Goal: Task Accomplishment & Management: Complete application form

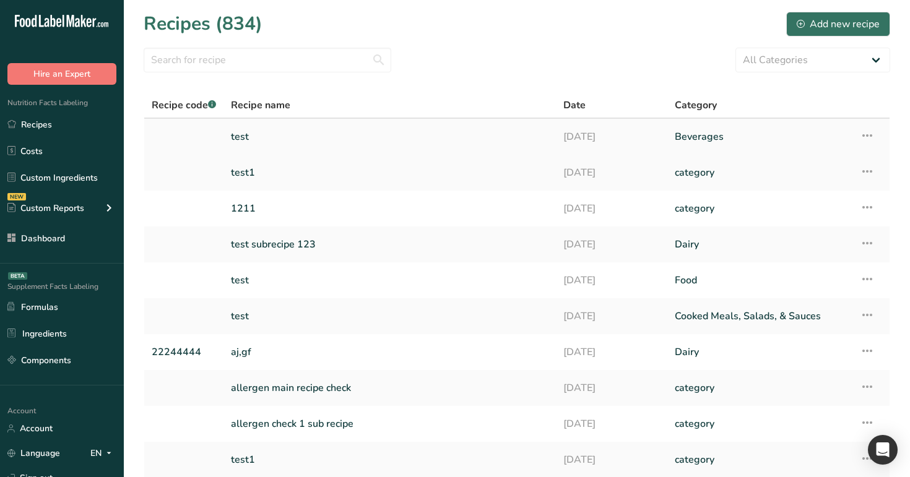
click at [702, 132] on link "Beverages" at bounding box center [759, 137] width 170 height 26
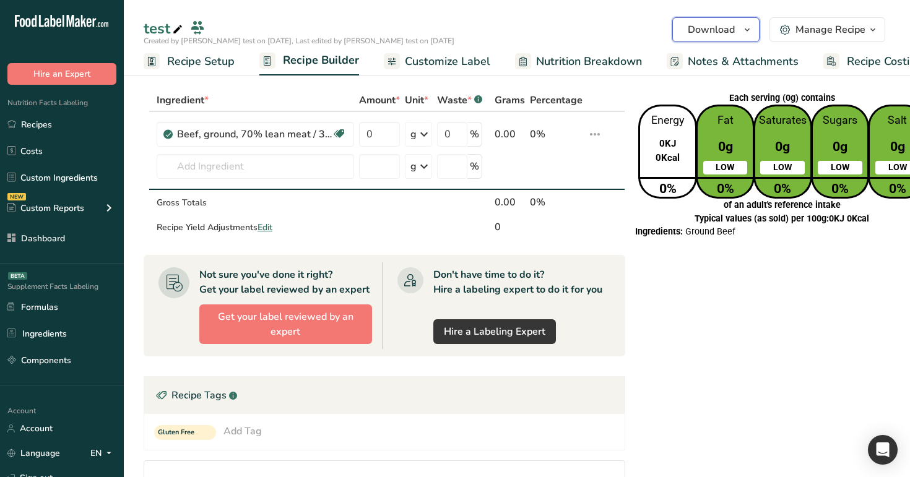
click at [734, 29] on span "Download" at bounding box center [710, 29] width 47 height 15
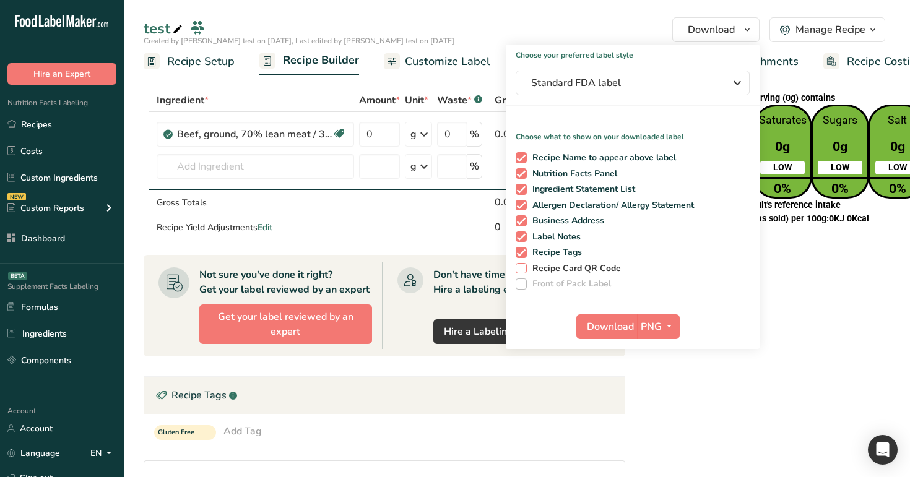
click at [590, 268] on span "Recipe Card QR Code" at bounding box center [574, 268] width 95 height 11
click at [523, 268] on input "Recipe Card QR Code" at bounding box center [519, 268] width 8 height 8
checkbox input "true"
click at [614, 321] on span "Download" at bounding box center [610, 326] width 47 height 15
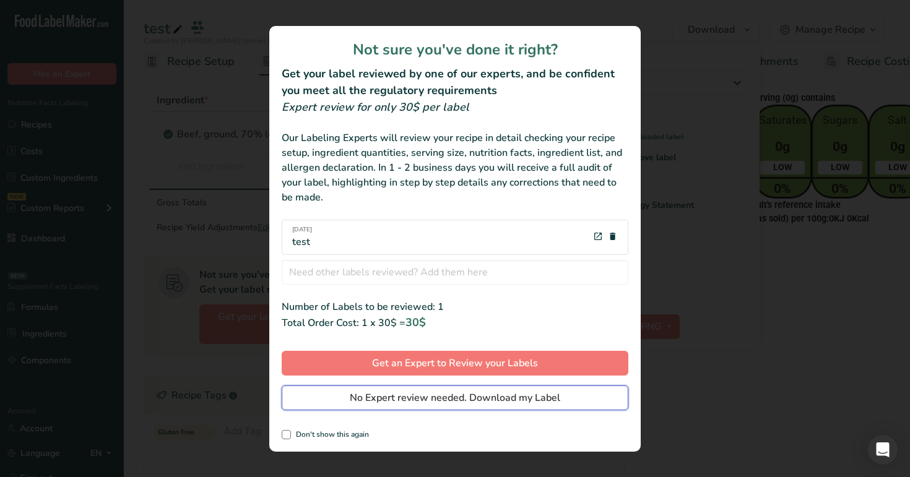
click at [518, 395] on span "No Expert review needed. Download my Label" at bounding box center [455, 397] width 210 height 15
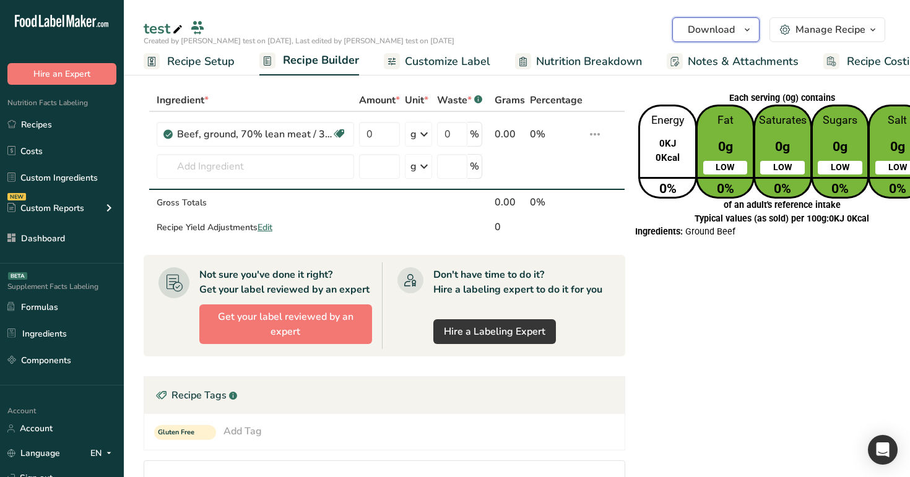
click at [731, 30] on span "Download" at bounding box center [710, 29] width 47 height 15
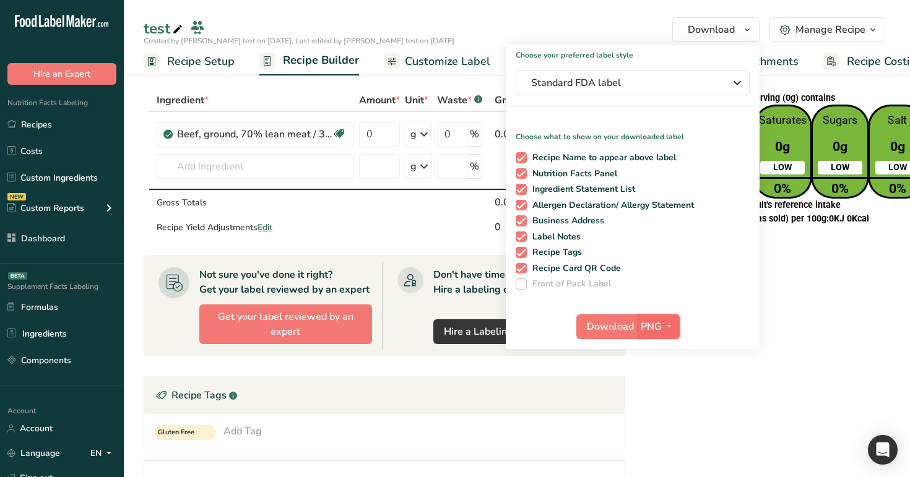
click at [655, 326] on span "PNG" at bounding box center [650, 326] width 21 height 15
click at [830, 260] on div "Each serving (0g) contains Energy 0KJ 0Kcal 0% Fat 0g LOW 0% Saturates 0g LOW 0…" at bounding box center [781, 398] width 298 height 619
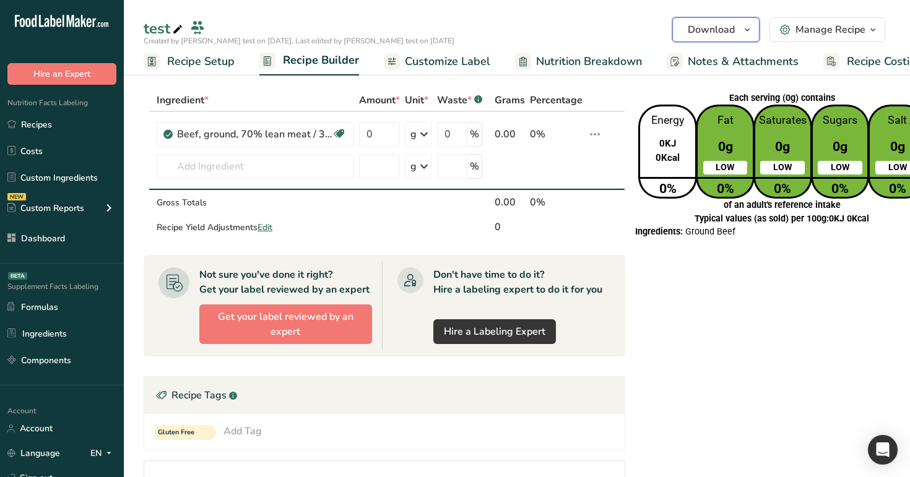
click at [741, 30] on span "button" at bounding box center [746, 29] width 15 height 15
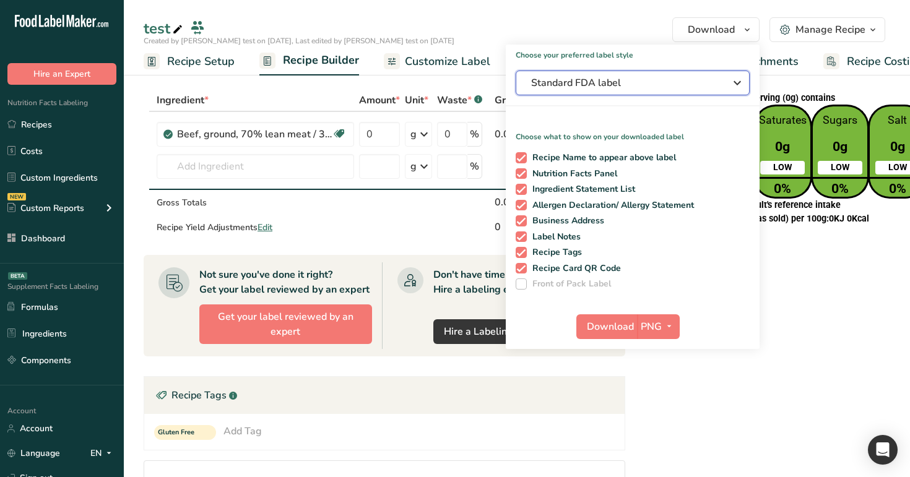
click at [712, 76] on span "Standard FDA label" at bounding box center [624, 82] width 186 height 15
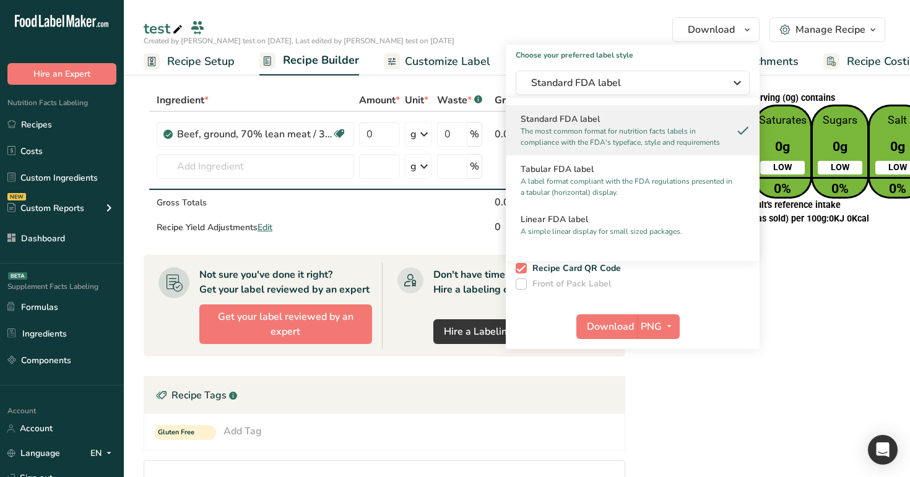
click at [828, 234] on div "Ingredients: Ground Beef" at bounding box center [781, 231] width 293 height 13
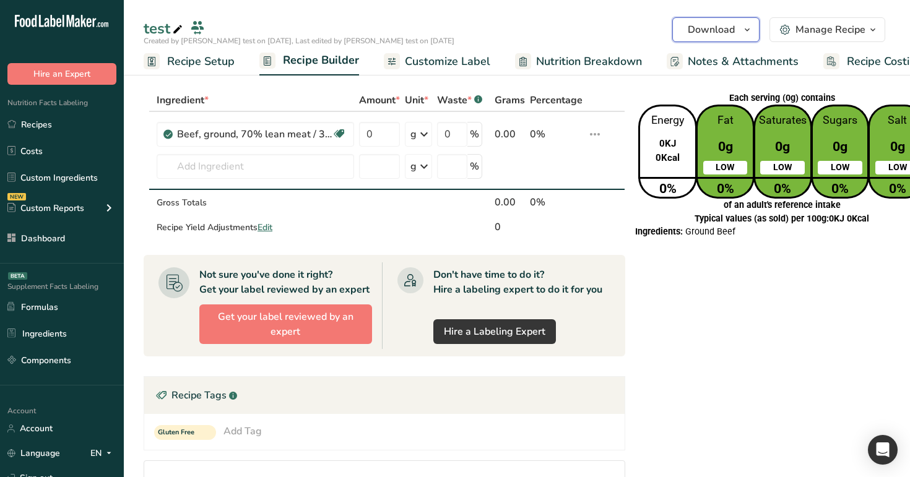
click at [721, 26] on span "Download" at bounding box center [710, 29] width 47 height 15
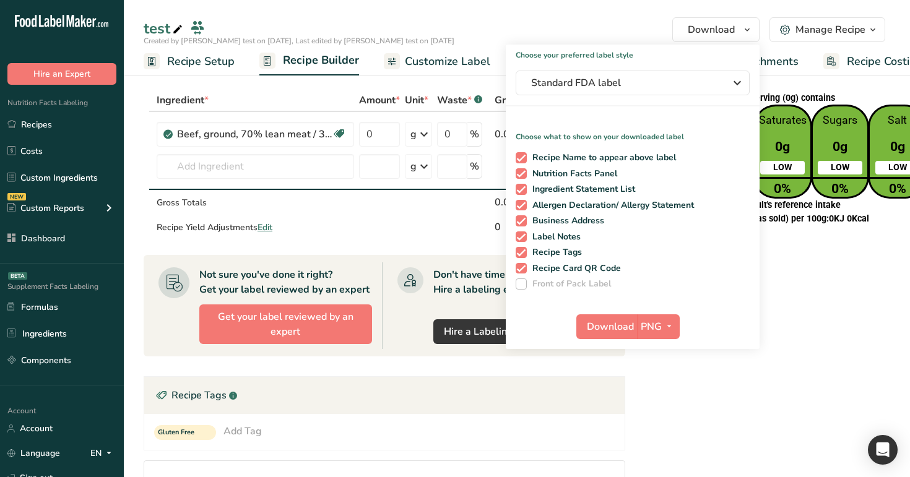
click at [429, 10] on div "test Download Choose your preferred label style Standard FDA label Standard FDA…" at bounding box center [517, 37] width 786 height 75
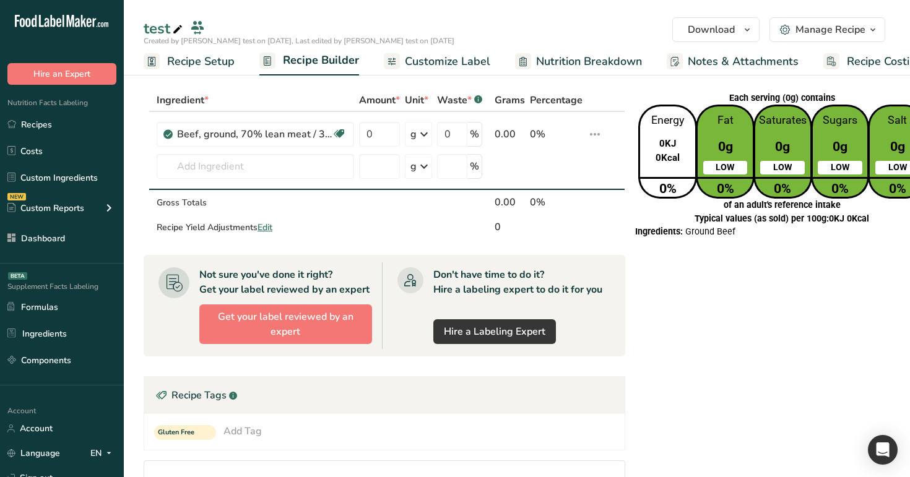
click at [441, 53] on span "Customize Label" at bounding box center [447, 61] width 85 height 17
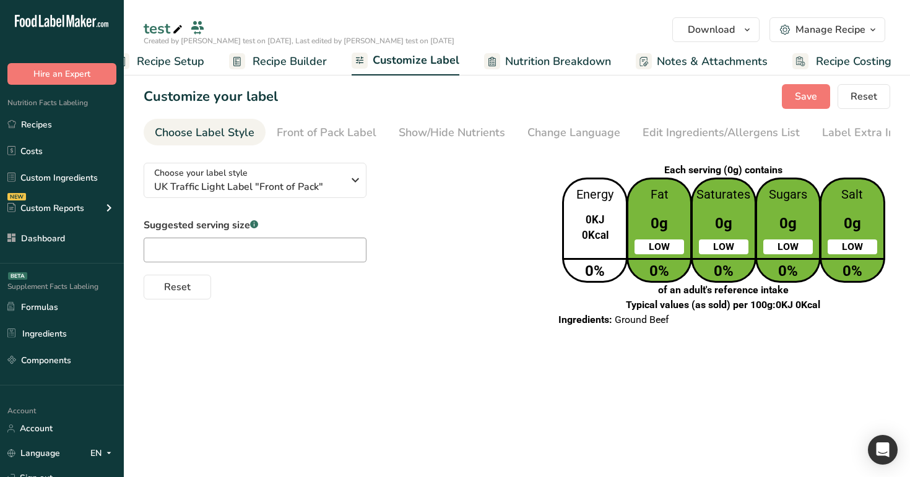
scroll to position [0, 32]
click at [449, 212] on div "Choose your label style UK Traffic Light Label "Front of Pack" USA (FDA) Standa…" at bounding box center [340, 226] width 392 height 147
click at [279, 56] on span "Recipe Builder" at bounding box center [288, 61] width 74 height 17
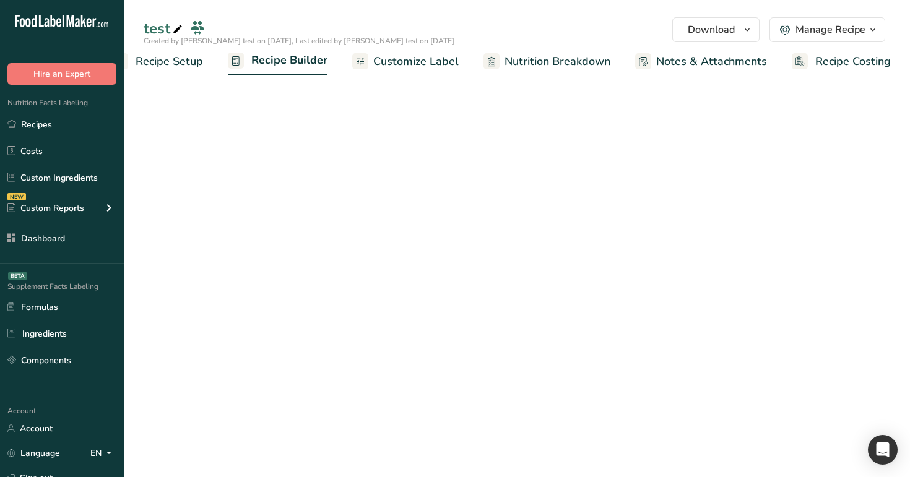
scroll to position [0, 32]
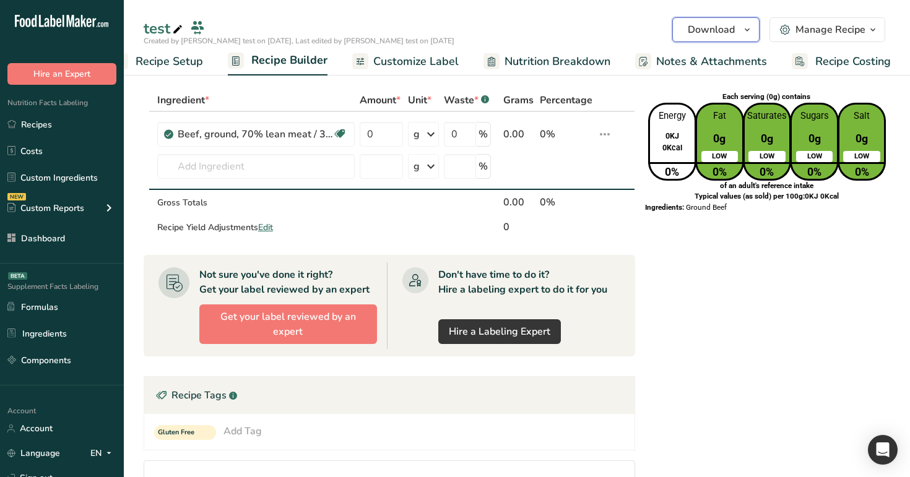
click at [733, 28] on span "Download" at bounding box center [710, 29] width 47 height 15
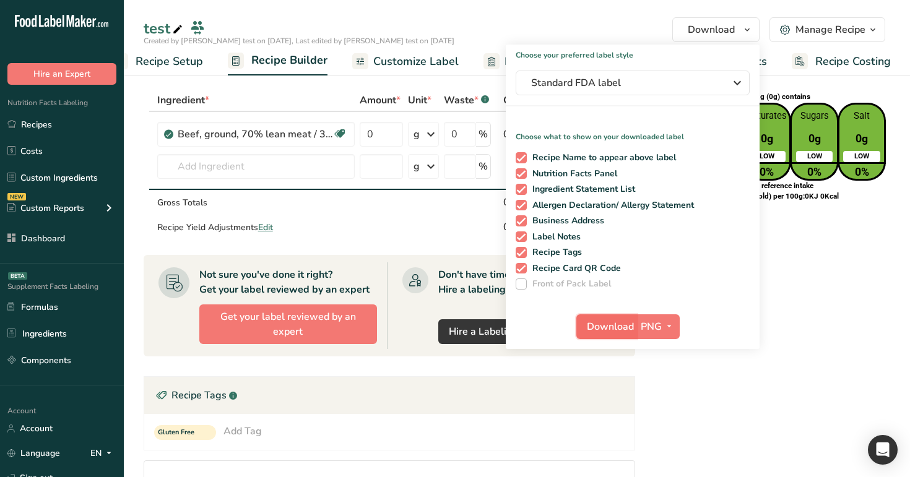
click at [609, 325] on span "Download" at bounding box center [610, 326] width 47 height 15
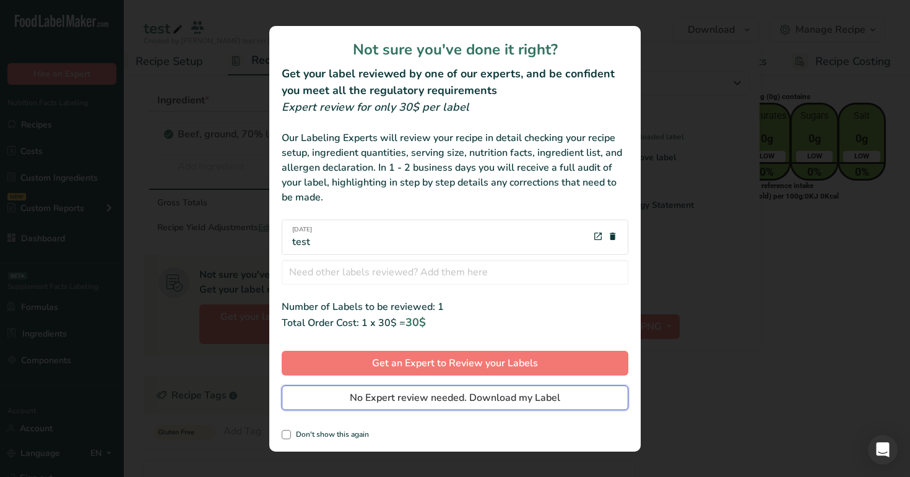
click at [509, 395] on span "No Expert review needed. Download my Label" at bounding box center [455, 397] width 210 height 15
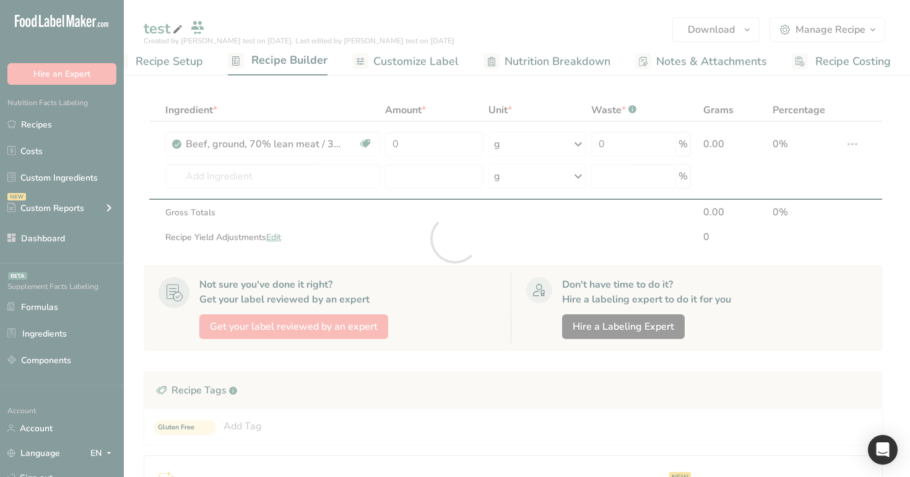
scroll to position [0, 0]
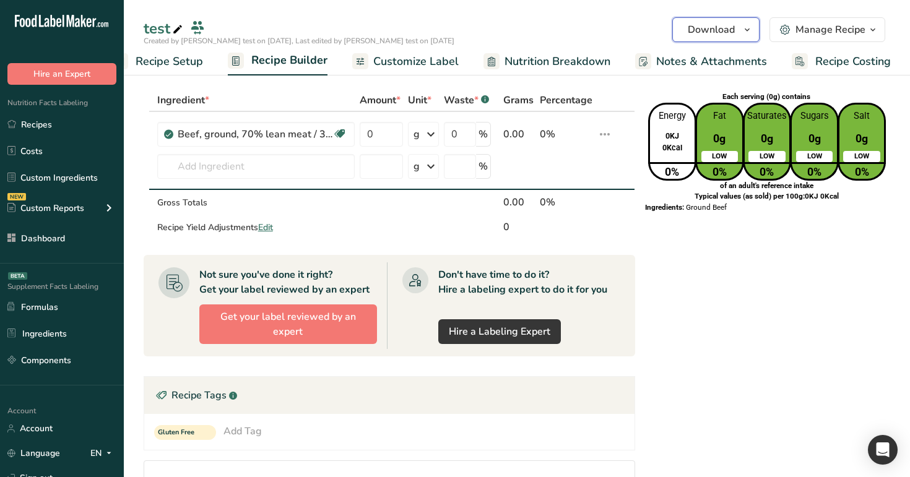
click at [714, 38] on button "Download" at bounding box center [715, 29] width 87 height 25
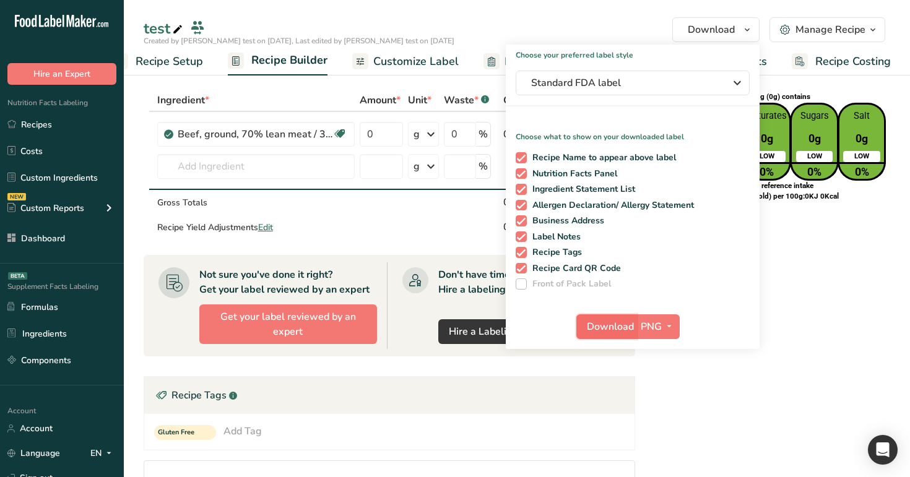
click at [616, 325] on span "Download" at bounding box center [610, 326] width 47 height 15
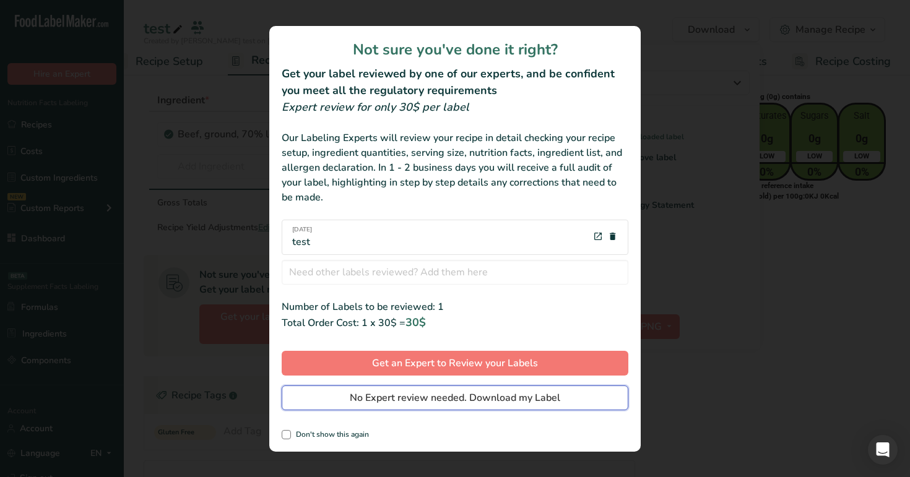
click at [505, 397] on span "No Expert review needed. Download my Label" at bounding box center [455, 397] width 210 height 15
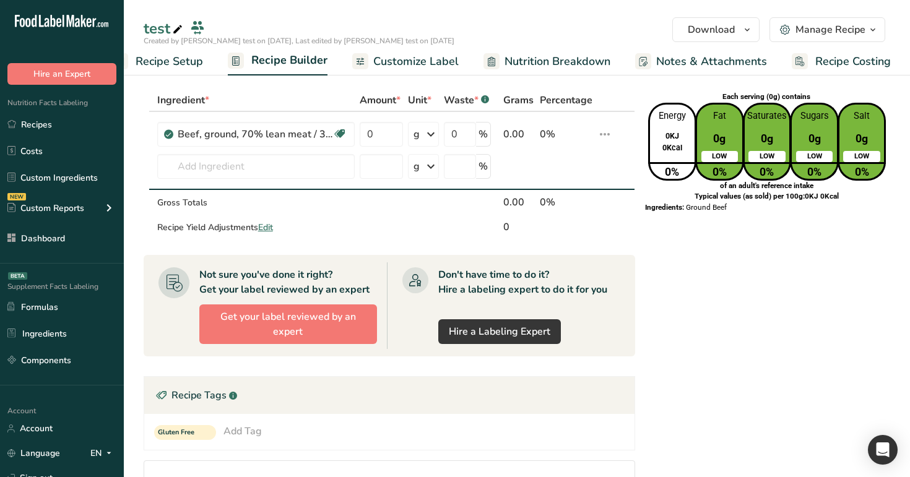
click at [407, 51] on link "Customize Label" at bounding box center [405, 62] width 106 height 28
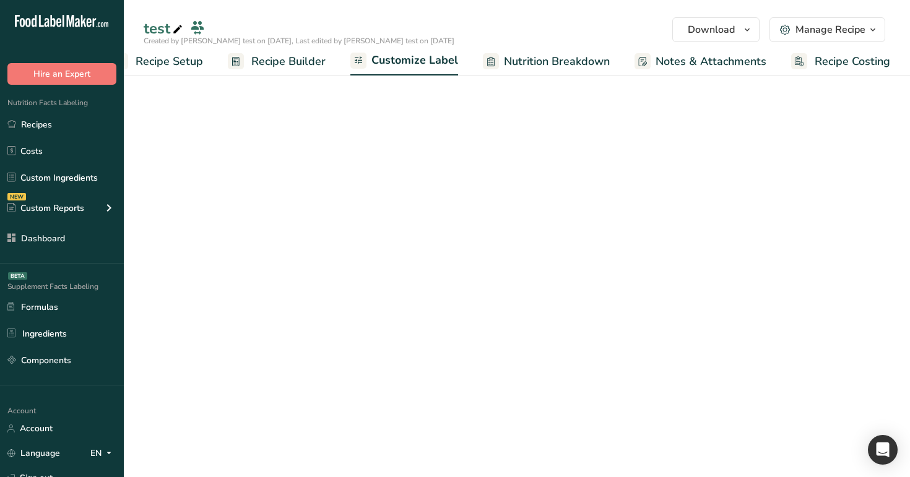
scroll to position [0, 32]
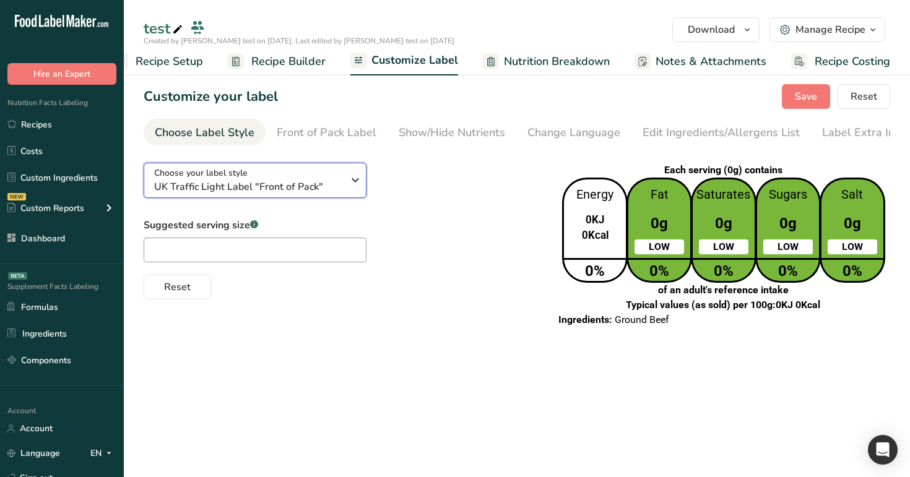
click at [312, 190] on span "UK Traffic Light Label "Front of Pack"" at bounding box center [248, 186] width 189 height 15
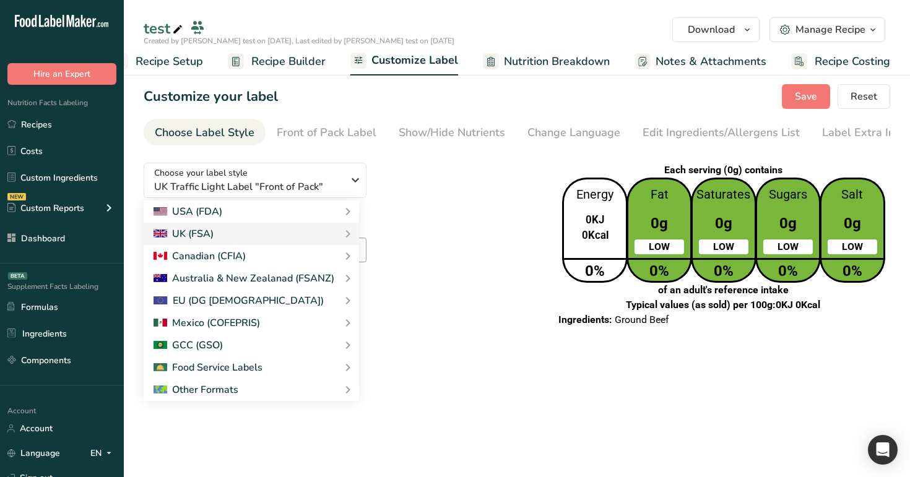
click at [275, 64] on span "Recipe Builder" at bounding box center [288, 61] width 74 height 17
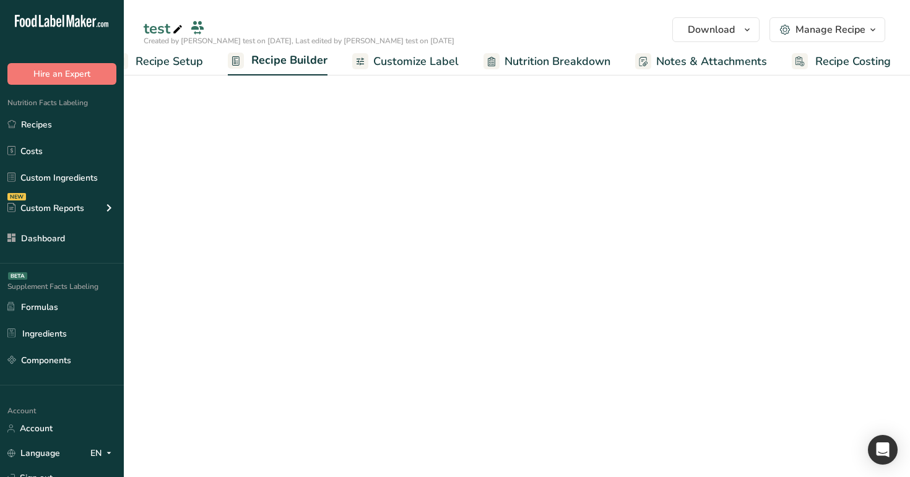
scroll to position [0, 32]
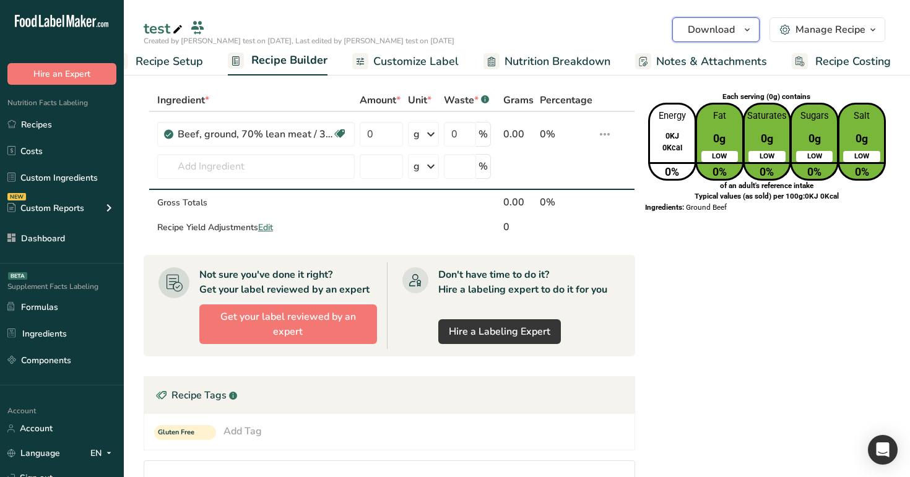
click at [733, 32] on span "Download" at bounding box center [710, 29] width 47 height 15
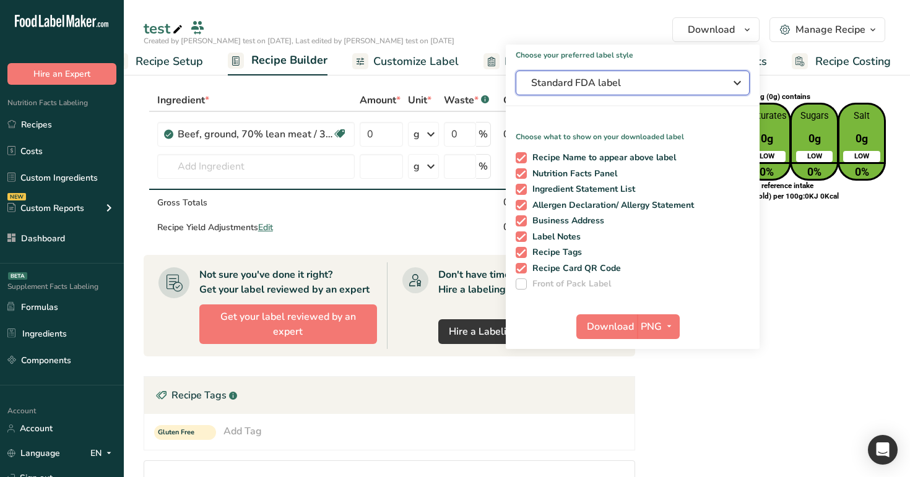
click at [673, 85] on span "Standard FDA label" at bounding box center [624, 82] width 186 height 15
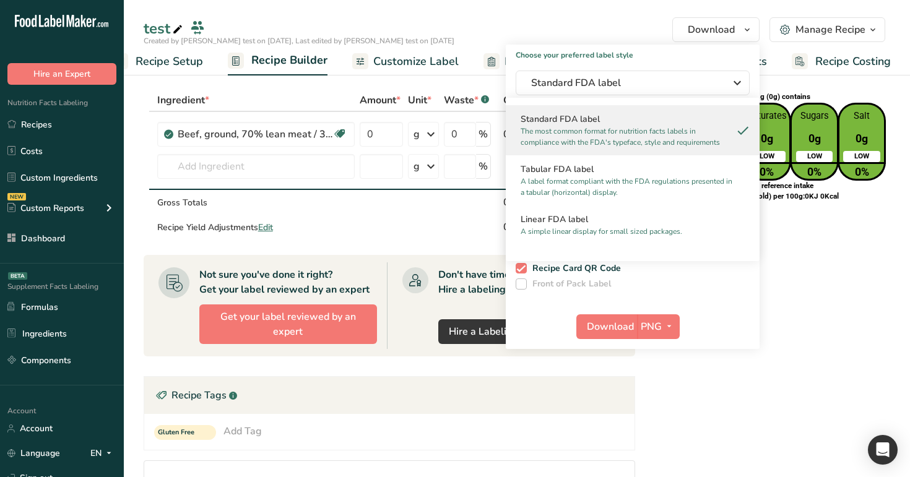
click at [426, 72] on link "Customize Label" at bounding box center [405, 62] width 106 height 28
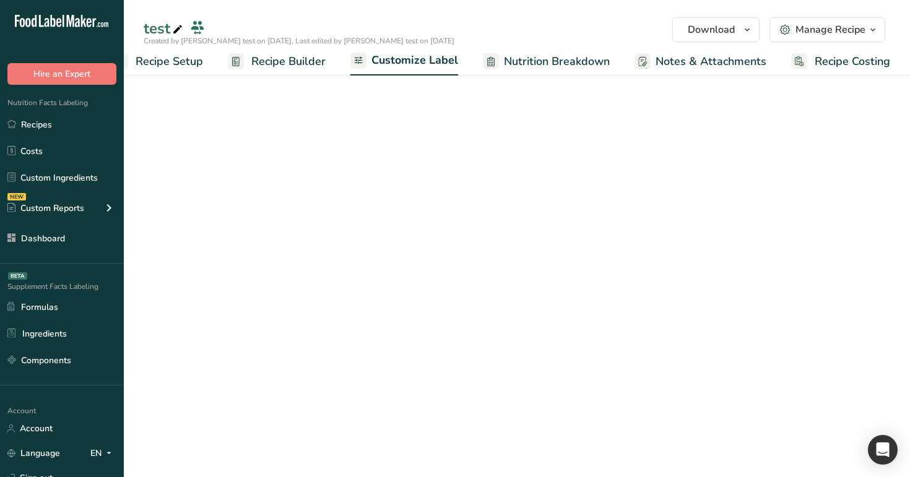
scroll to position [0, 32]
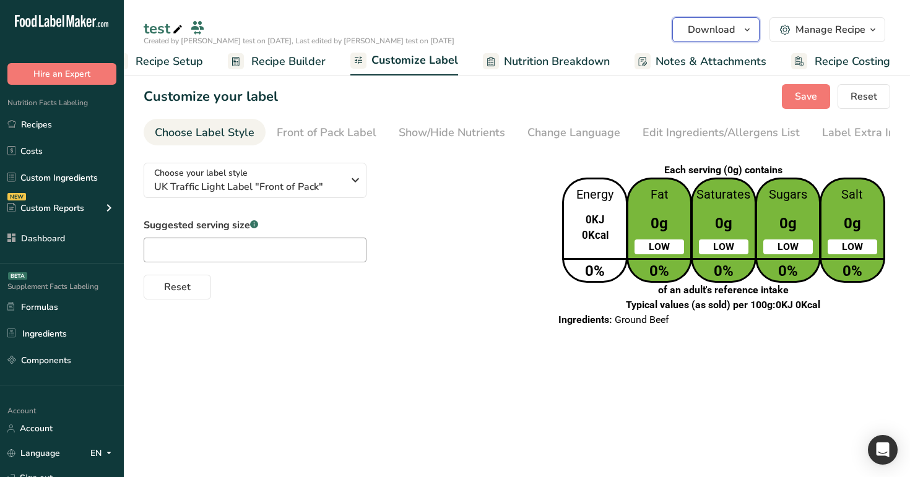
click at [721, 27] on span "Download" at bounding box center [710, 29] width 47 height 15
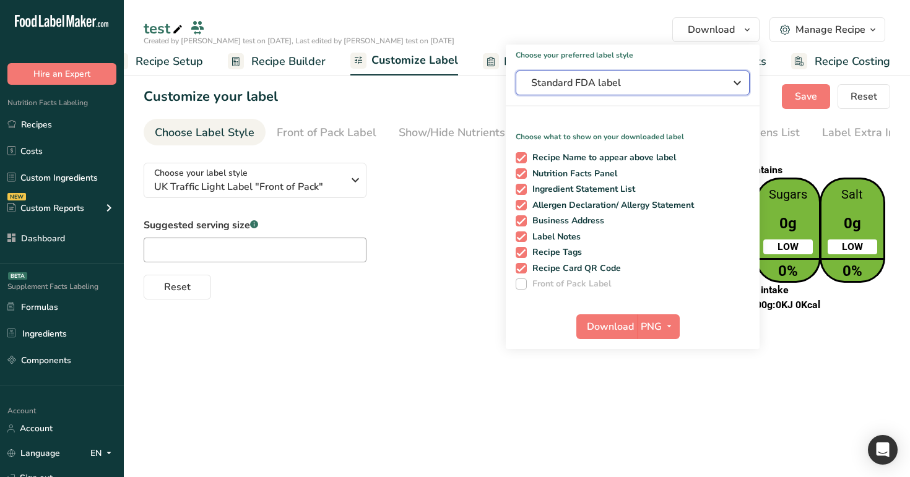
click at [605, 80] on span "Standard FDA label" at bounding box center [624, 82] width 186 height 15
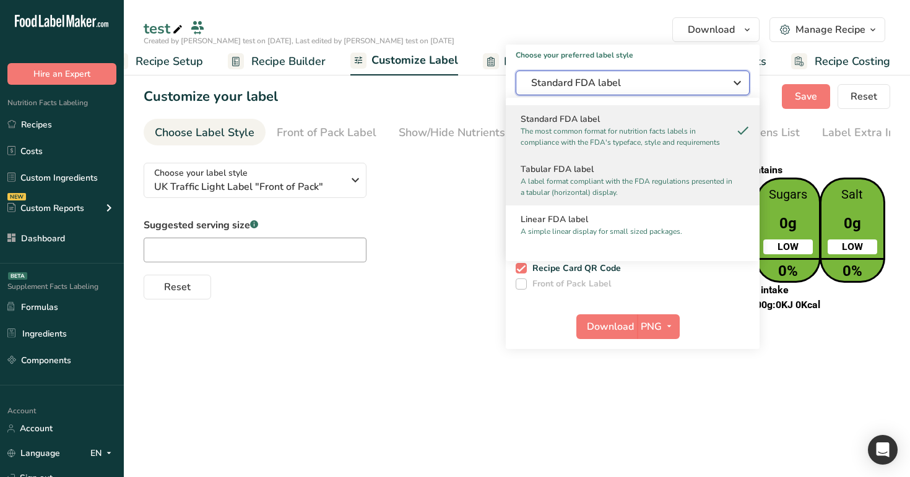
scroll to position [22, 0]
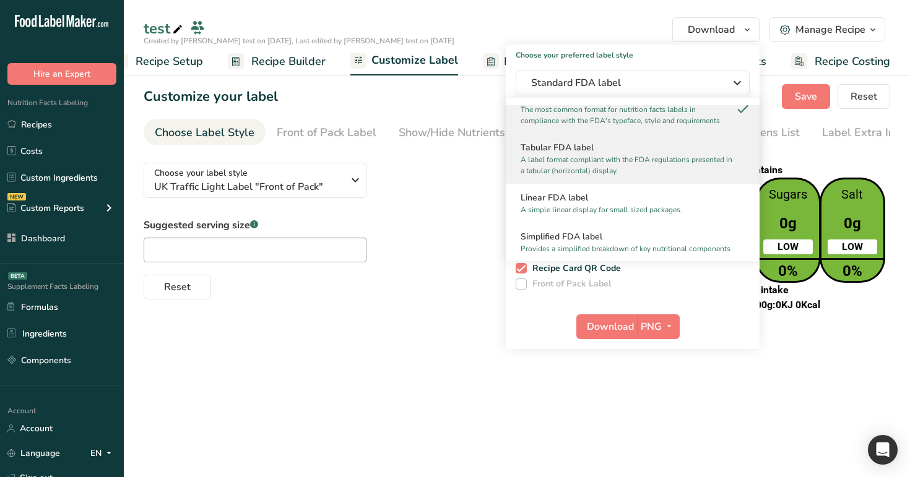
click at [602, 173] on p "A label format compliant with the FDA regulations presented in a tabular (horiz…" at bounding box center [626, 165] width 213 height 22
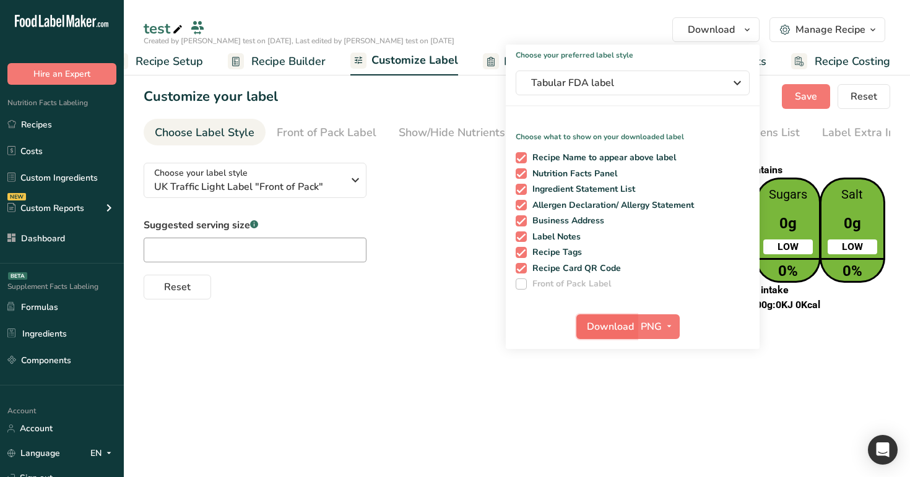
click at [610, 328] on span "Download" at bounding box center [610, 326] width 47 height 15
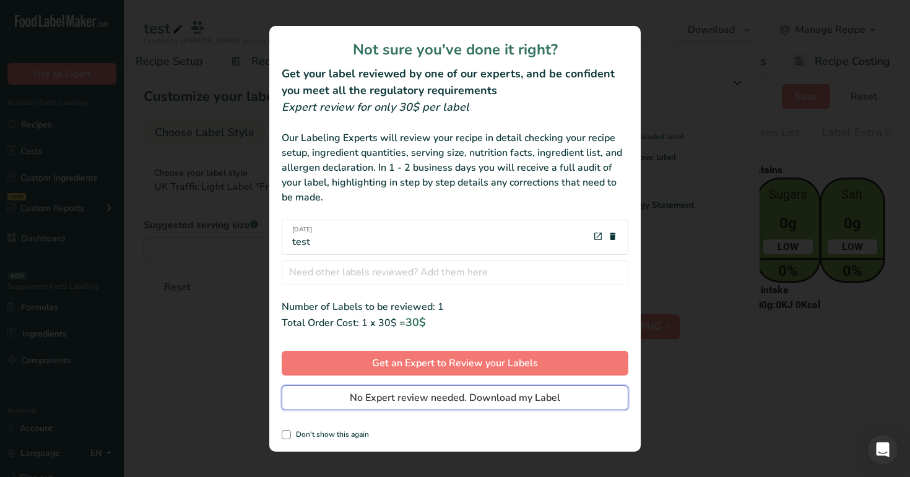
click at [520, 395] on span "No Expert review needed. Download my Label" at bounding box center [455, 397] width 210 height 15
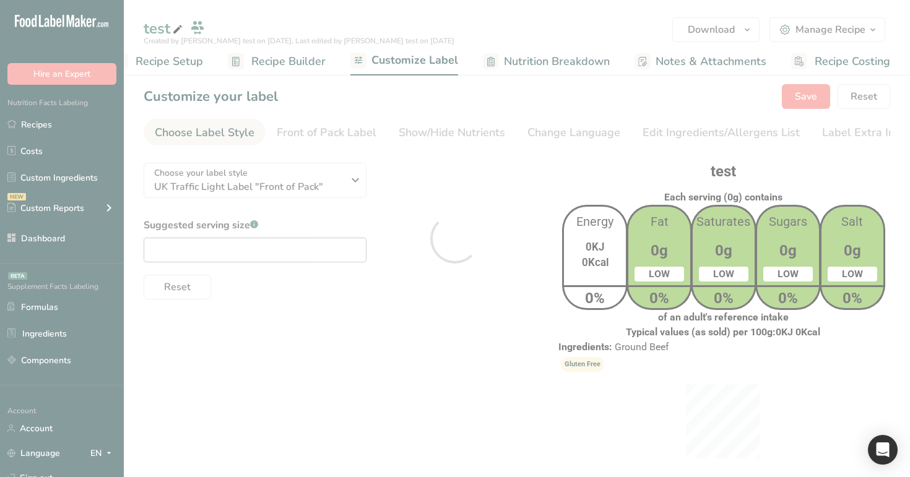
scroll to position [0, 0]
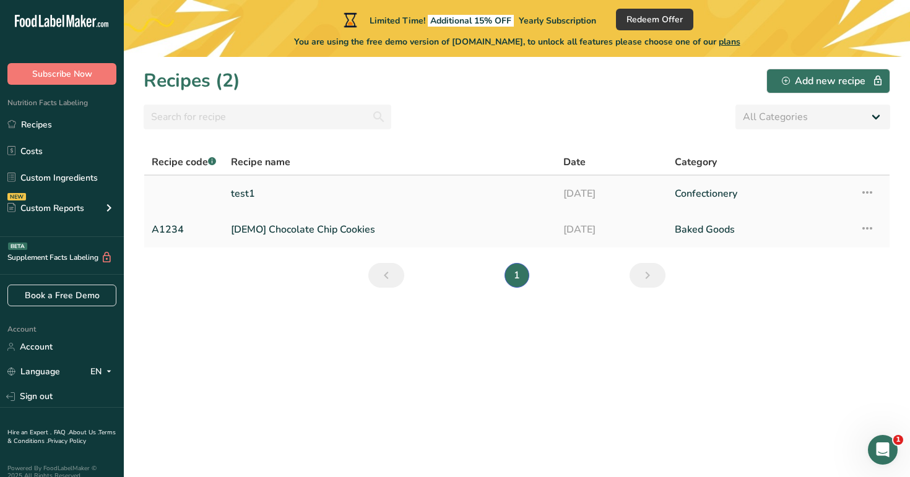
click at [461, 192] on link "test1" at bounding box center [389, 194] width 317 height 26
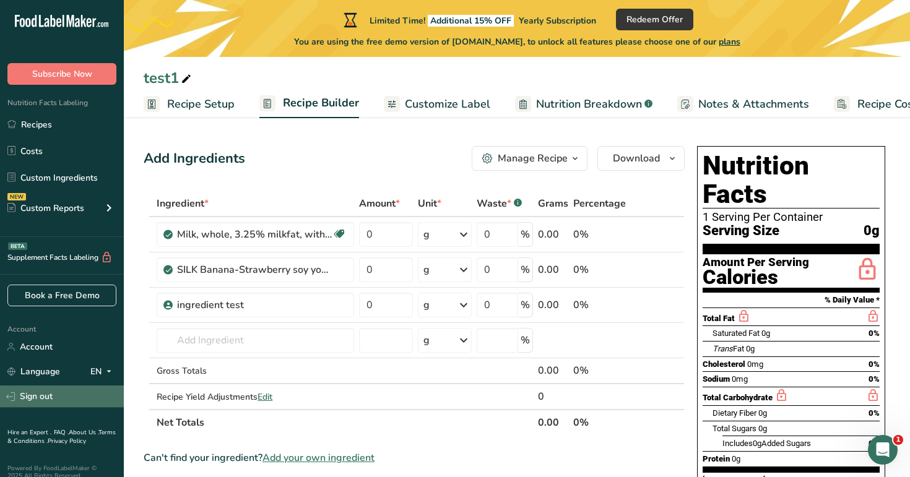
click at [56, 400] on link "Sign out" at bounding box center [62, 396] width 124 height 22
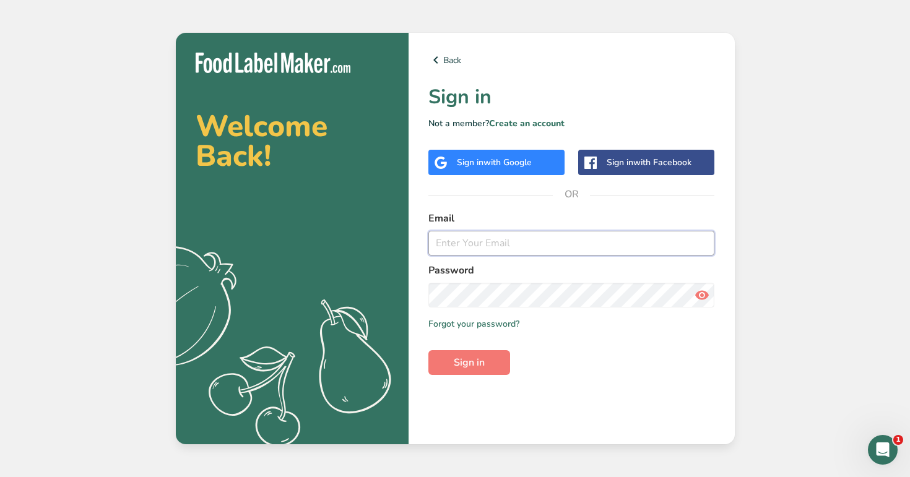
click at [489, 247] on input "email" at bounding box center [571, 243] width 286 height 25
type input "[EMAIL_ADDRESS][DOMAIN_NAME]"
click at [428, 350] on button "Sign in" at bounding box center [469, 362] width 82 height 25
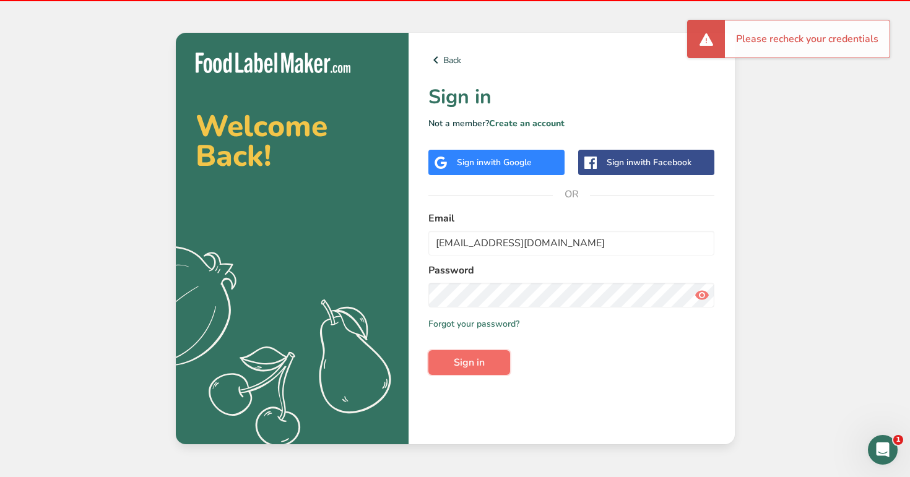
click at [483, 361] on span "Sign in" at bounding box center [469, 362] width 31 height 15
click at [407, 289] on section "Welcome Back! .a{fill:#f5f3ed;} Back Sign in Not a member? Create an account Si…" at bounding box center [455, 238] width 559 height 411
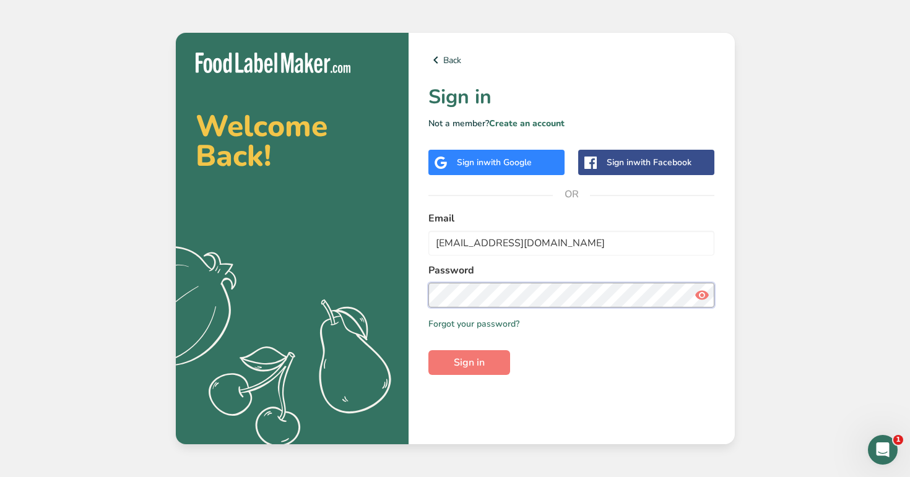
click at [428, 350] on button "Sign in" at bounding box center [469, 362] width 82 height 25
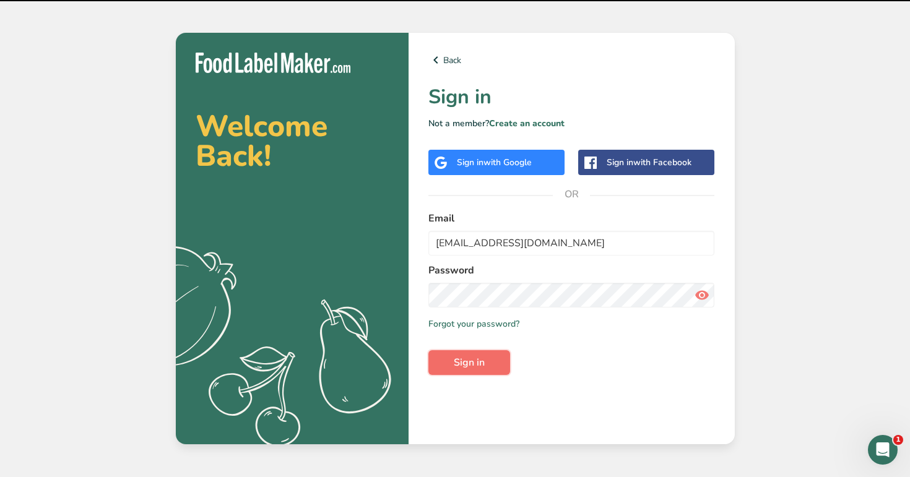
click at [471, 364] on span "Sign in" at bounding box center [469, 362] width 31 height 15
click at [467, 374] on button "Sign in" at bounding box center [469, 362] width 82 height 25
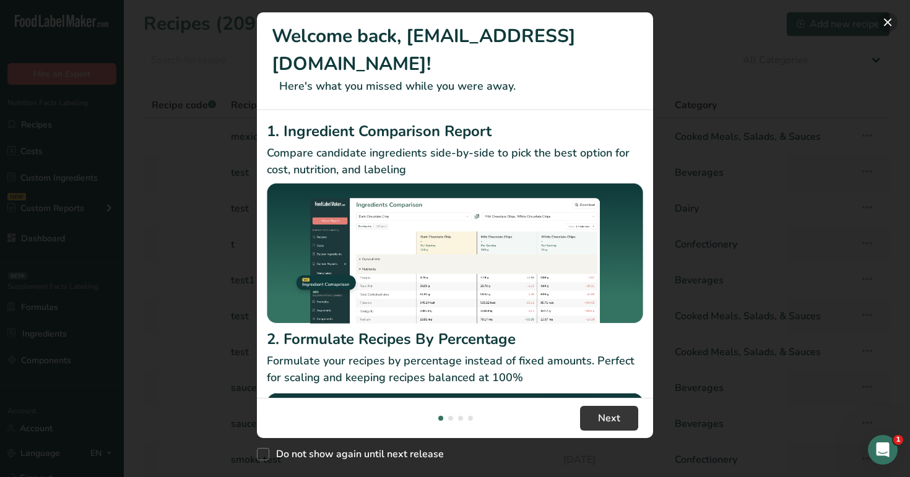
click at [882, 28] on button "New Features" at bounding box center [887, 22] width 20 height 20
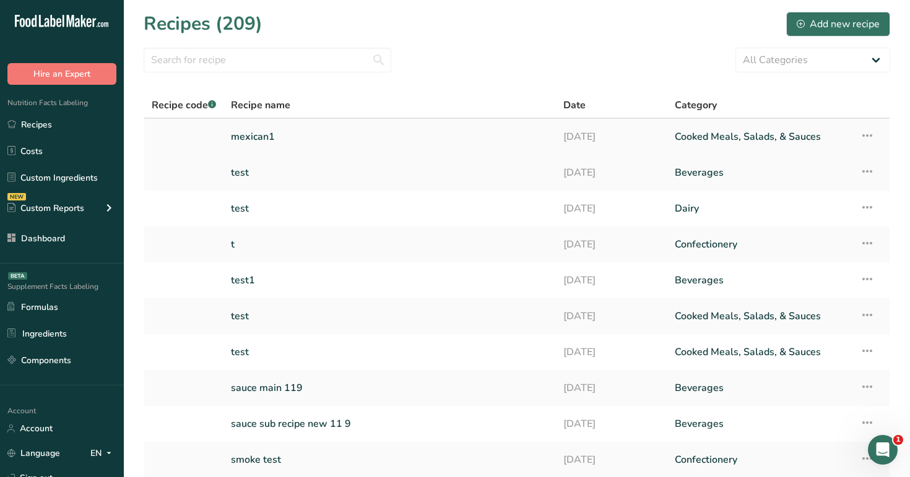
click at [416, 147] on link "mexican1" at bounding box center [389, 137] width 317 height 26
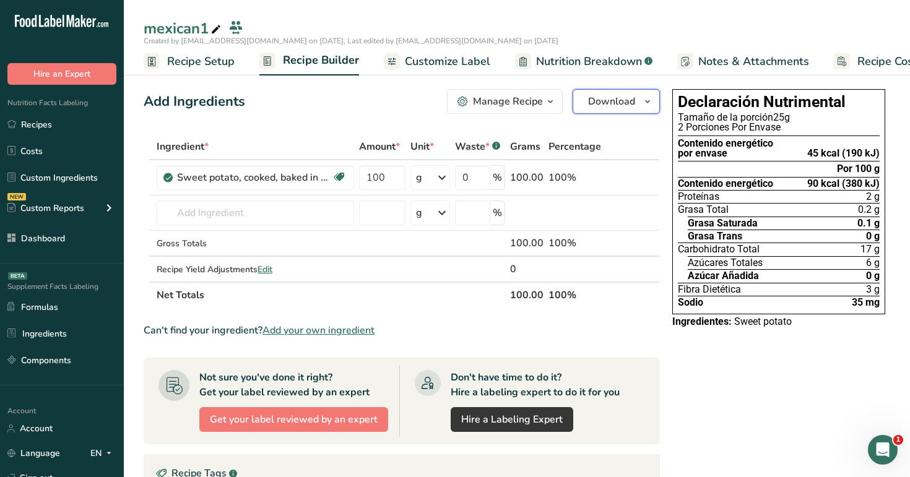
click at [629, 94] on span "Download" at bounding box center [611, 101] width 47 height 15
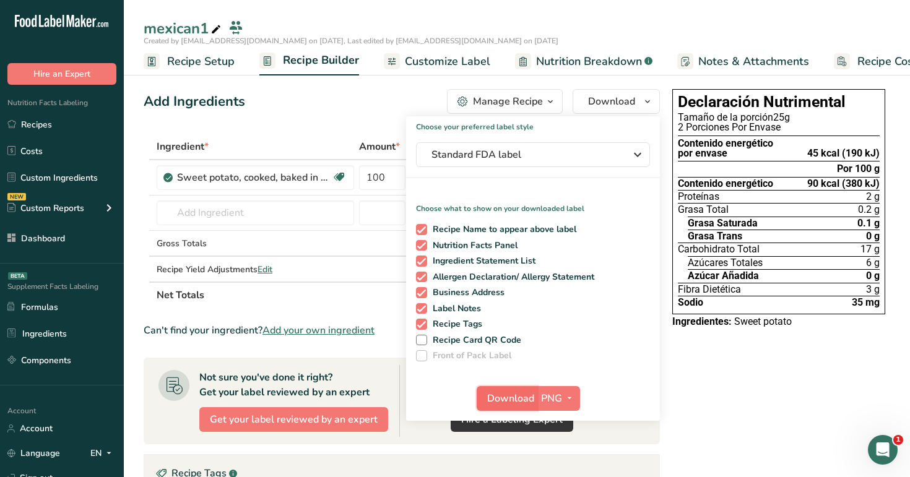
click at [510, 403] on span "Download" at bounding box center [510, 398] width 47 height 15
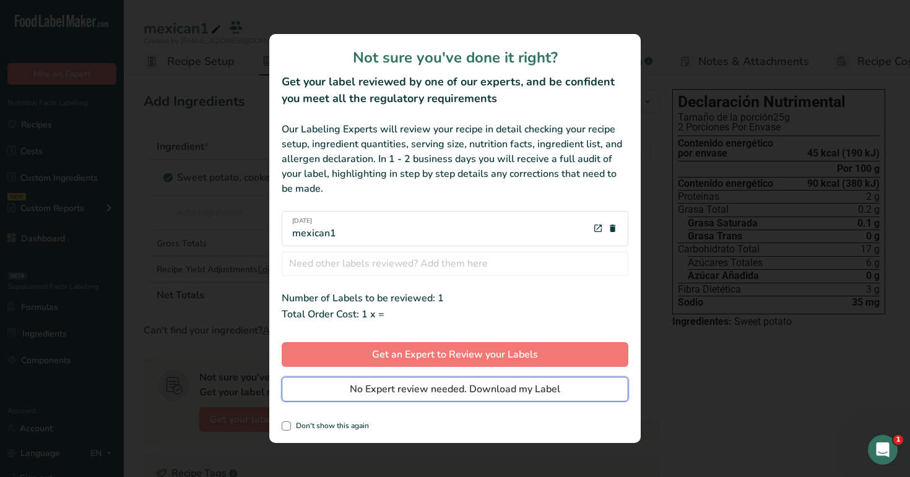
click at [529, 382] on span "No Expert review needed. Download my Label" at bounding box center [455, 389] width 210 height 15
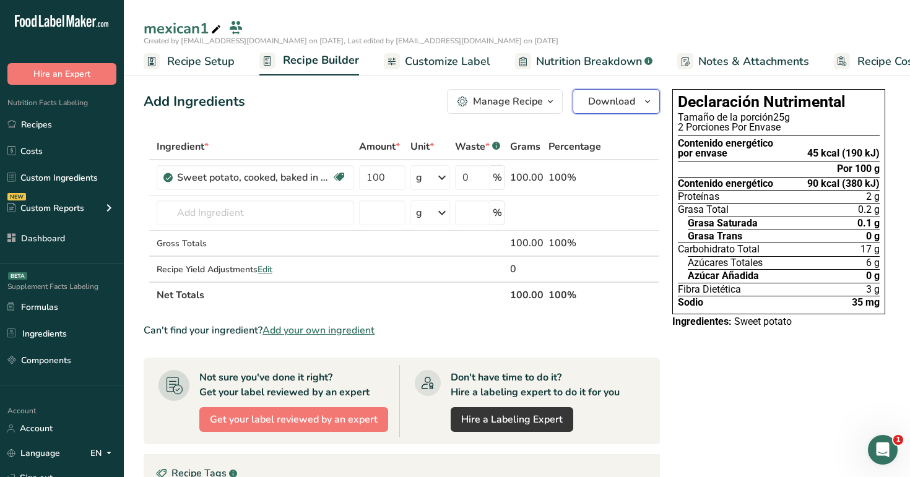
click at [621, 102] on span "Download" at bounding box center [611, 101] width 47 height 15
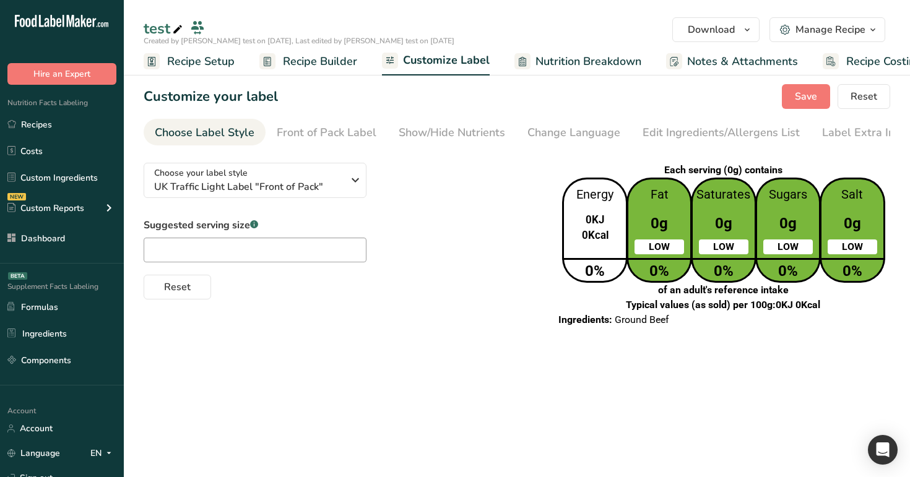
scroll to position [0, 32]
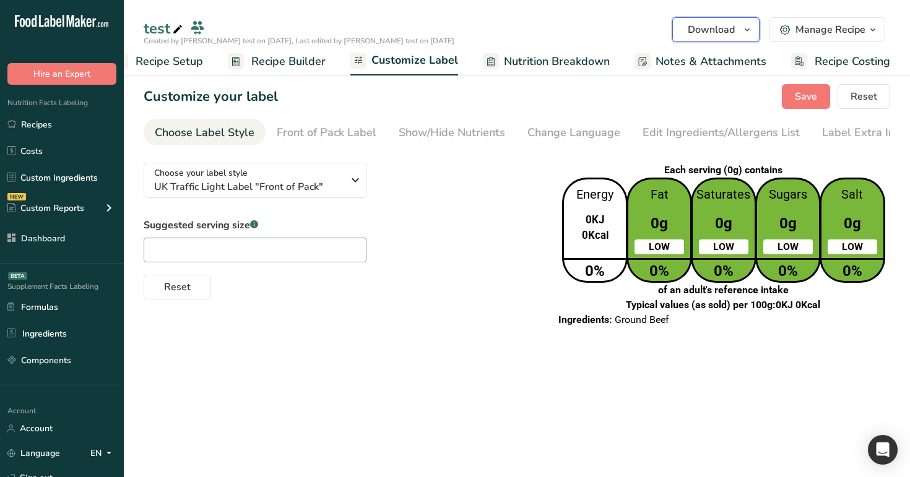
click at [712, 41] on button "Download" at bounding box center [715, 29] width 87 height 25
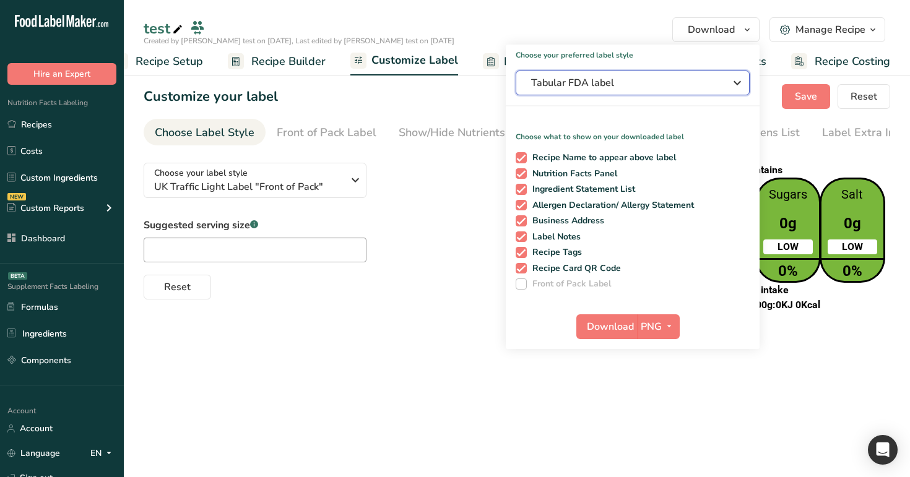
click at [639, 89] on span "Tabular FDA label" at bounding box center [624, 82] width 186 height 15
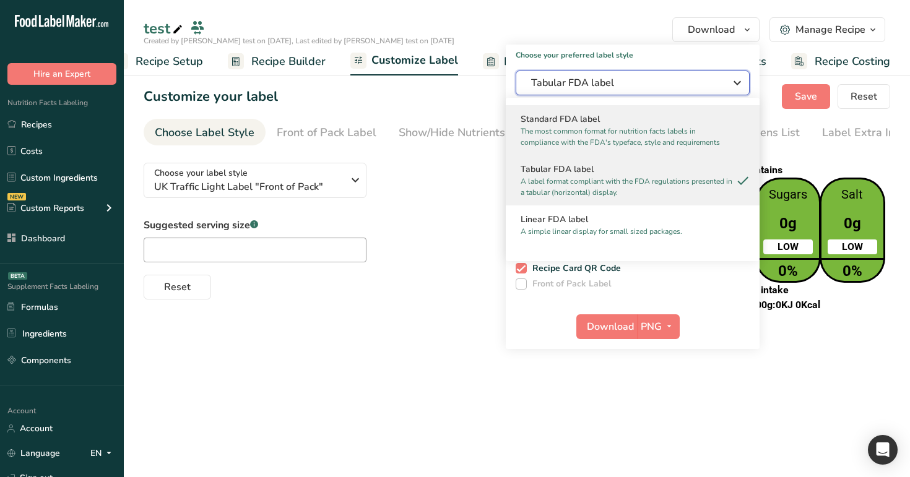
scroll to position [0, 0]
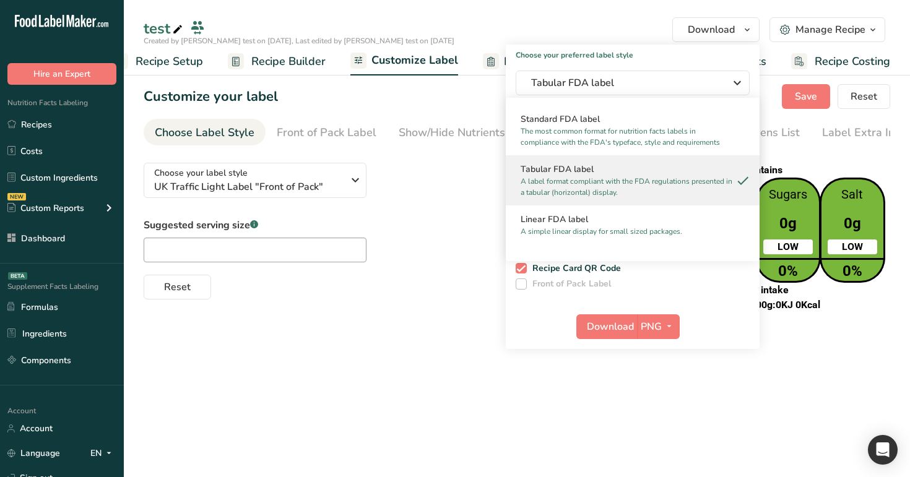
click at [446, 221] on div "Suggested serving size .a-a{fill:#347362;}.b-a{fill:#fff;} Reset" at bounding box center [340, 259] width 392 height 82
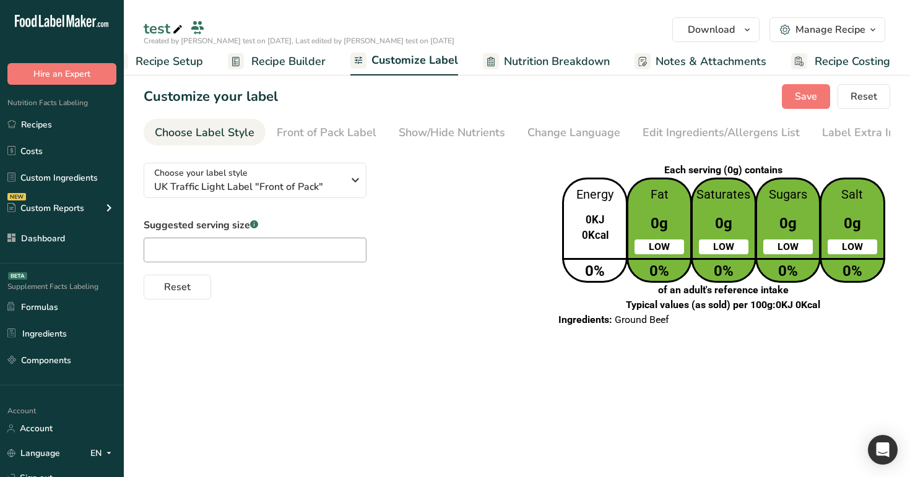
click at [812, 40] on button "Manage Recipe" at bounding box center [827, 29] width 116 height 25
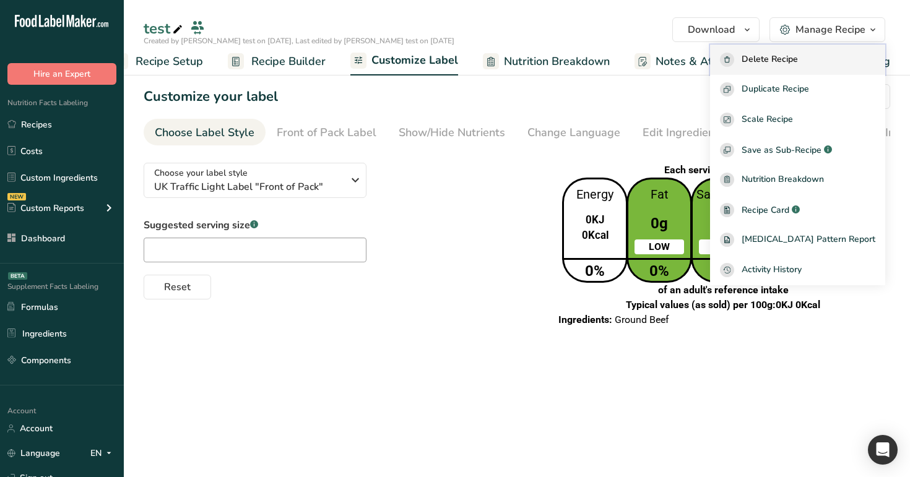
click at [798, 56] on span "Delete Recipe" at bounding box center [769, 60] width 56 height 14
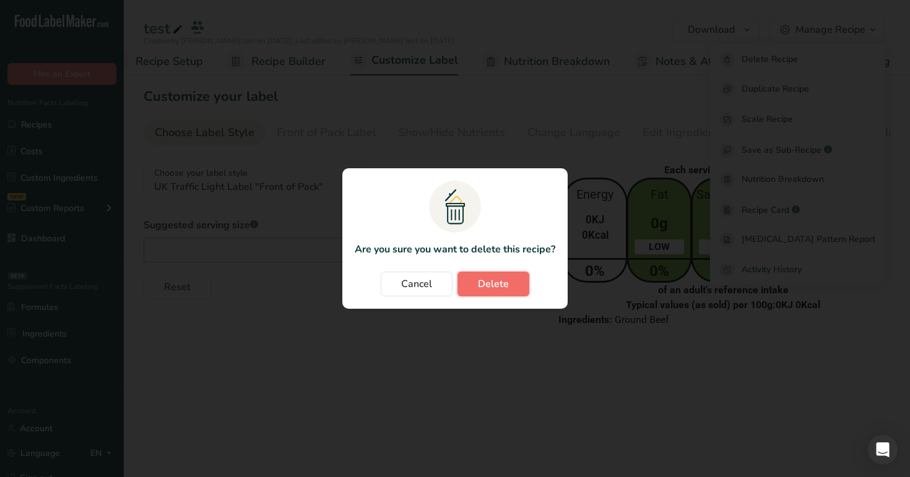
click at [472, 283] on button "Delete" at bounding box center [493, 284] width 72 height 25
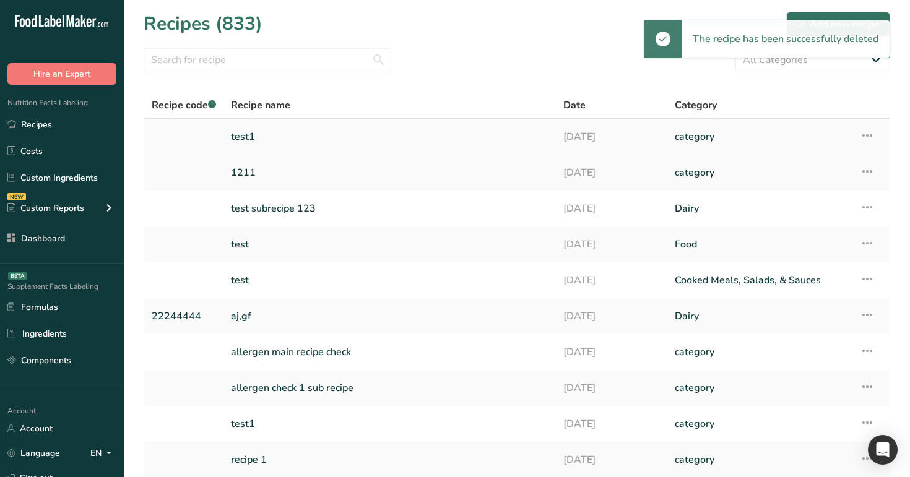
click at [402, 140] on link "test1" at bounding box center [389, 137] width 317 height 26
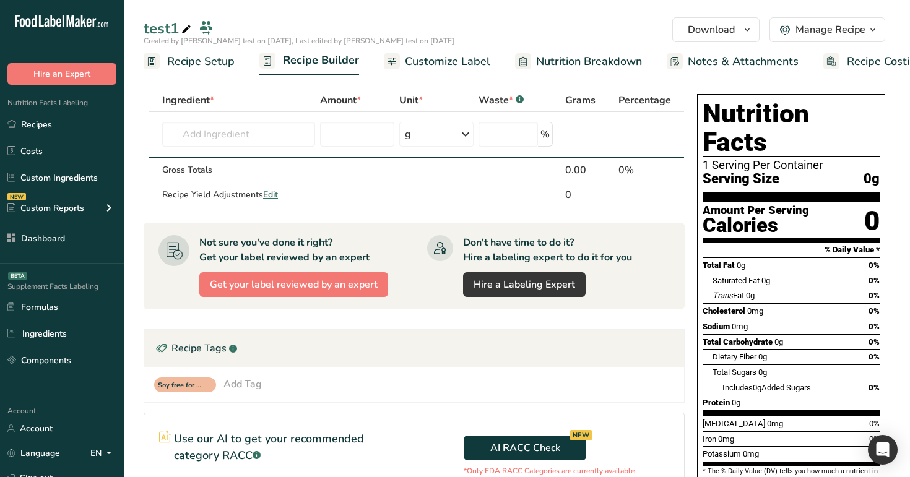
click at [867, 33] on icon "button" at bounding box center [872, 29] width 10 height 15
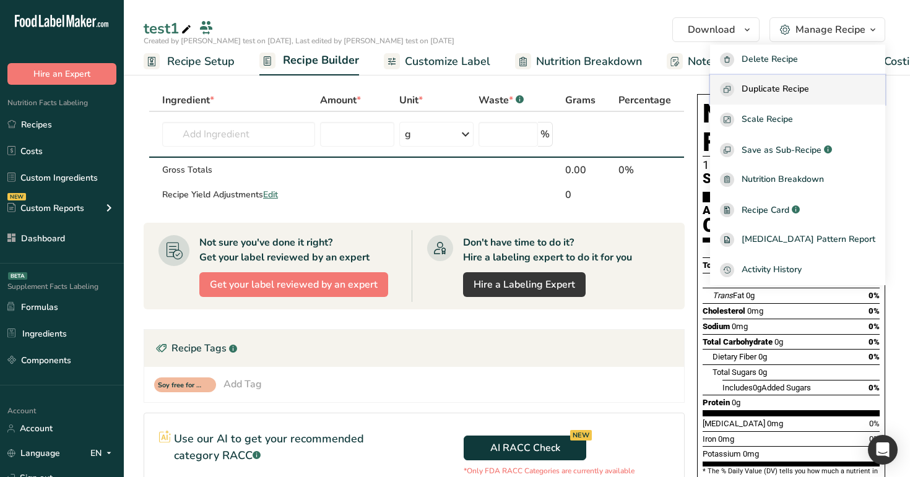
click at [809, 85] on span "Duplicate Recipe" at bounding box center [774, 89] width 67 height 14
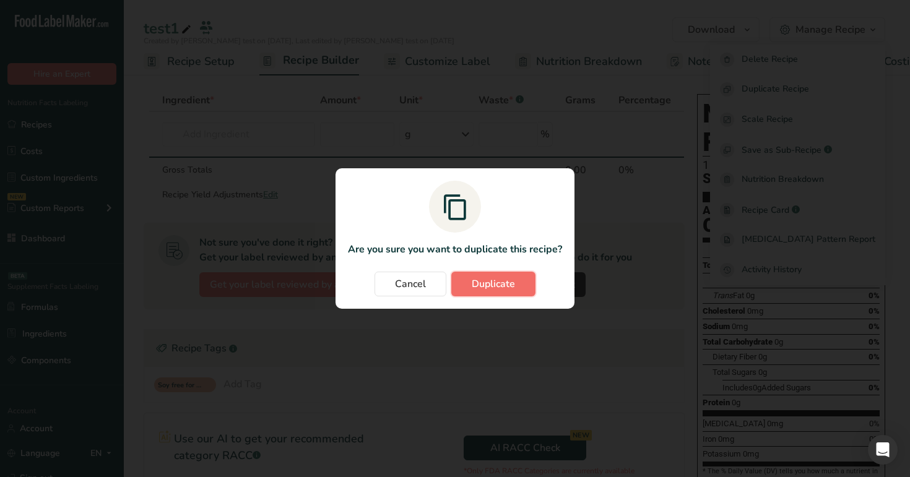
click at [470, 285] on button "Duplicate" at bounding box center [493, 284] width 84 height 25
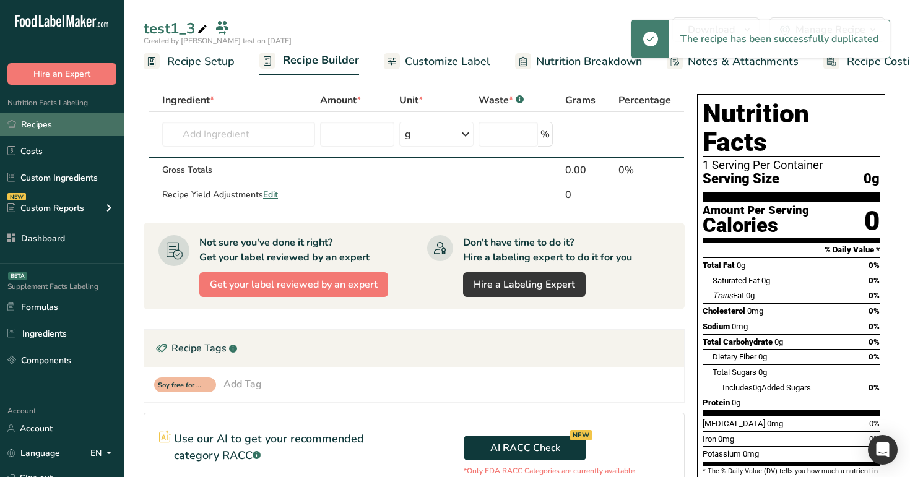
click at [47, 134] on link "Recipes" at bounding box center [62, 125] width 124 height 24
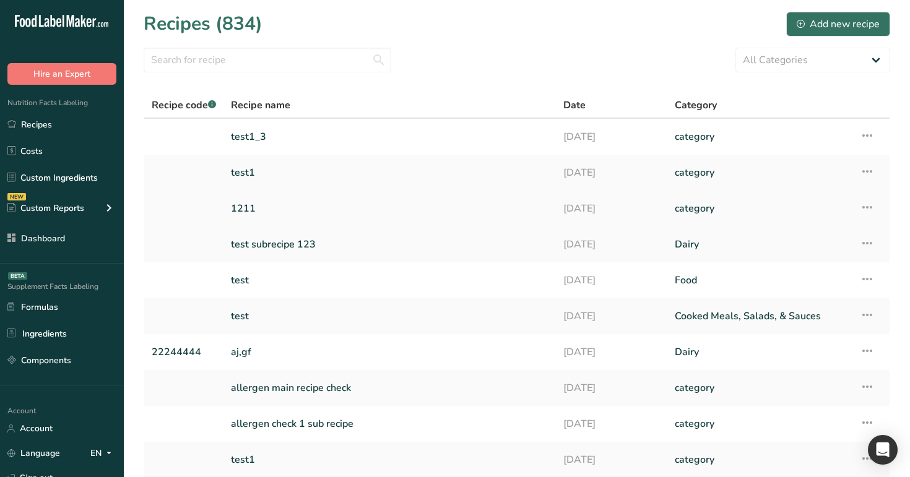
click at [384, 207] on link "1211" at bounding box center [389, 209] width 317 height 26
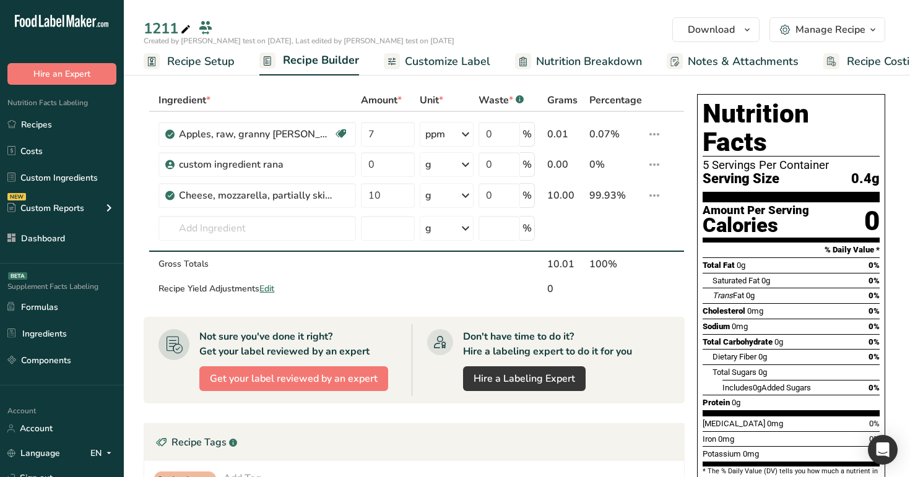
click at [865, 30] on span "button" at bounding box center [872, 29] width 15 height 15
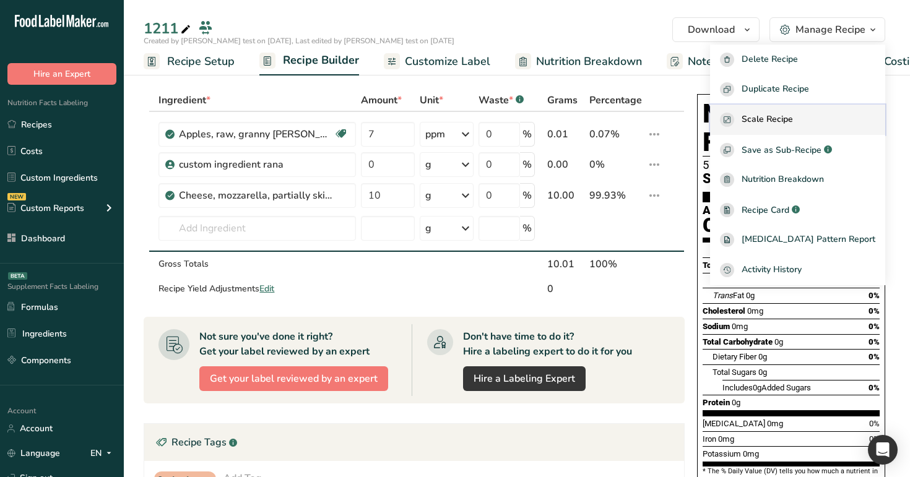
click at [822, 122] on div "Scale Recipe" at bounding box center [797, 120] width 155 height 14
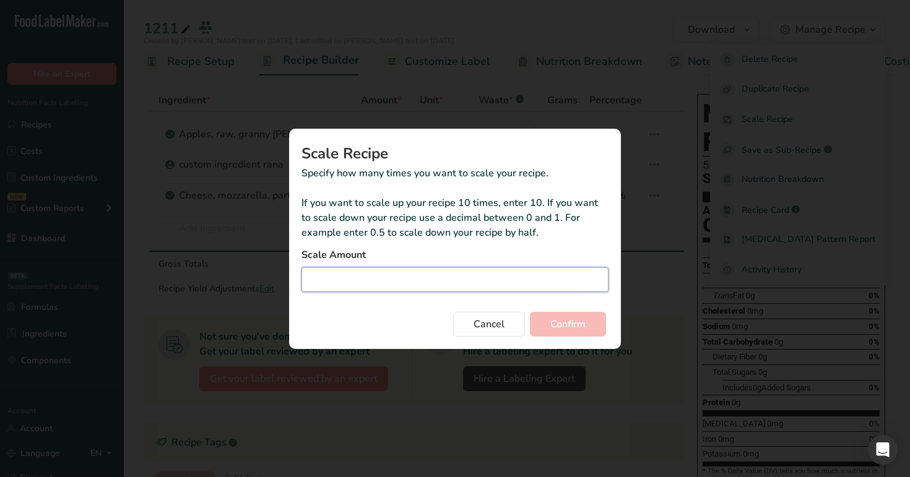
click at [452, 269] on input "Duplicate recipe modal" at bounding box center [454, 279] width 307 height 25
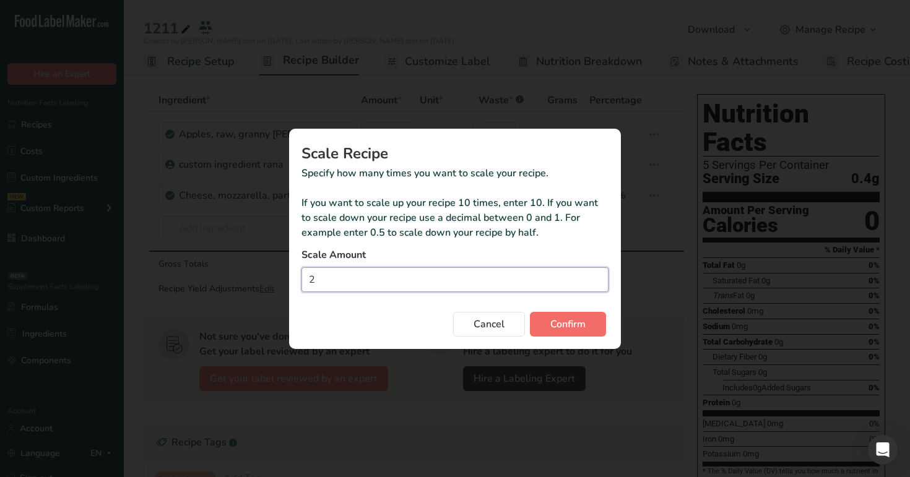
type input "2"
click at [583, 321] on span "Confirm" at bounding box center [567, 324] width 35 height 15
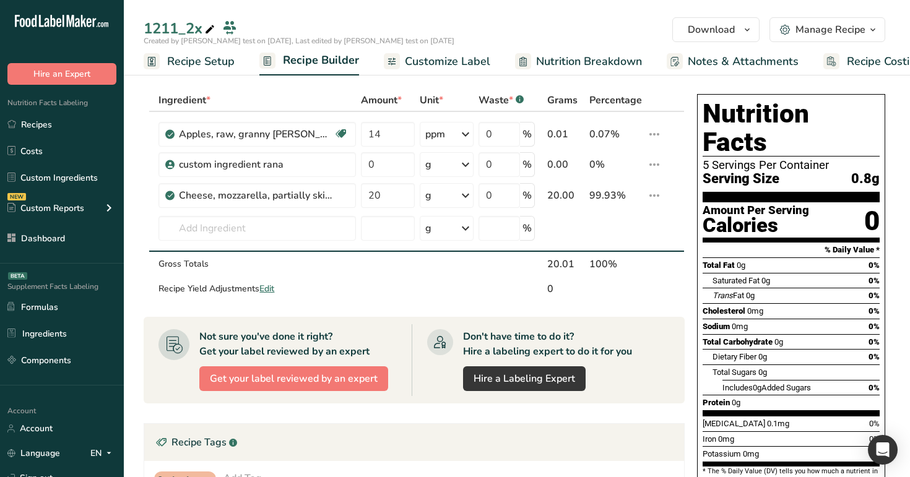
click at [882, 21] on button "Manage Recipe" at bounding box center [827, 29] width 116 height 25
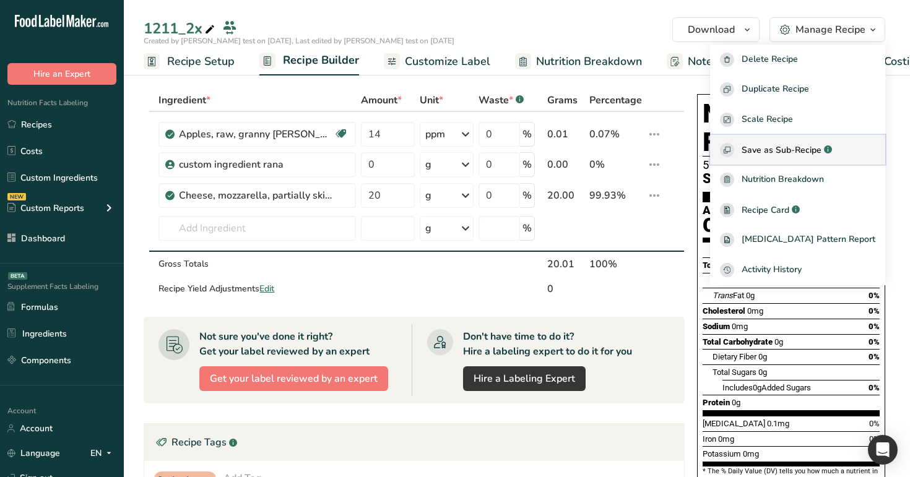
click at [812, 143] on div "Save as Sub-Recipe .a-a{fill:#347362;}.b-a{fill:#fff;}" at bounding box center [797, 150] width 155 height 14
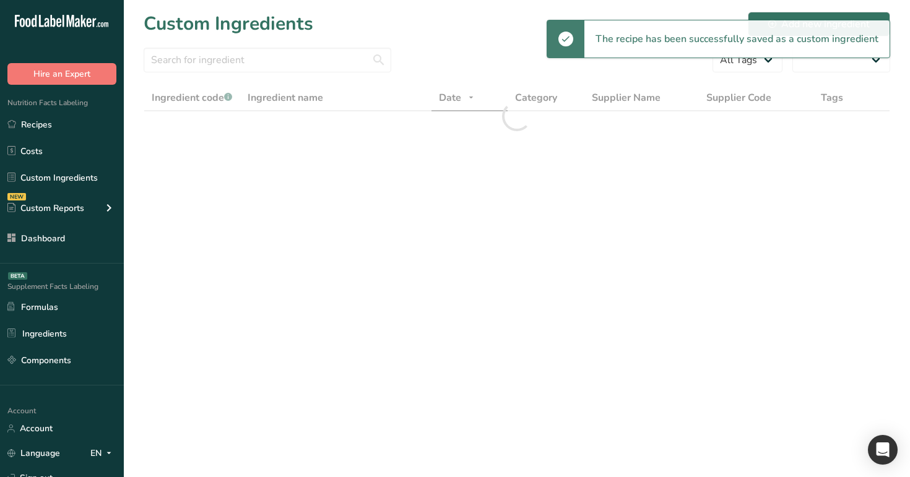
select select "30"
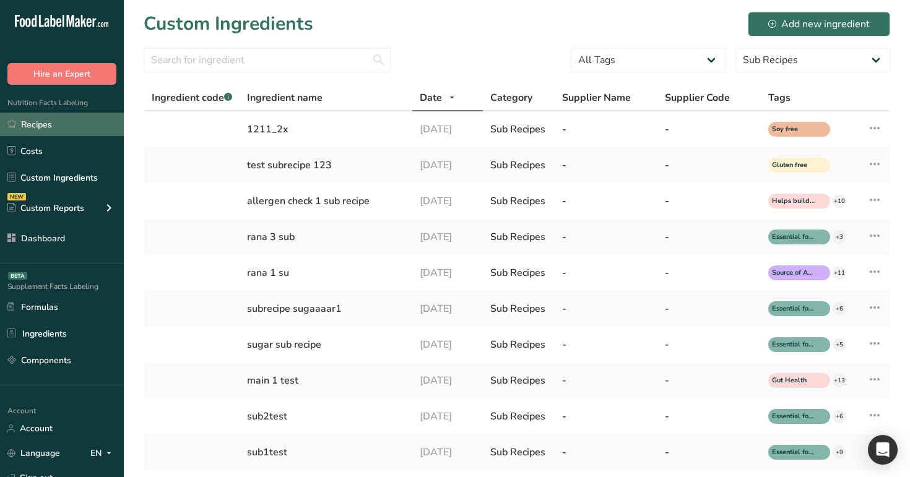
click at [79, 125] on link "Recipes" at bounding box center [62, 125] width 124 height 24
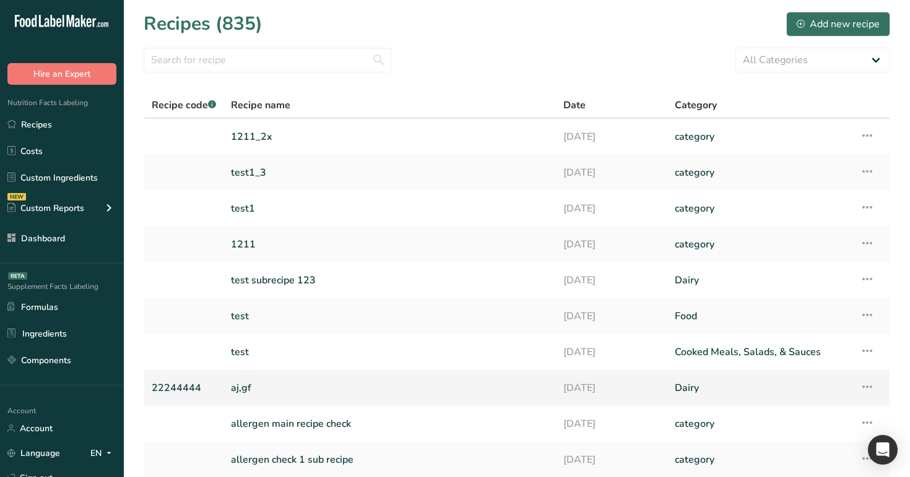
click at [426, 399] on link "aj,gf" at bounding box center [389, 388] width 317 height 26
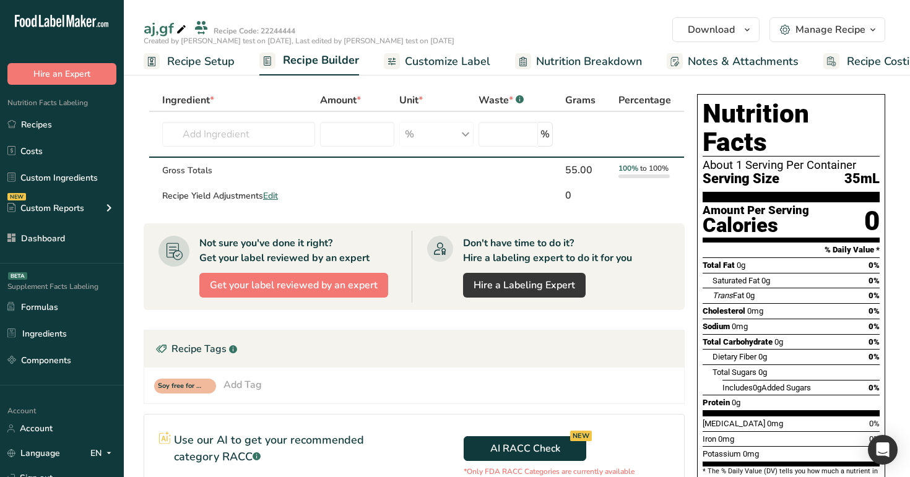
click at [883, 30] on button "Manage Recipe" at bounding box center [827, 29] width 116 height 25
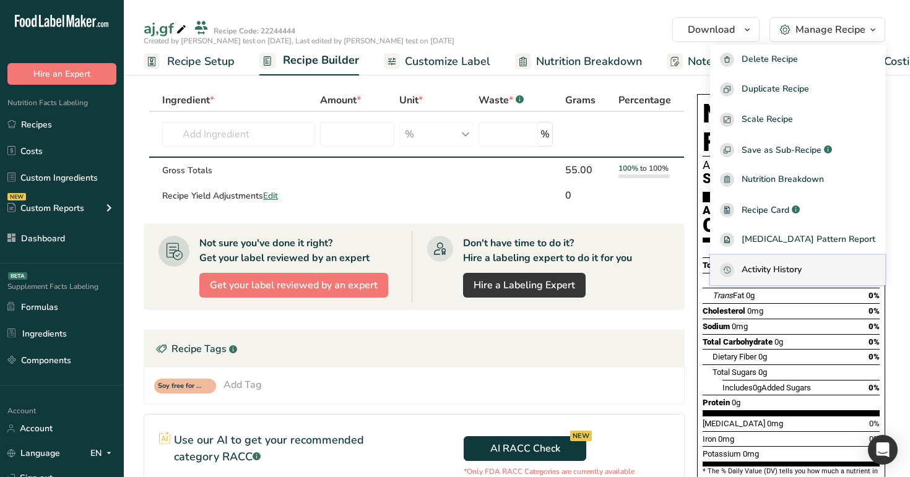
click at [801, 269] on span "Activity History" at bounding box center [771, 270] width 60 height 14
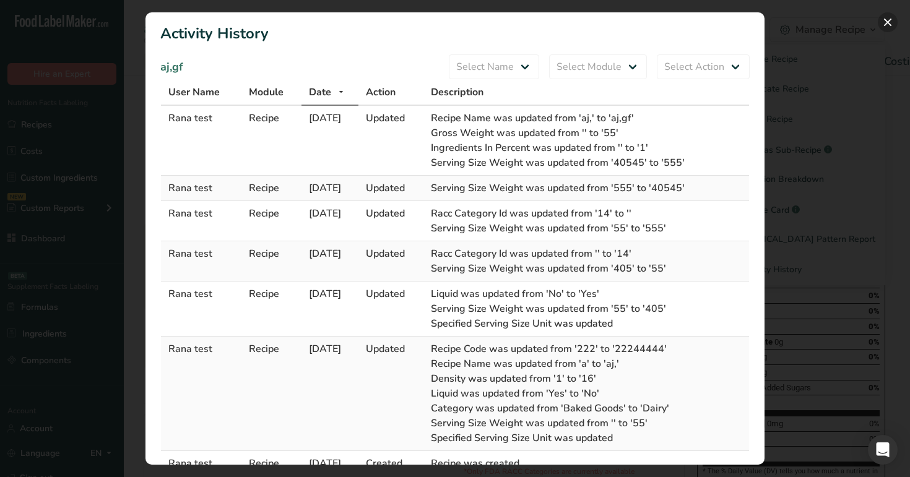
click at [890, 15] on button "Activity Log Modal" at bounding box center [887, 22] width 20 height 20
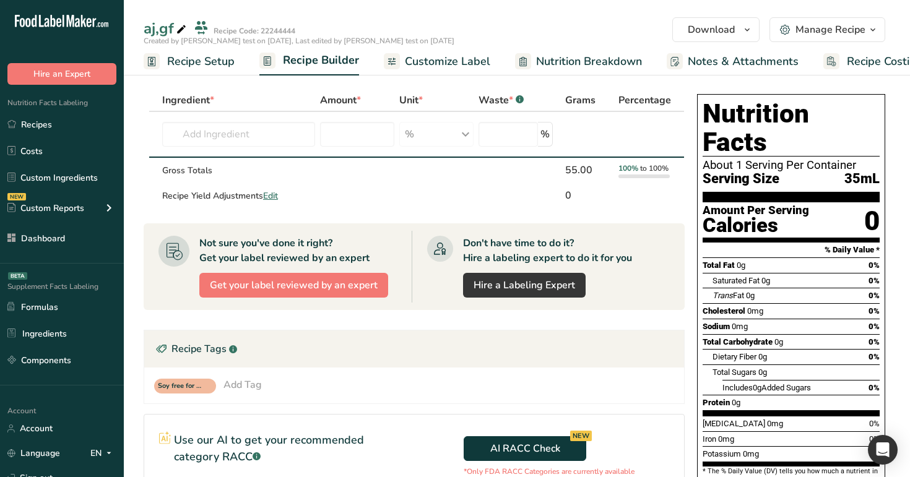
click at [856, 29] on div "Manage Recipe" at bounding box center [830, 29] width 70 height 15
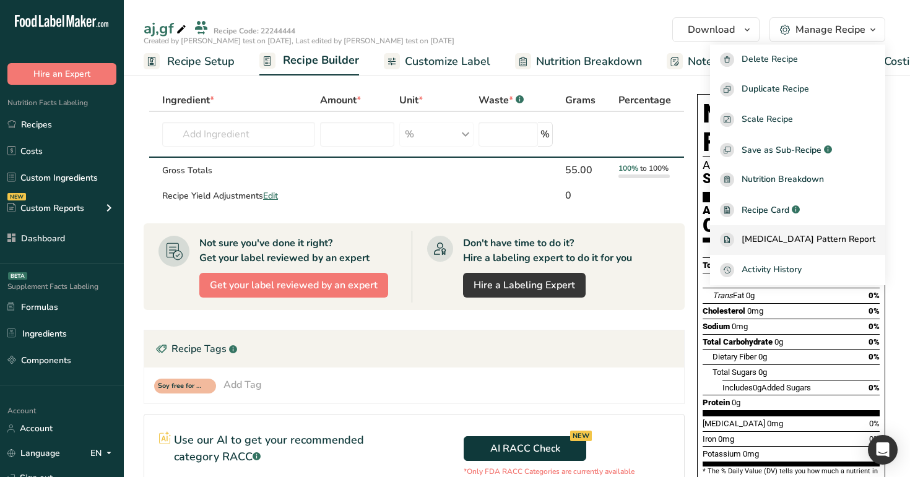
click at [813, 233] on span "[MEDICAL_DATA] Pattern Report" at bounding box center [808, 240] width 134 height 14
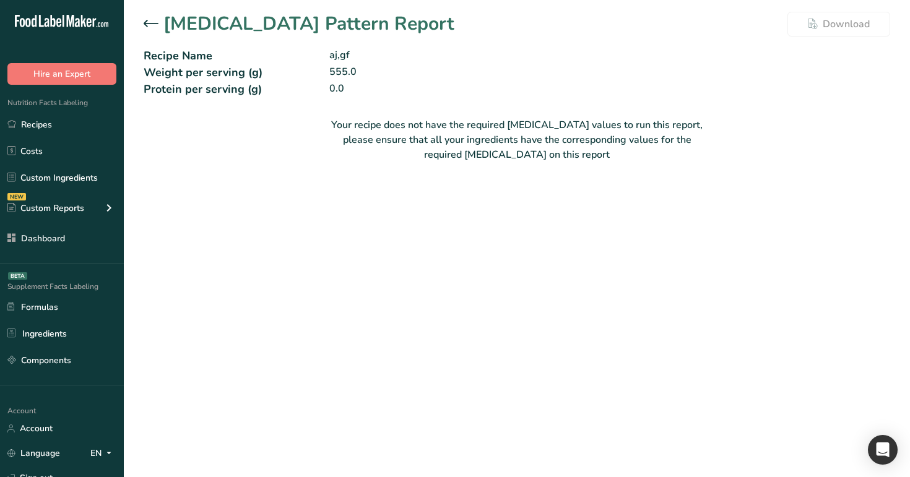
click at [157, 21] on icon at bounding box center [151, 23] width 15 height 7
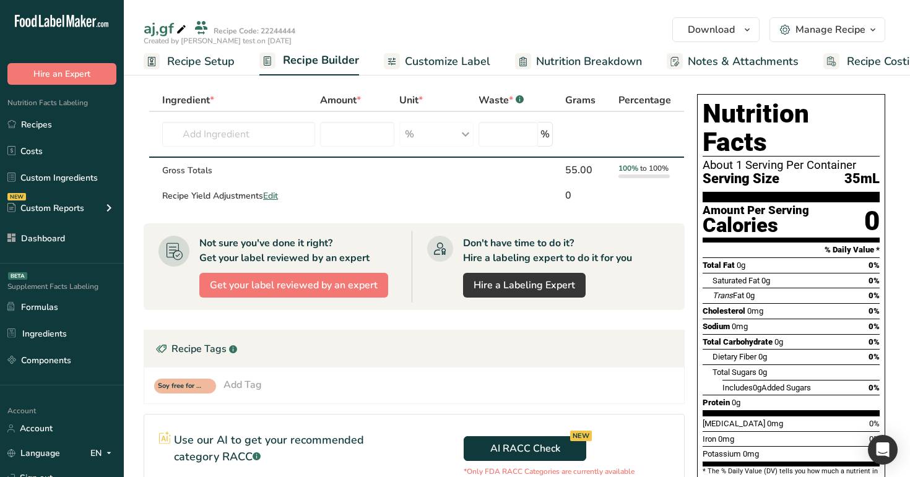
click at [866, 32] on span "button" at bounding box center [872, 29] width 15 height 15
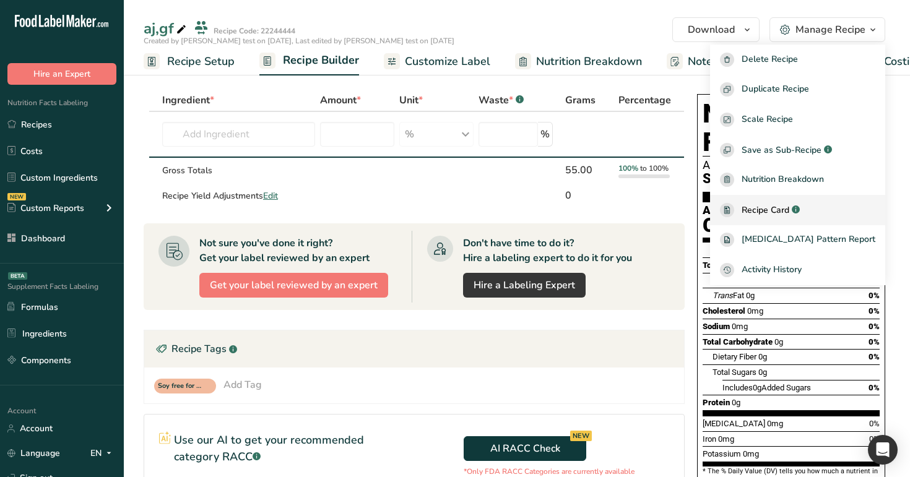
click at [799, 215] on div ".a-a{fill:#347362;}.b-a{fill:#fff;}" at bounding box center [794, 210] width 11 height 14
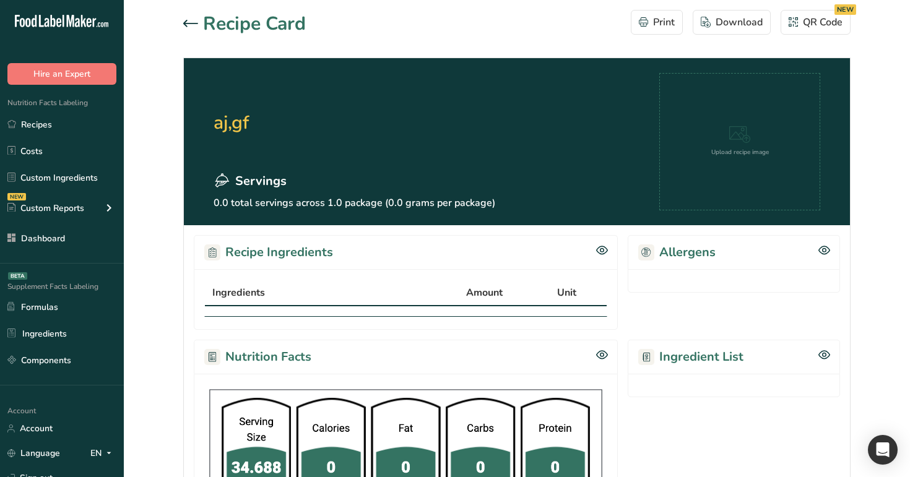
click at [188, 22] on icon at bounding box center [190, 23] width 15 height 7
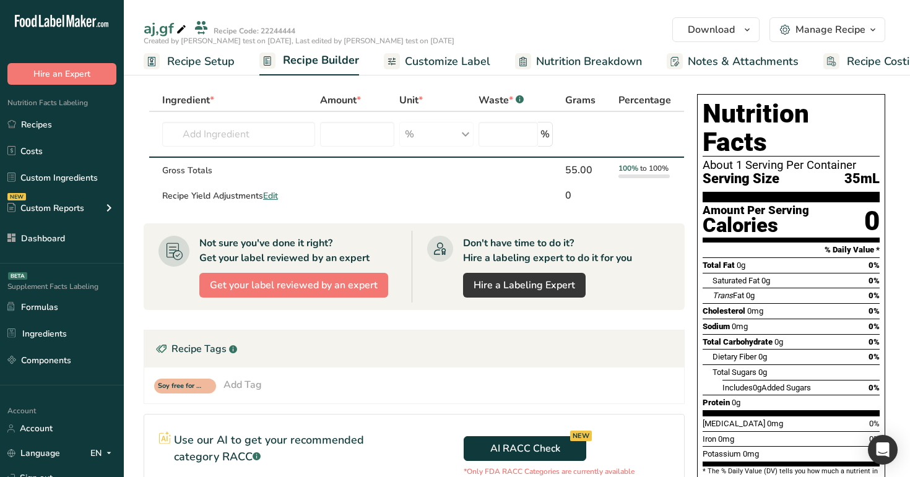
click at [871, 29] on icon "button" at bounding box center [872, 29] width 10 height 15
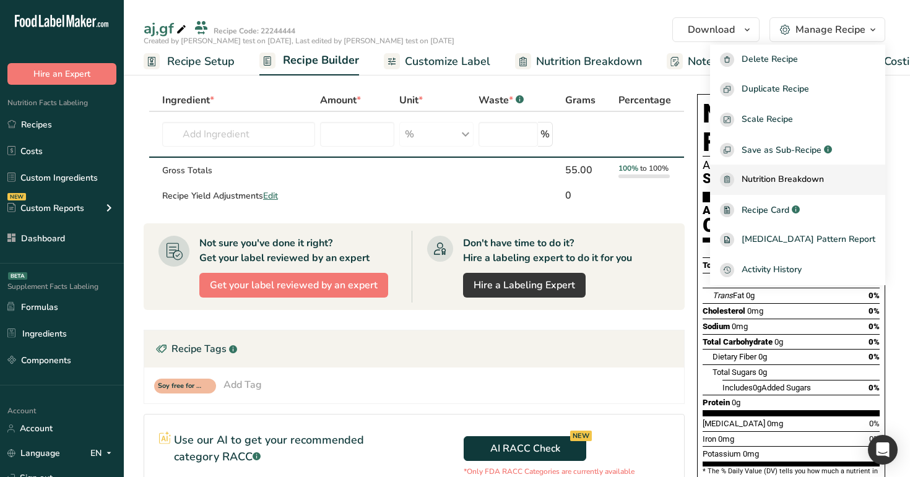
click at [791, 165] on link "Nutrition Breakdown" at bounding box center [797, 180] width 175 height 30
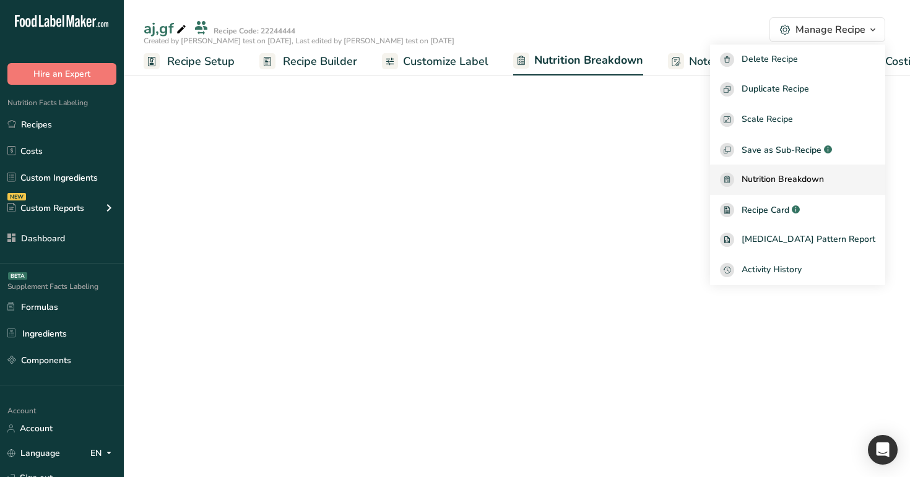
select select "Calories"
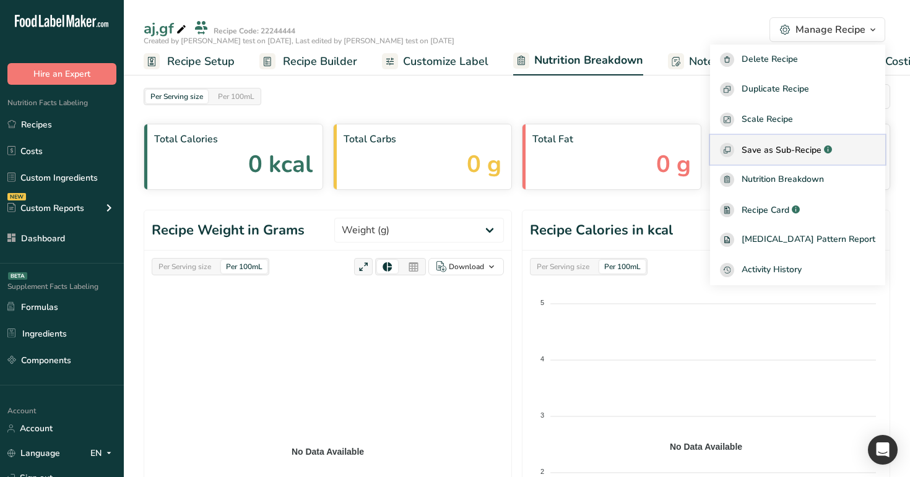
click at [820, 158] on button "Save as Sub-Recipe .a-a{fill:#347362;}.b-a{fill:#fff;}" at bounding box center [797, 150] width 175 height 30
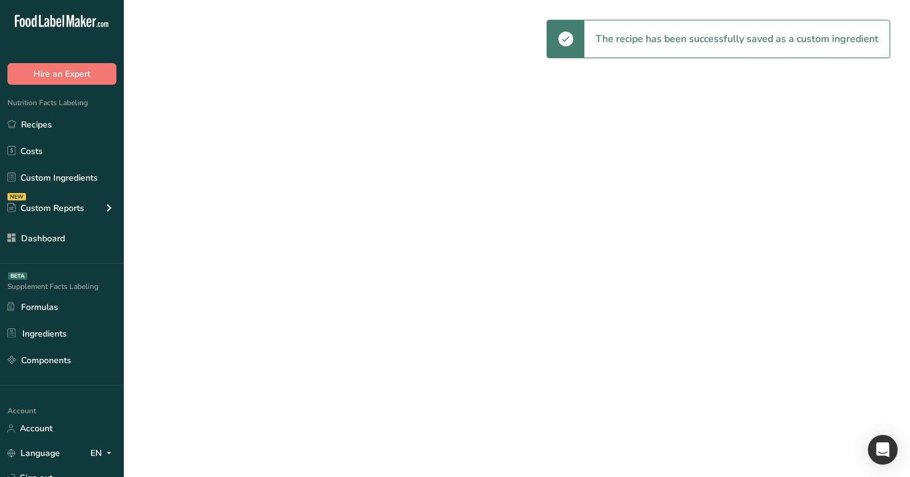
select select "30"
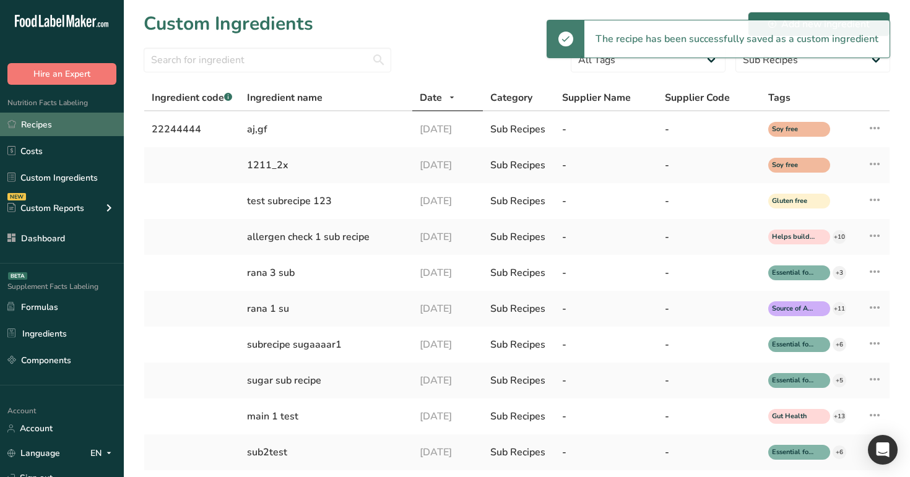
click at [55, 119] on link "Recipes" at bounding box center [62, 125] width 124 height 24
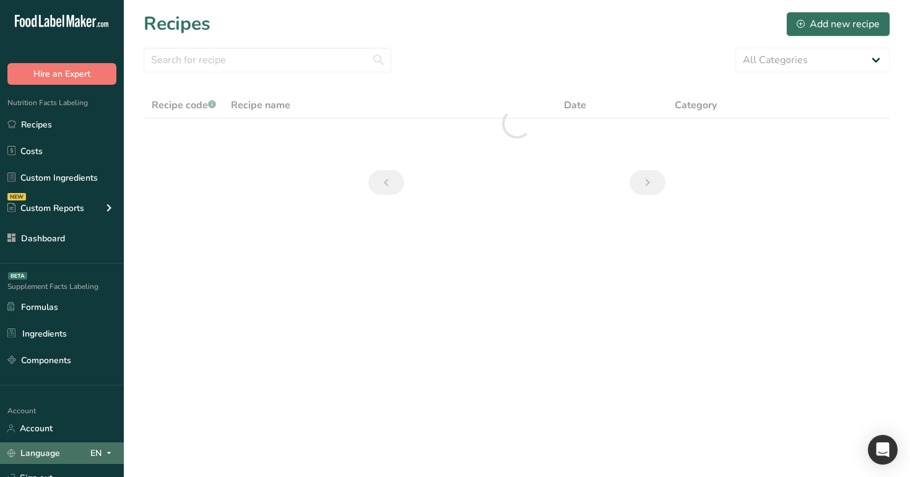
click at [105, 455] on icon at bounding box center [109, 452] width 10 height 15
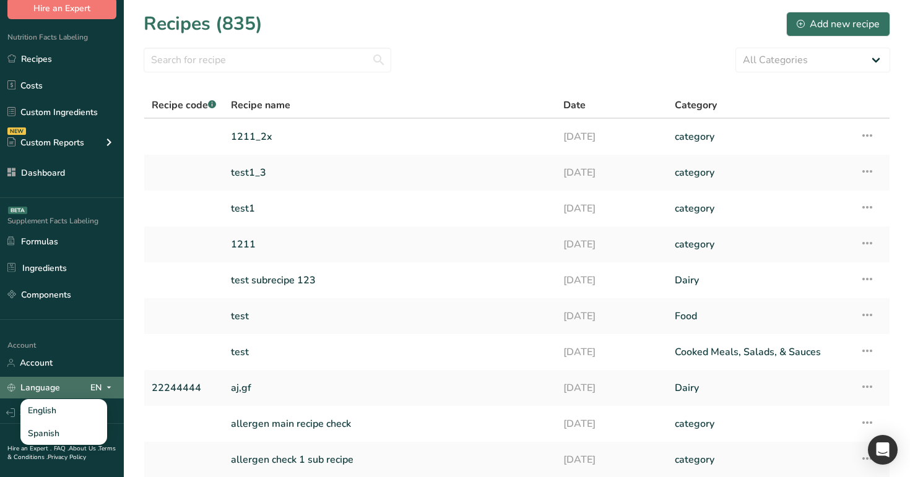
scroll to position [90, 0]
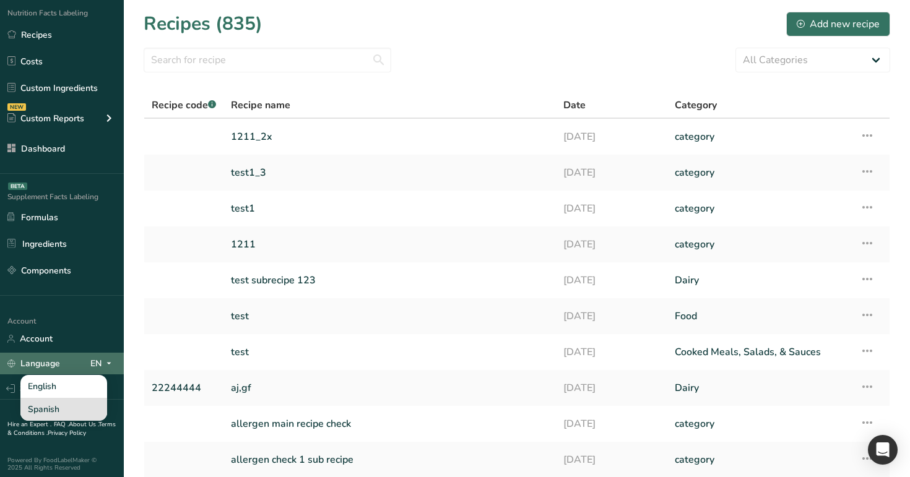
click at [72, 413] on div "Spanish" at bounding box center [63, 409] width 87 height 23
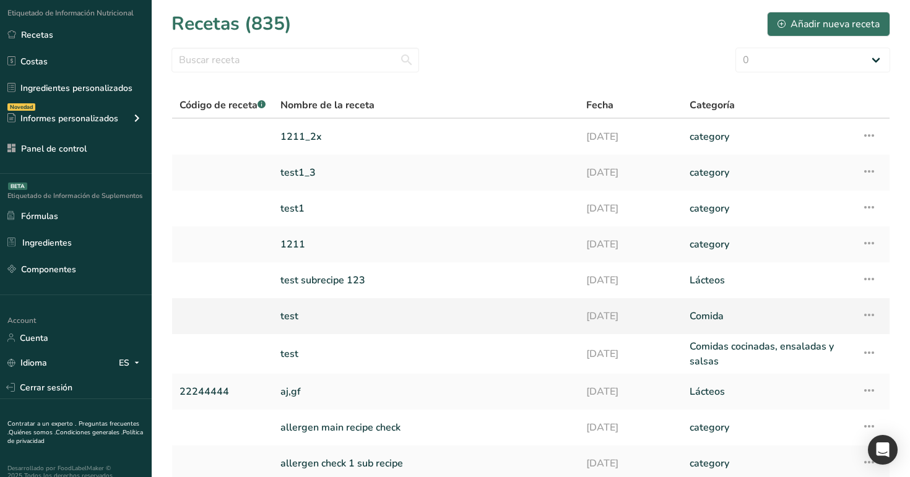
click at [337, 305] on link "test" at bounding box center [425, 316] width 291 height 26
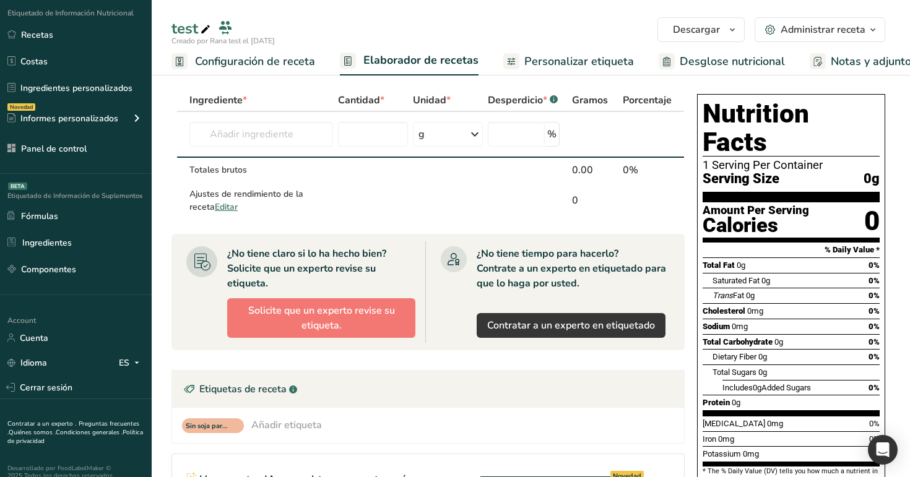
click at [867, 24] on span "button" at bounding box center [872, 29] width 15 height 15
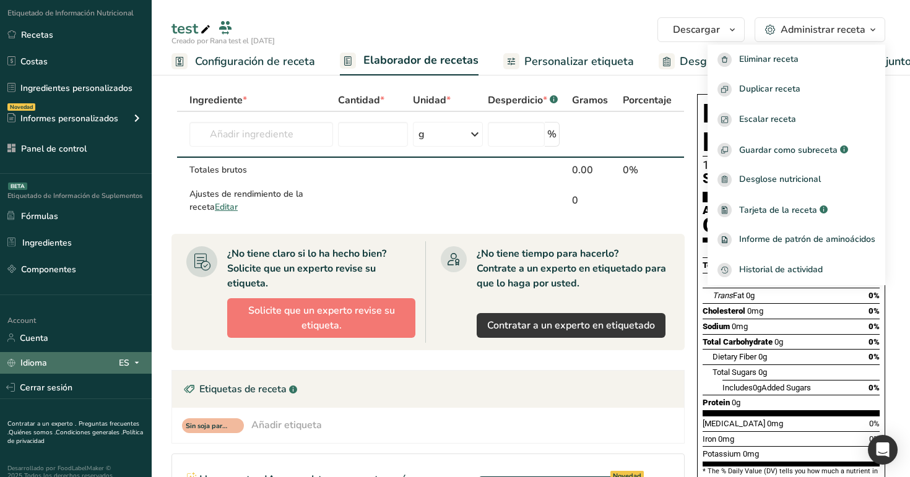
click at [111, 359] on div "Idioma ES" at bounding box center [75, 363] width 137 height 22
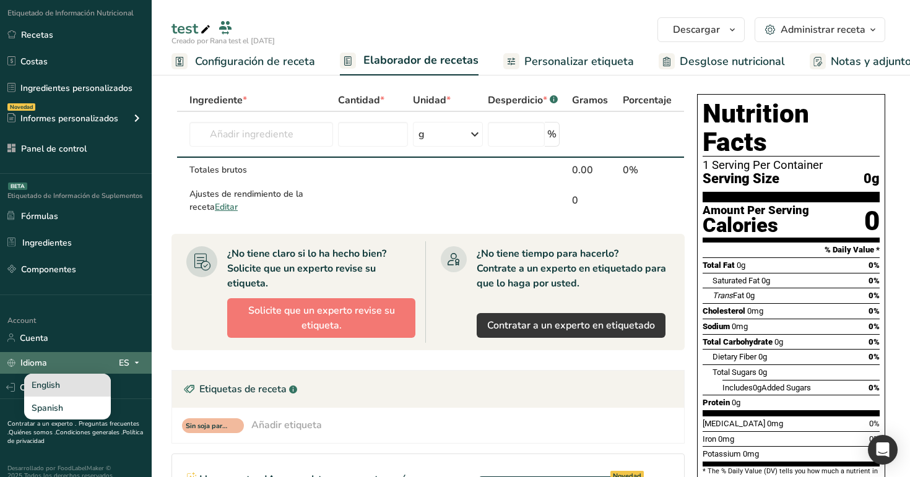
click at [87, 376] on div "English" at bounding box center [67, 385] width 87 height 23
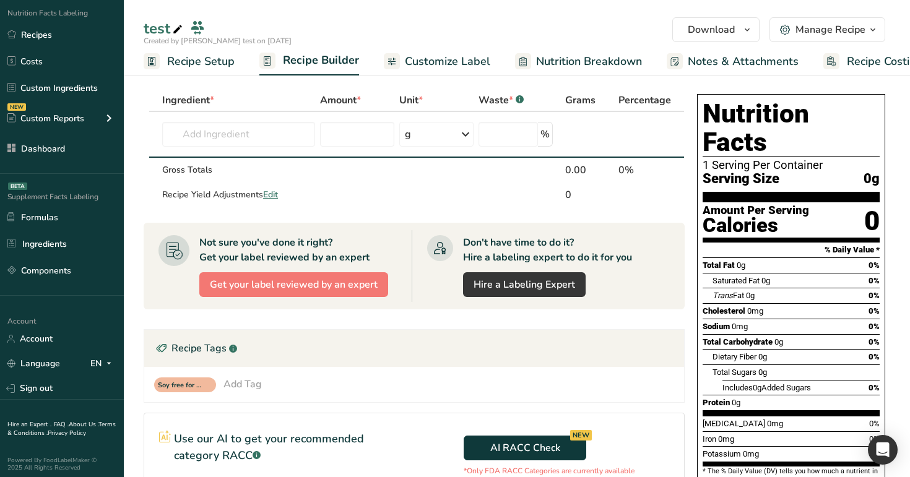
click at [845, 23] on div "Manage Recipe" at bounding box center [830, 29] width 70 height 15
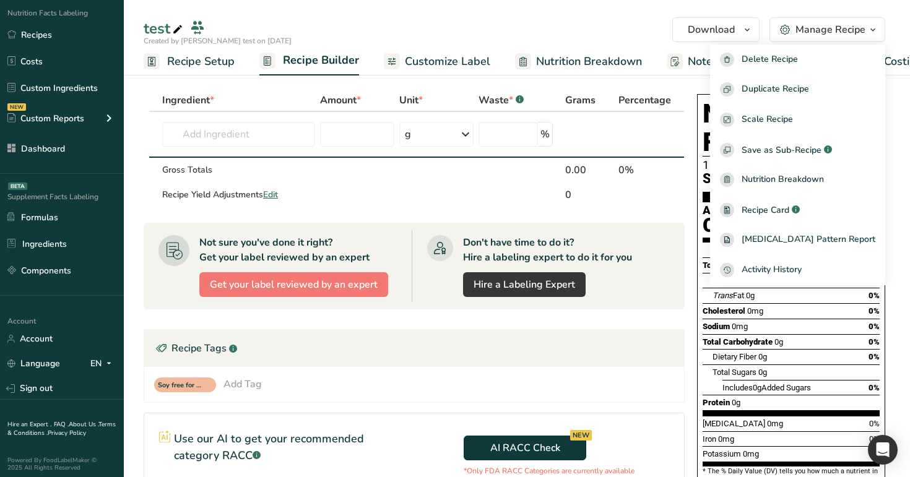
click at [897, 32] on div "test" at bounding box center [517, 28] width 786 height 22
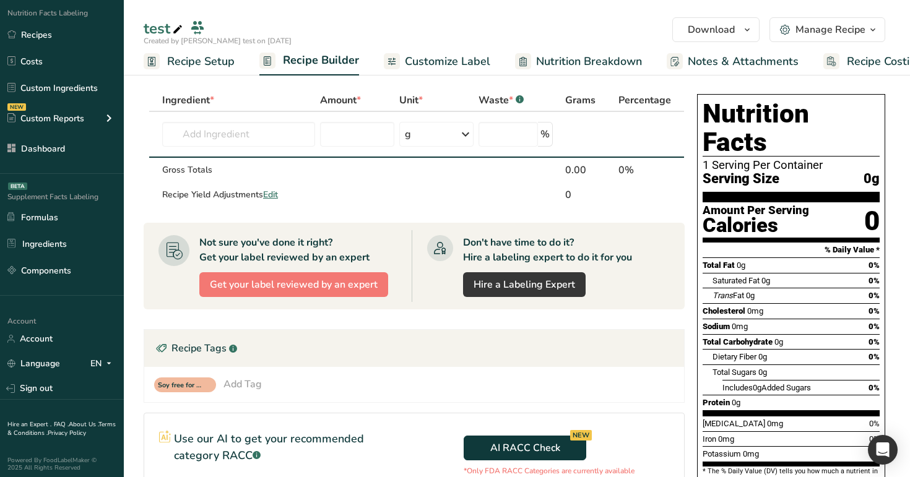
click at [450, 66] on span "Customize Label" at bounding box center [447, 61] width 85 height 17
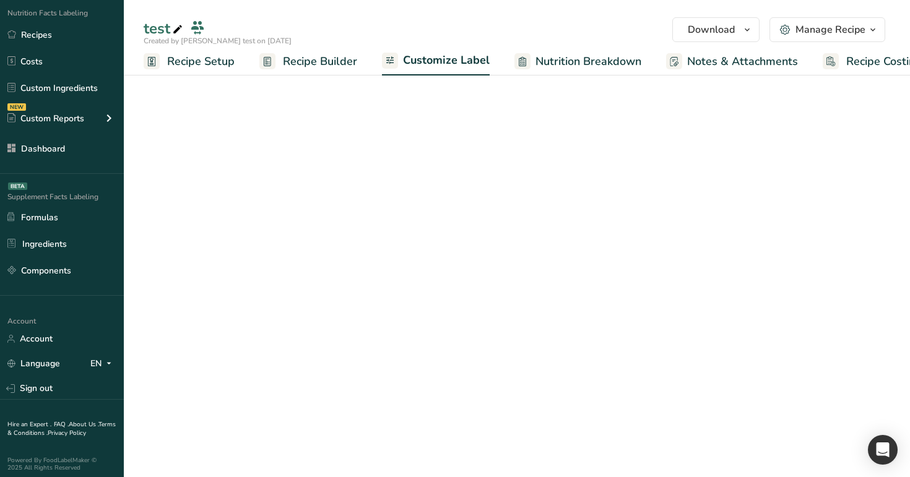
scroll to position [0, 32]
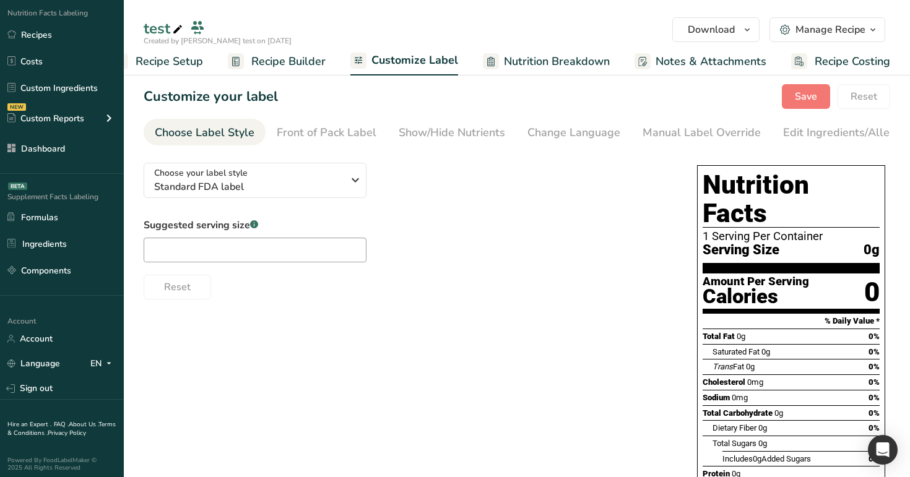
click at [823, 32] on div "Manage Recipe" at bounding box center [830, 29] width 70 height 15
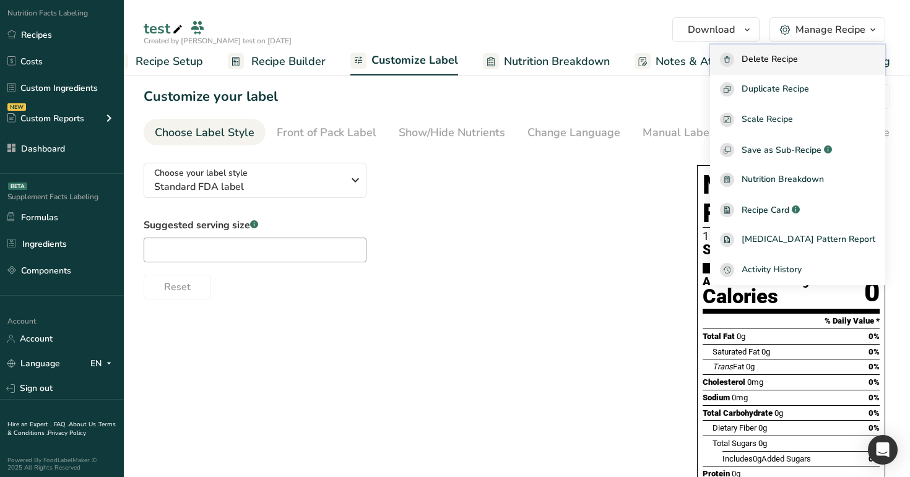
click at [824, 59] on div "Delete Recipe" at bounding box center [797, 60] width 155 height 14
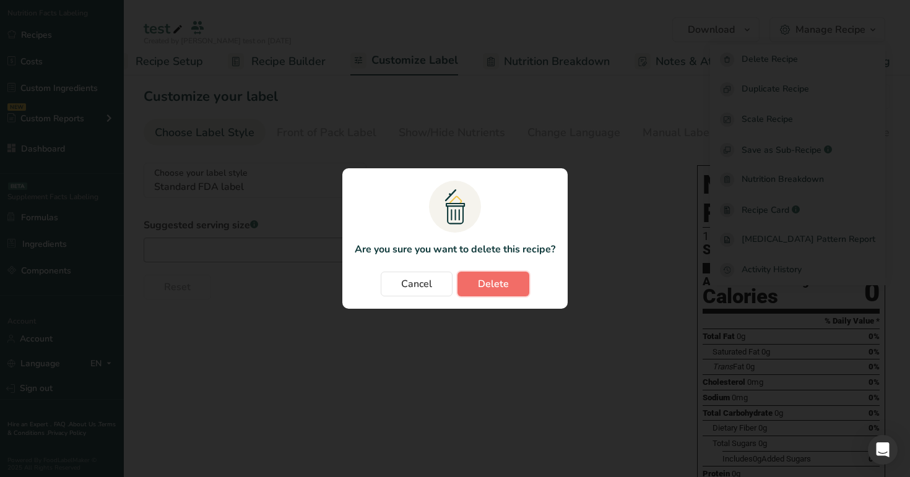
click at [484, 291] on span "Delete" at bounding box center [493, 284] width 31 height 15
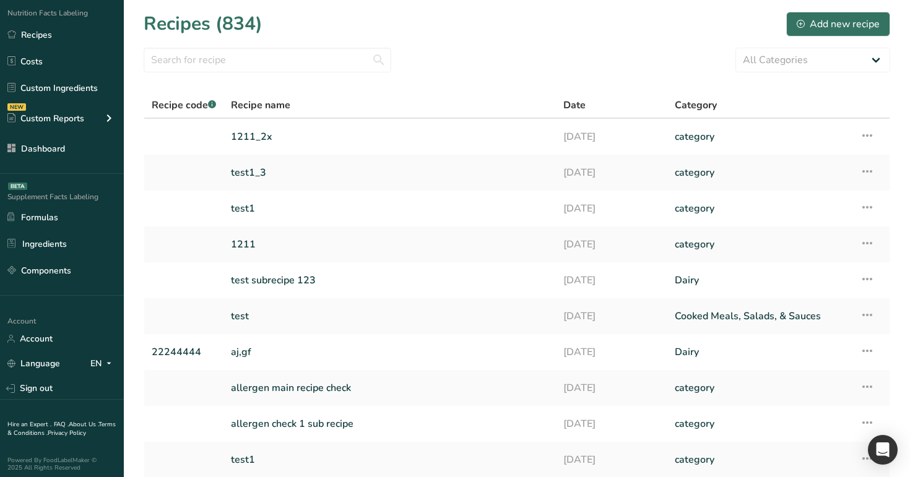
click at [426, 369] on td "aj,gf" at bounding box center [389, 352] width 332 height 36
click at [414, 400] on link "allergen main recipe check" at bounding box center [389, 388] width 317 height 26
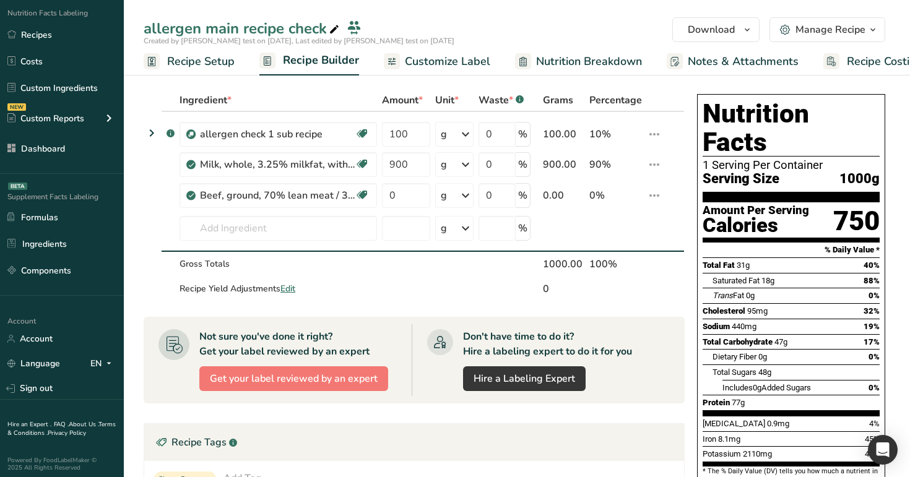
click at [877, 25] on icon "button" at bounding box center [872, 29] width 10 height 15
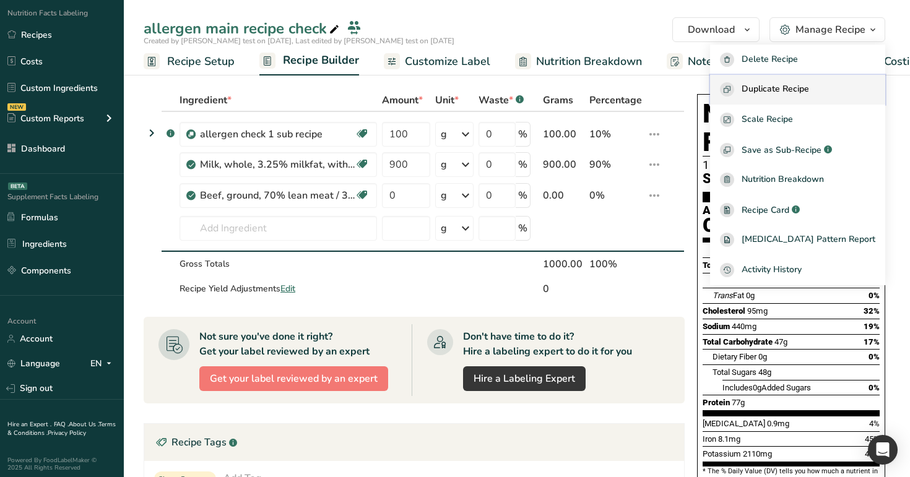
click at [801, 94] on span "Duplicate Recipe" at bounding box center [774, 89] width 67 height 14
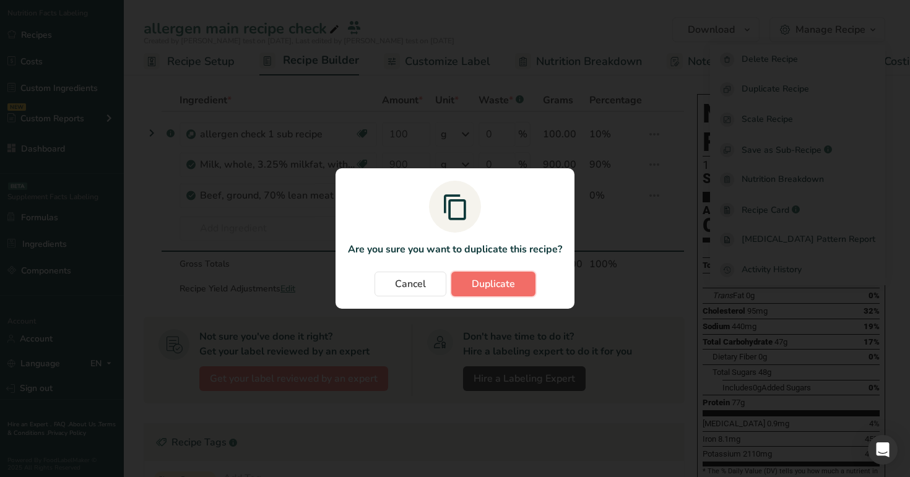
click at [477, 286] on span "Duplicate" at bounding box center [492, 284] width 43 height 15
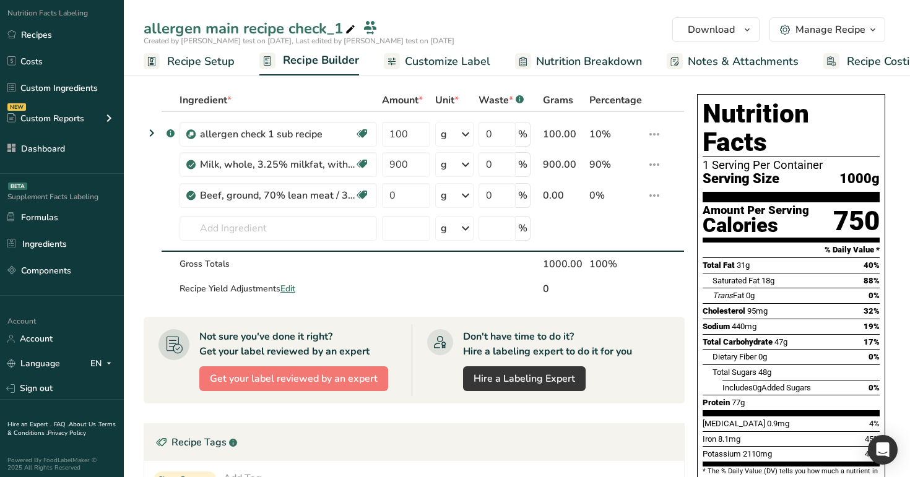
click at [881, 67] on span "Recipe Costing" at bounding box center [883, 61] width 75 height 17
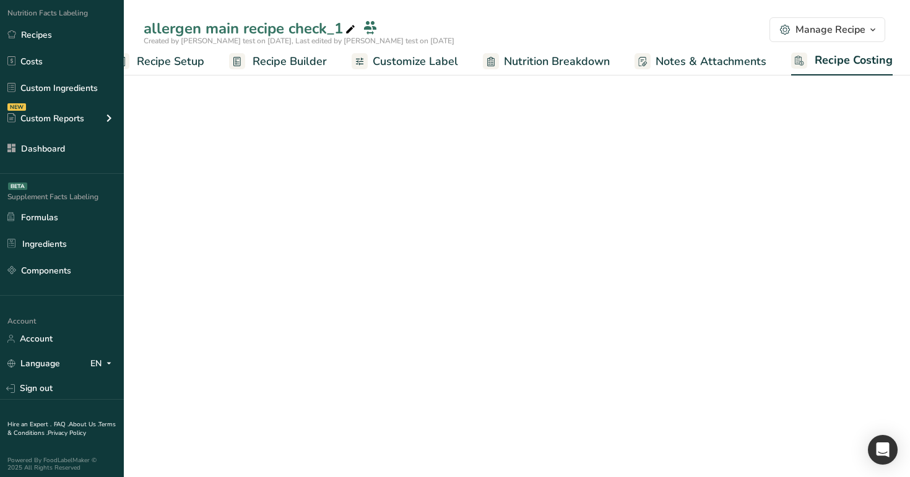
scroll to position [0, 32]
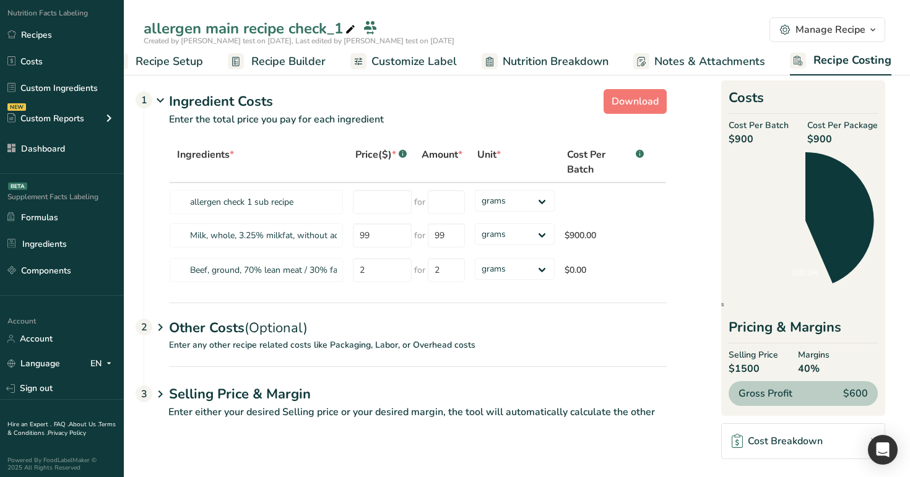
click at [848, 24] on div "Manage Recipe" at bounding box center [830, 29] width 70 height 15
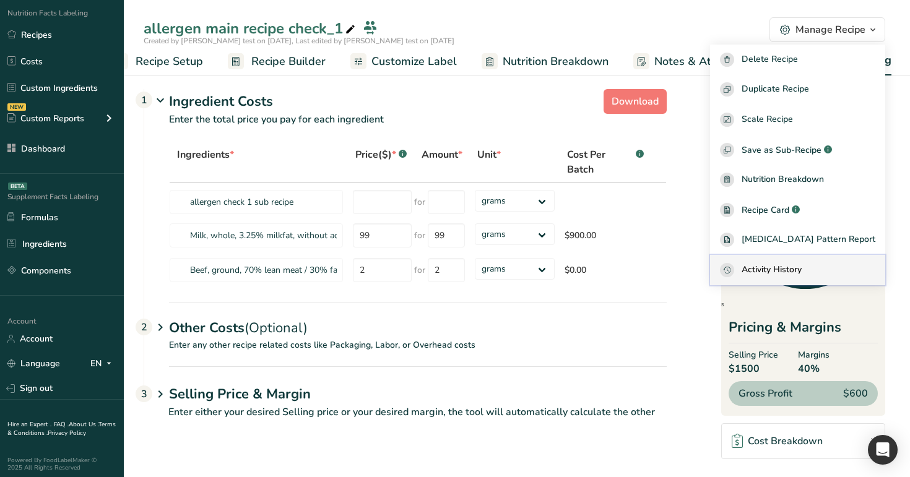
click at [801, 264] on span "Activity History" at bounding box center [771, 270] width 60 height 14
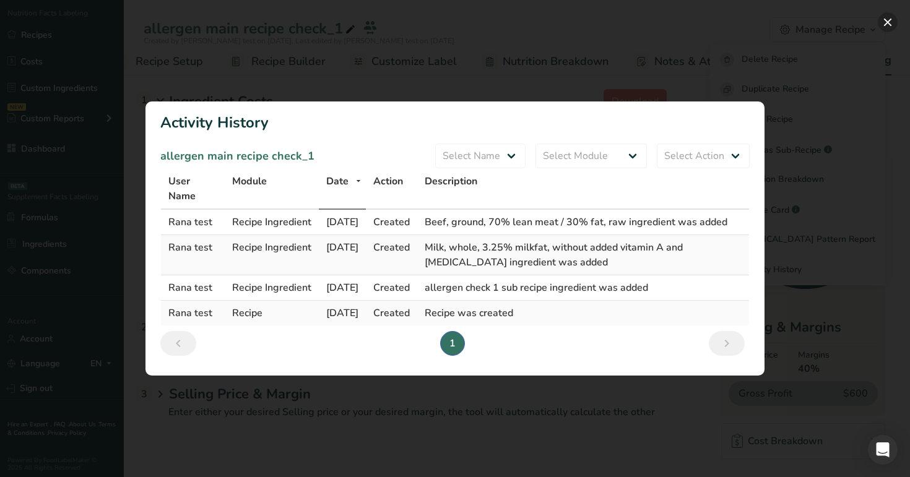
click at [890, 28] on button "Activity Log Modal" at bounding box center [887, 22] width 20 height 20
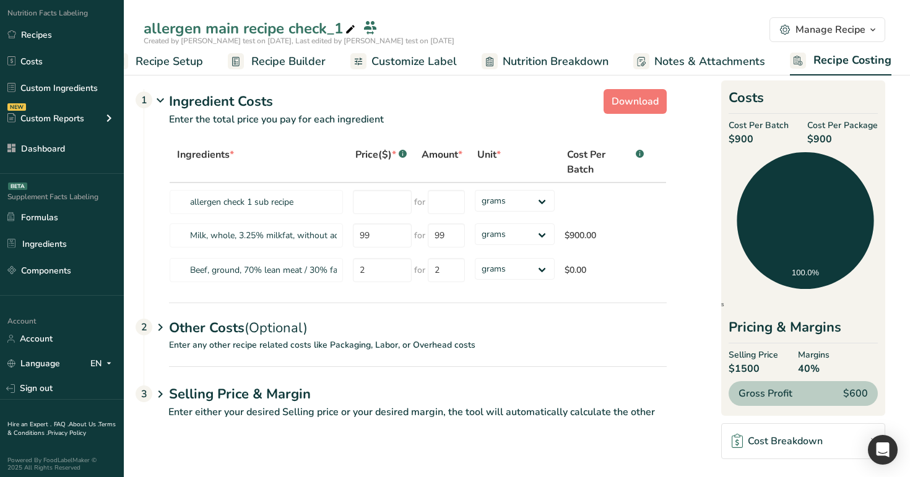
click at [787, 28] on icon "button" at bounding box center [785, 29] width 4 height 4
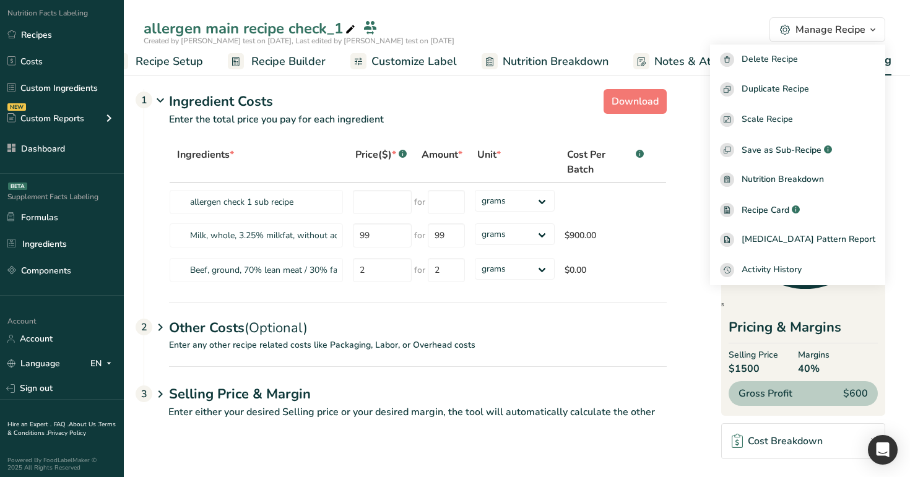
click at [681, 26] on div "allergen main recipe check_1" at bounding box center [517, 28] width 786 height 22
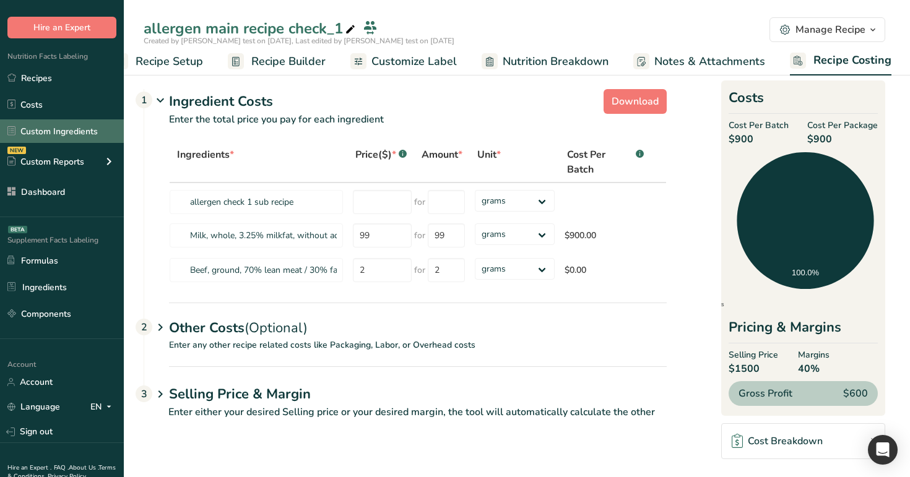
scroll to position [0, 0]
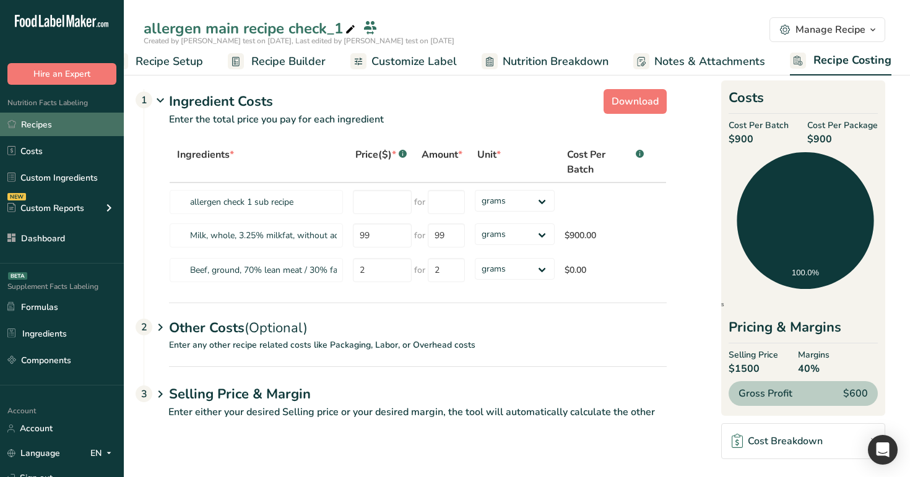
click at [51, 121] on link "Recipes" at bounding box center [62, 125] width 124 height 24
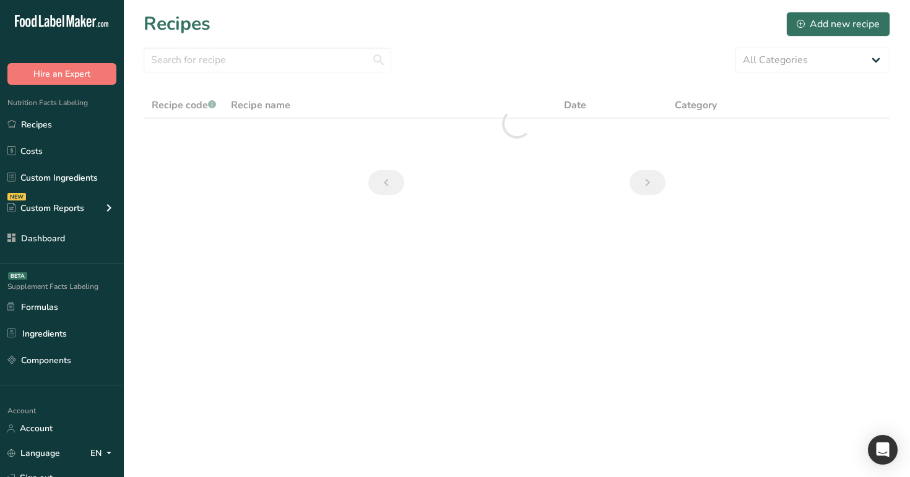
click at [287, 418] on main "Recipes Add new recipe All Categories 0 1c 1q a a23 aa ad Add Custom Category A…" at bounding box center [455, 238] width 910 height 477
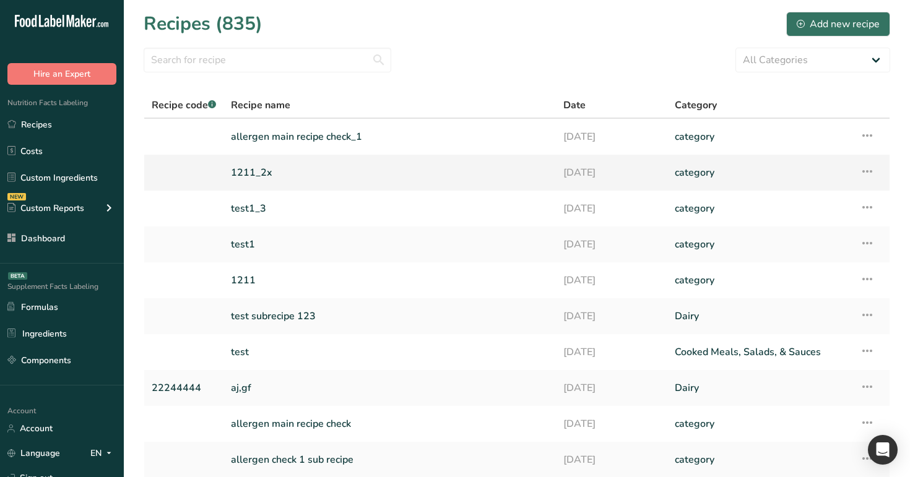
click at [863, 166] on icon at bounding box center [866, 171] width 15 height 22
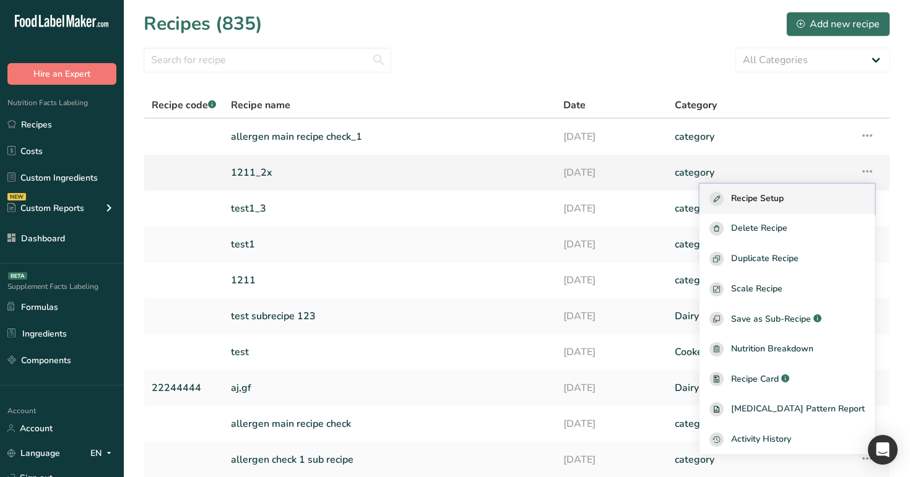
click at [831, 194] on div "Recipe Setup" at bounding box center [786, 199] width 155 height 14
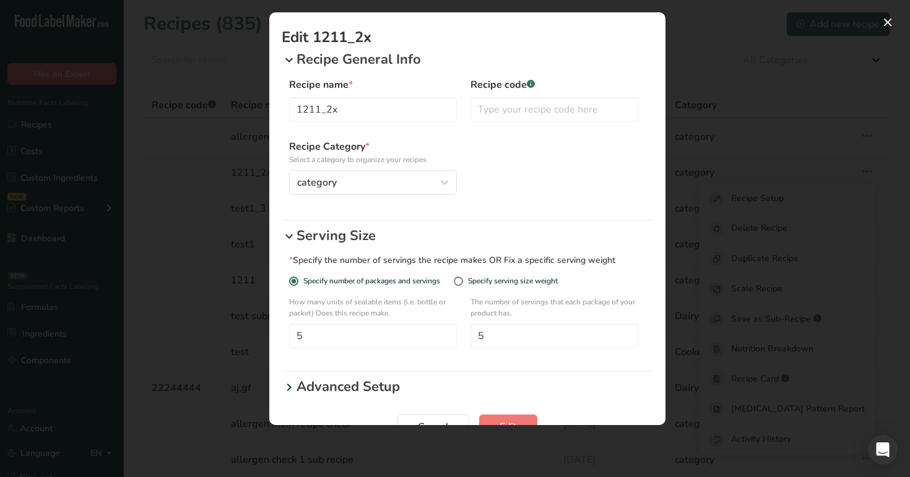
scroll to position [34, 0]
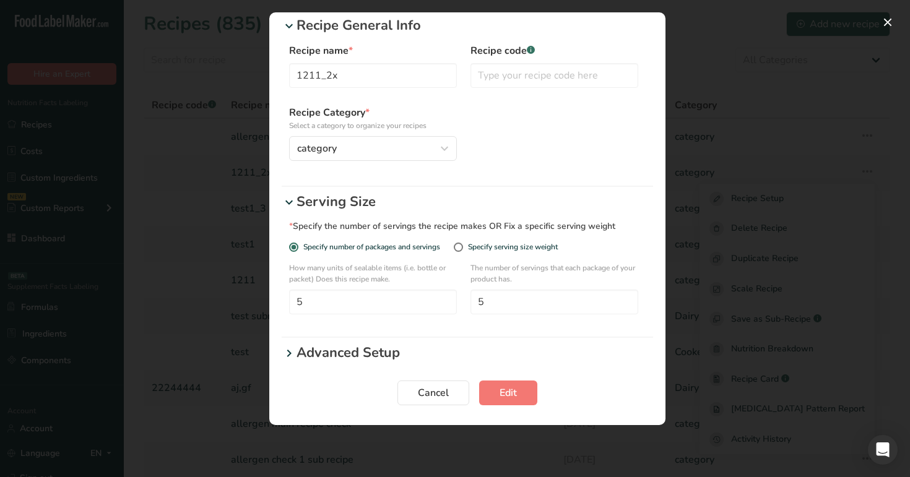
click at [322, 353] on p "Advanced Setup" at bounding box center [474, 353] width 356 height 20
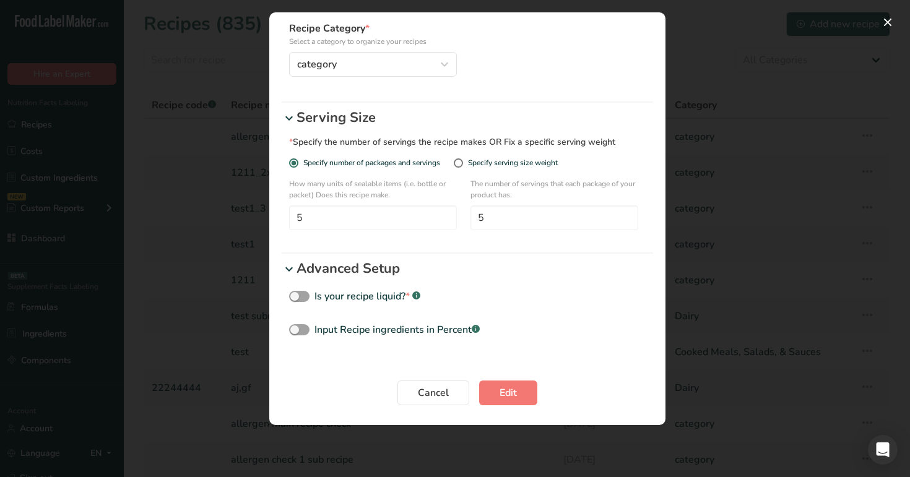
scroll to position [0, 0]
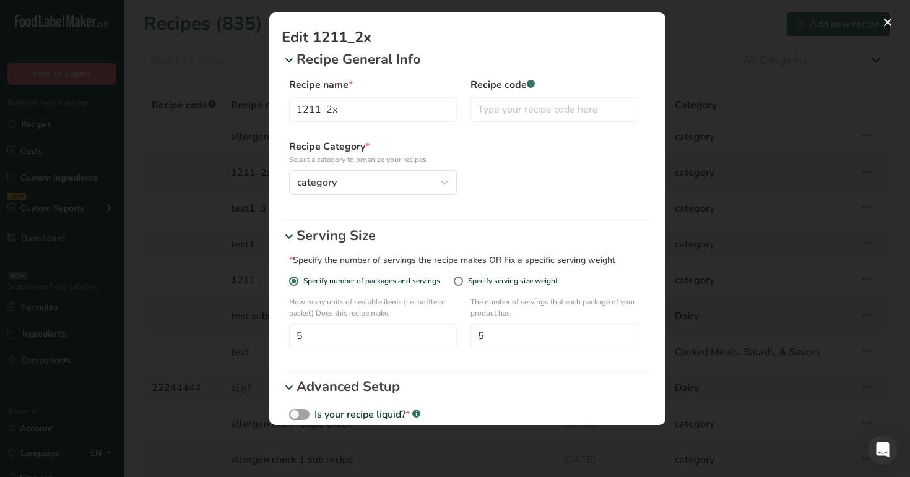
click at [322, 223] on form "Recipe General Info Recipe name * 1211_2x Recipe code .a-a{fill:#347362;}.b-a{f…" at bounding box center [467, 289] width 371 height 481
click at [322, 249] on div "* Specify the number of servings the recipe makes OR Fix a specific serving wei…" at bounding box center [467, 305] width 371 height 119
click at [334, 233] on p "Serving Size" at bounding box center [474, 236] width 356 height 20
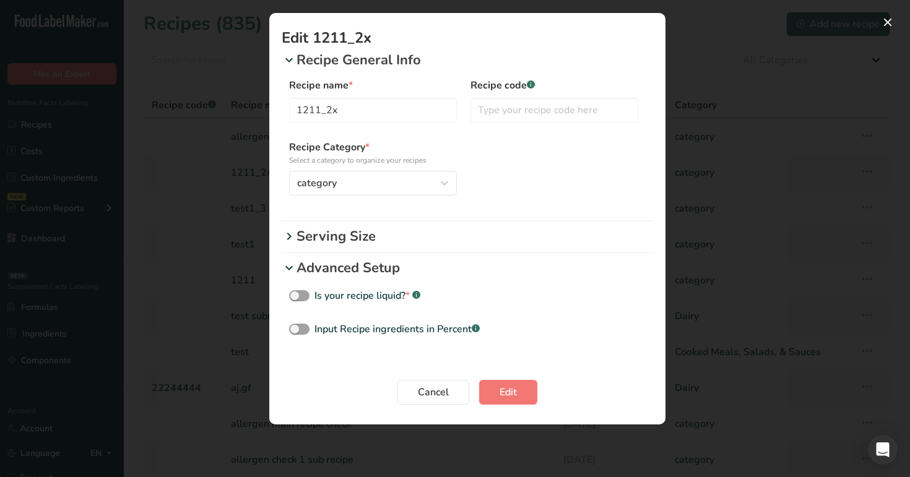
click at [355, 59] on p "Recipe General Info" at bounding box center [474, 60] width 356 height 20
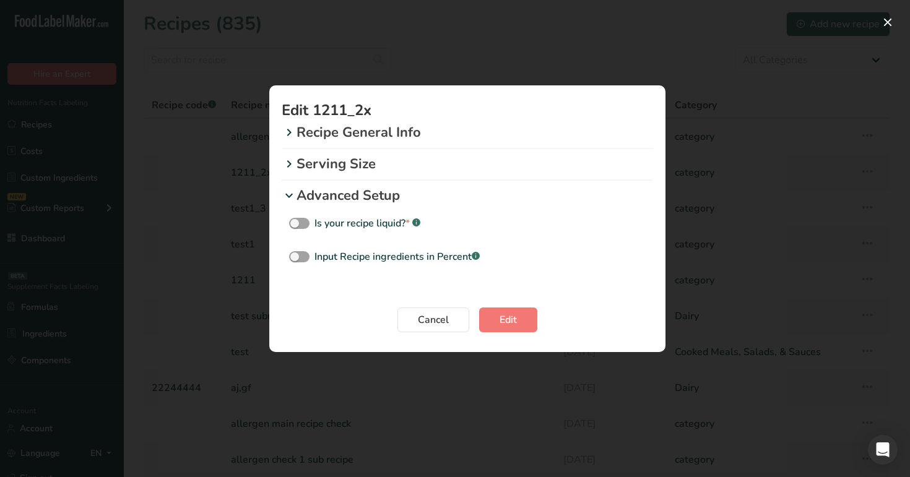
click at [330, 201] on p "Advanced Setup" at bounding box center [474, 196] width 356 height 20
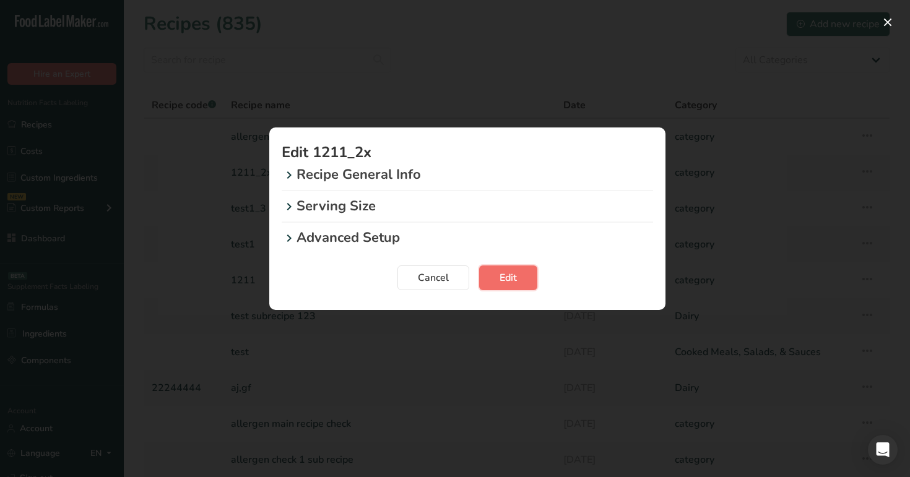
click at [506, 282] on span "Edit" at bounding box center [507, 277] width 17 height 15
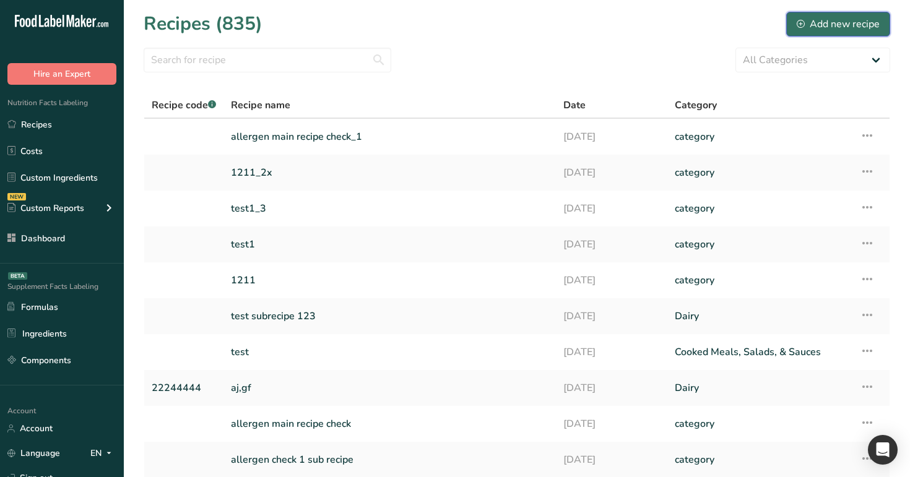
click at [825, 20] on div "Add new recipe" at bounding box center [837, 24] width 83 height 15
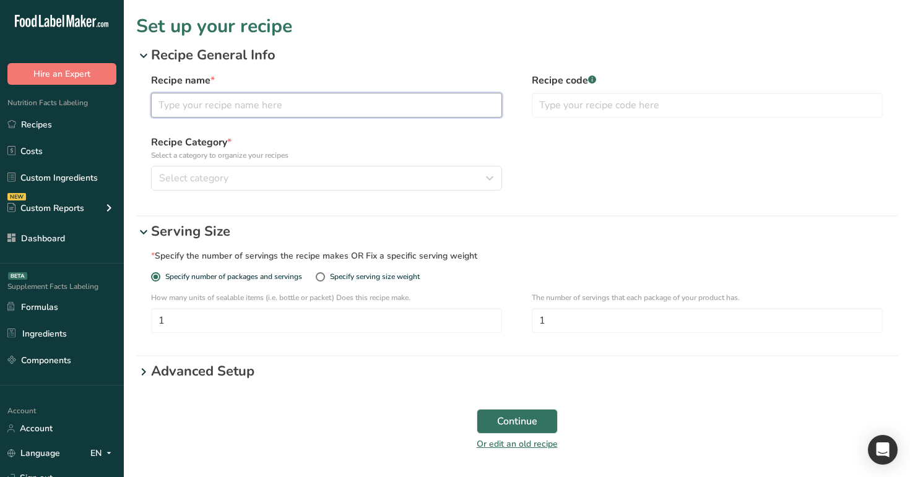
click at [302, 114] on input "text" at bounding box center [326, 105] width 351 height 25
type input "test"
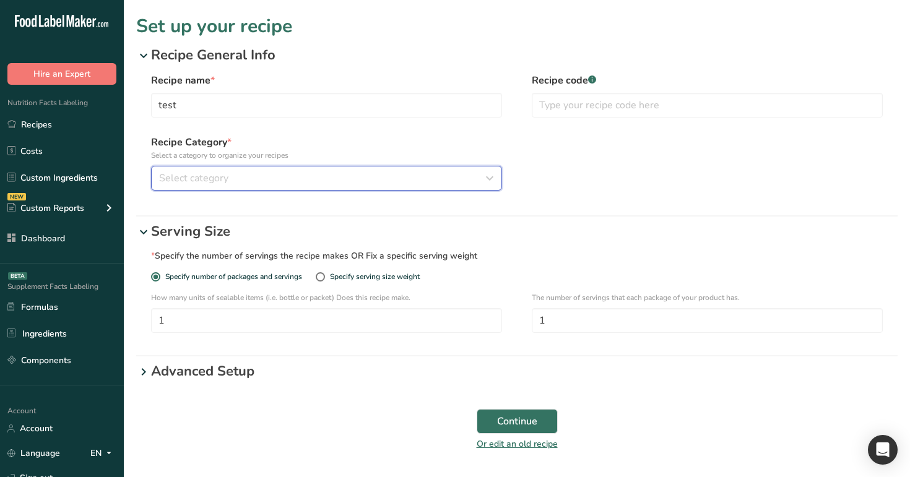
click at [293, 171] on div "Select category" at bounding box center [322, 178] width 327 height 15
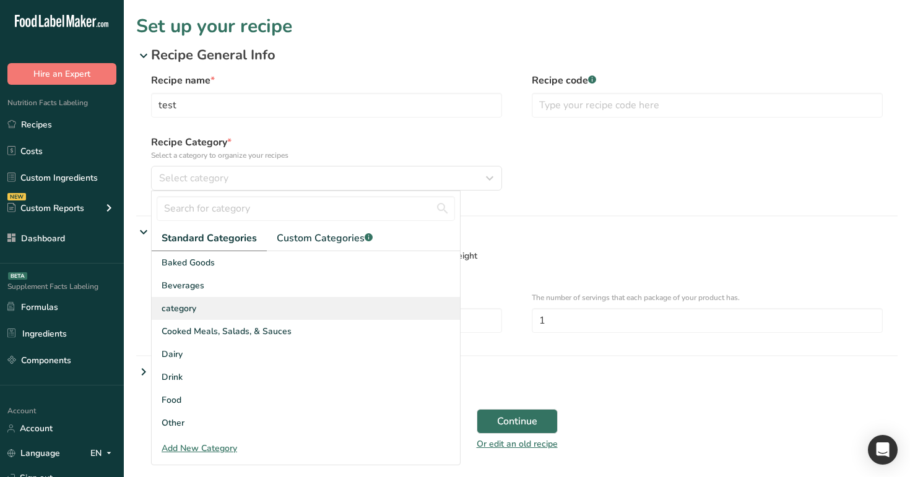
click at [297, 301] on div "category" at bounding box center [306, 308] width 308 height 23
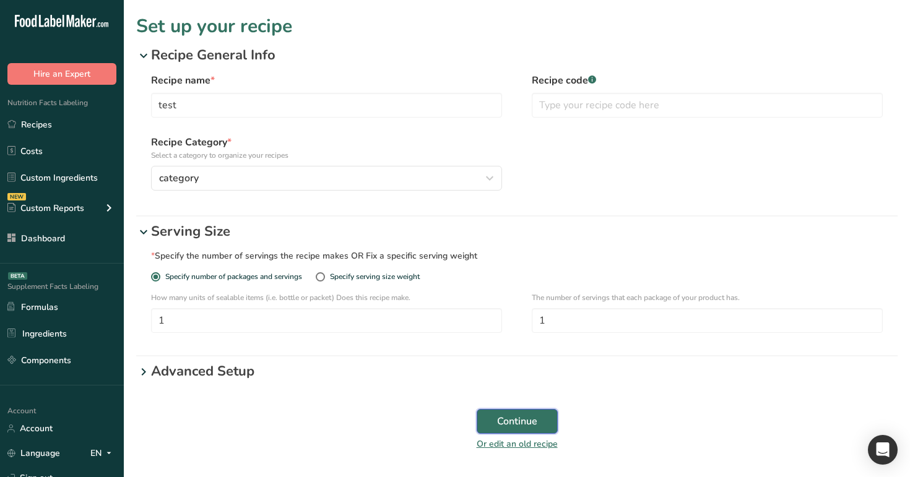
click at [502, 429] on button "Continue" at bounding box center [516, 421] width 81 height 25
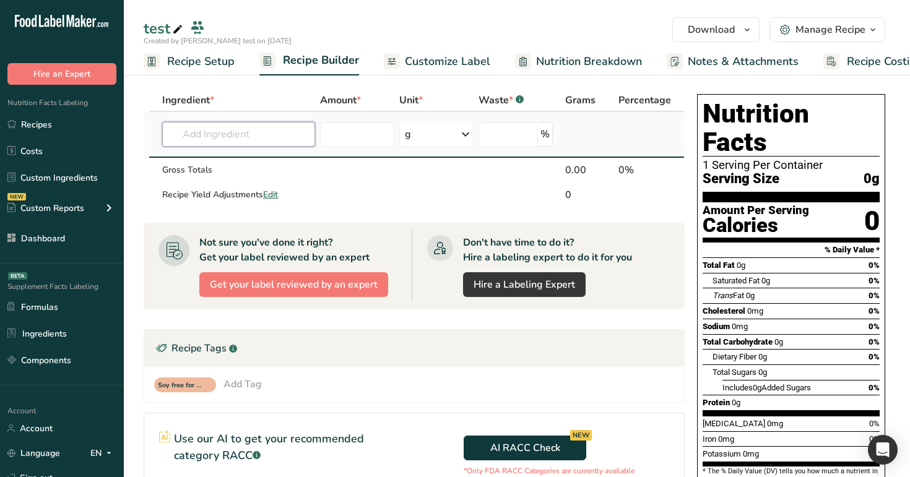
click at [229, 137] on input "text" at bounding box center [238, 134] width 153 height 25
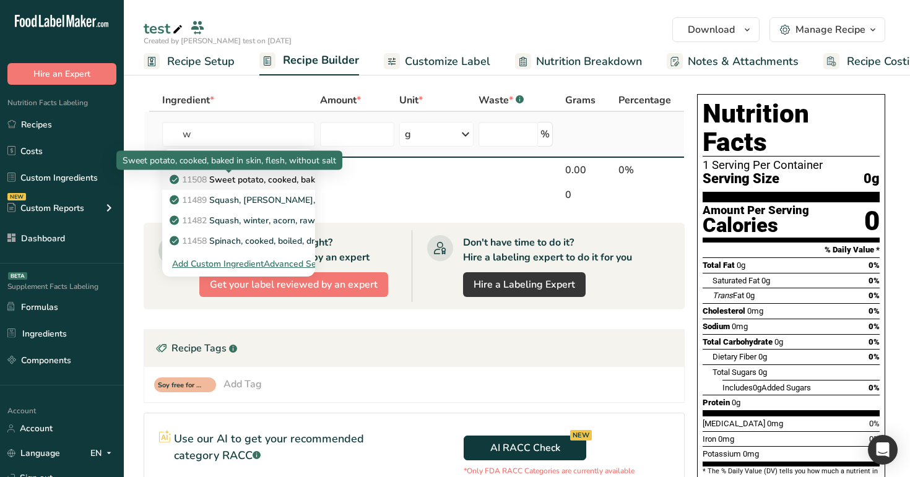
click at [247, 181] on p "11508 Sweet potato, cooked, baked in skin, flesh, without salt" at bounding box center [300, 179] width 256 height 13
type input "Sweet potato, cooked, baked in skin, flesh, without salt"
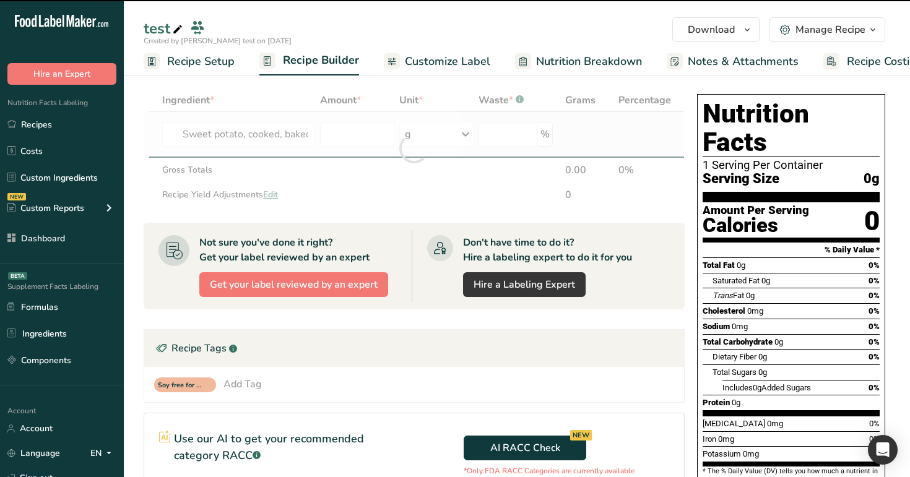
type input "0"
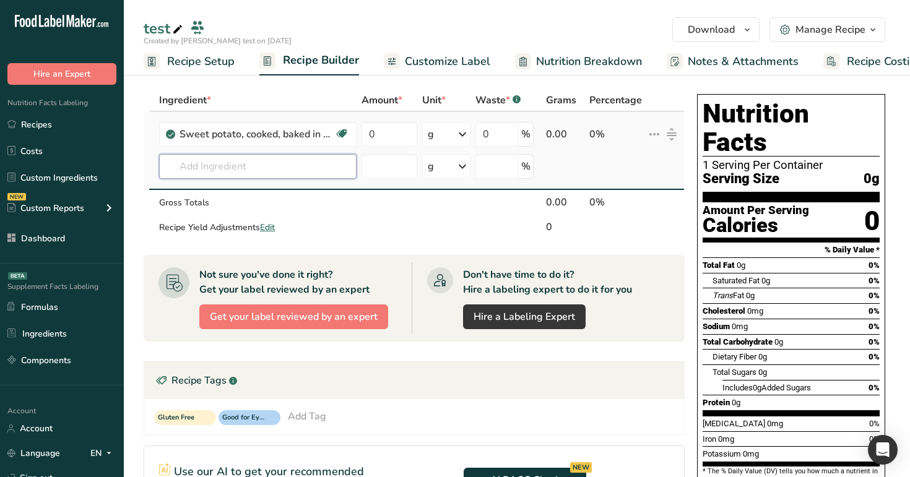
click at [303, 174] on input "text" at bounding box center [257, 166] width 197 height 25
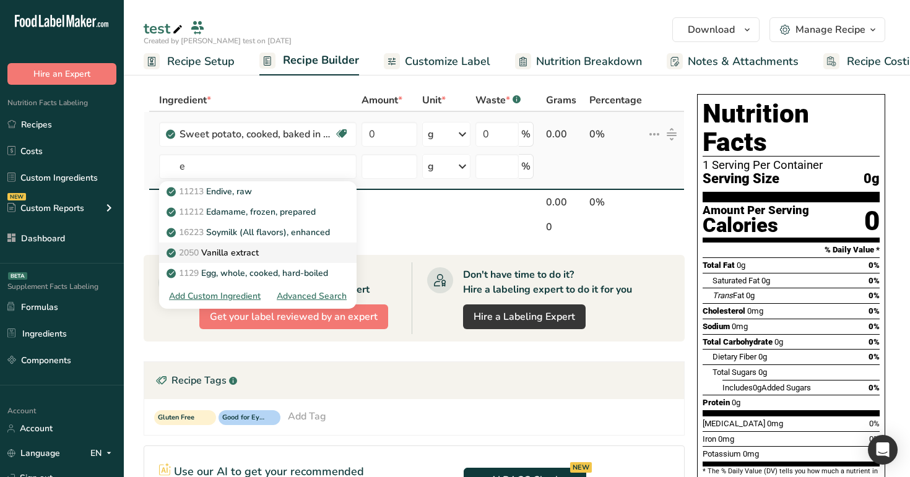
click at [283, 246] on link "2050 Vanilla extract" at bounding box center [257, 253] width 197 height 20
type input "Vanilla extract"
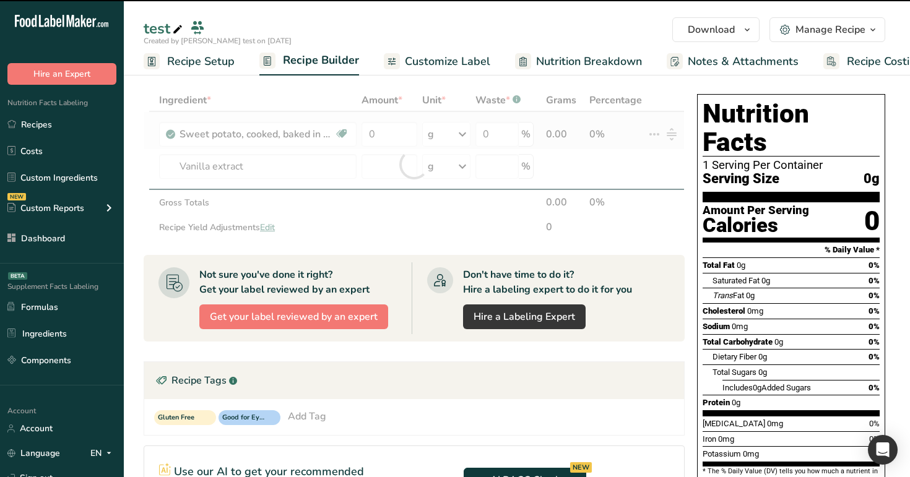
type input "0"
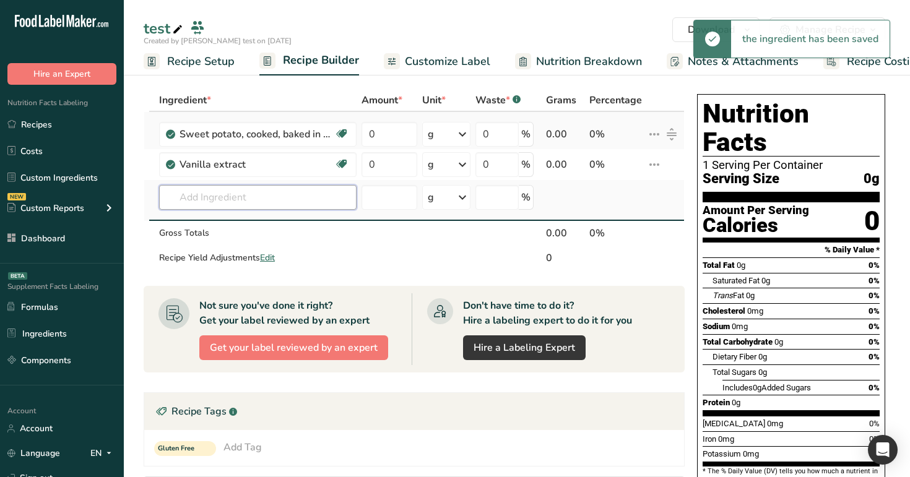
click at [269, 203] on input "text" at bounding box center [257, 197] width 197 height 25
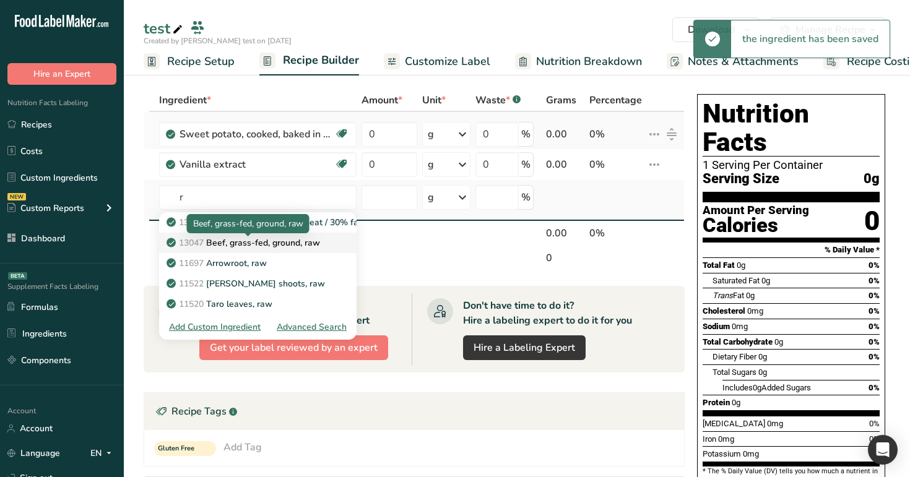
click at [282, 249] on p "13047 Beef, grass-fed, ground, raw" at bounding box center [244, 242] width 151 height 13
type input "Beef, grass-fed, ground, raw"
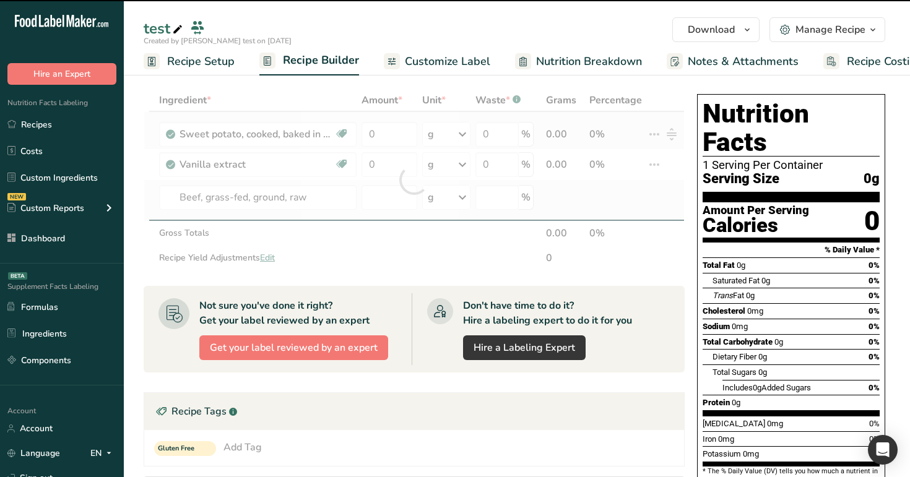
type input "0"
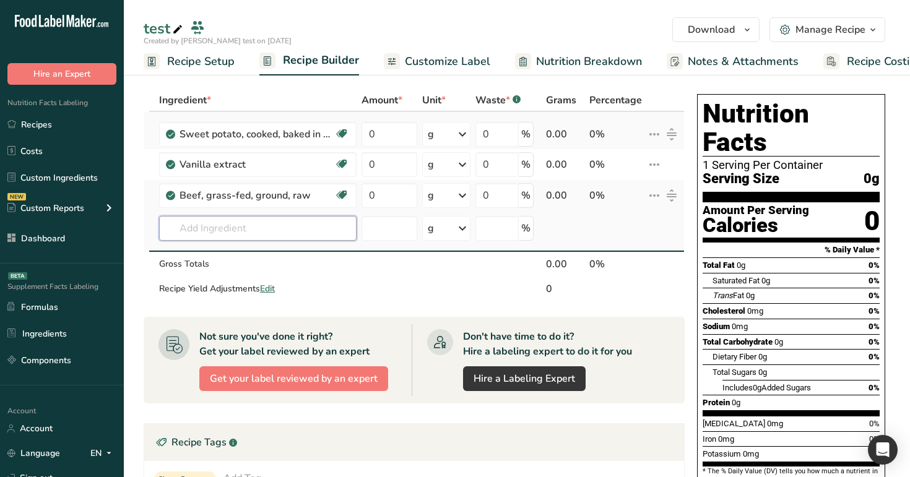
click at [249, 222] on input "text" at bounding box center [257, 228] width 197 height 25
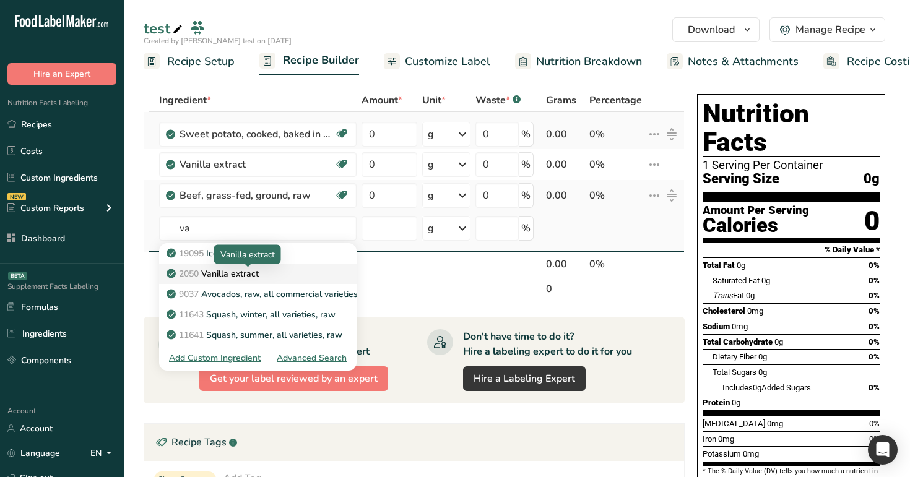
click at [257, 270] on p "2050 Vanilla extract" at bounding box center [214, 273] width 90 height 13
type input "Vanilla extract"
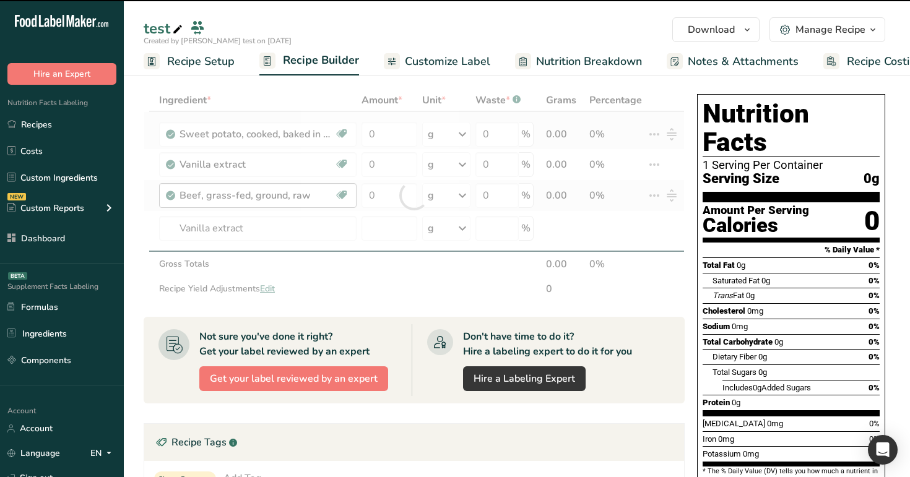
type input "0"
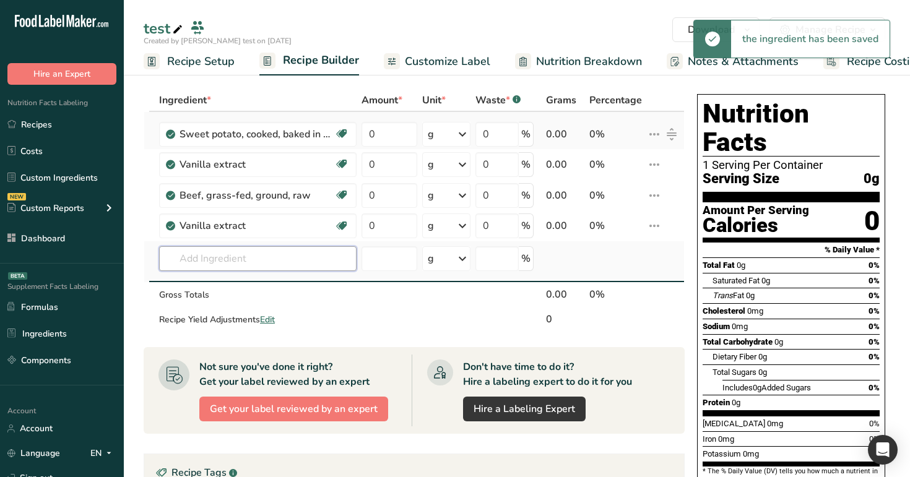
click at [277, 257] on input "text" at bounding box center [257, 258] width 197 height 25
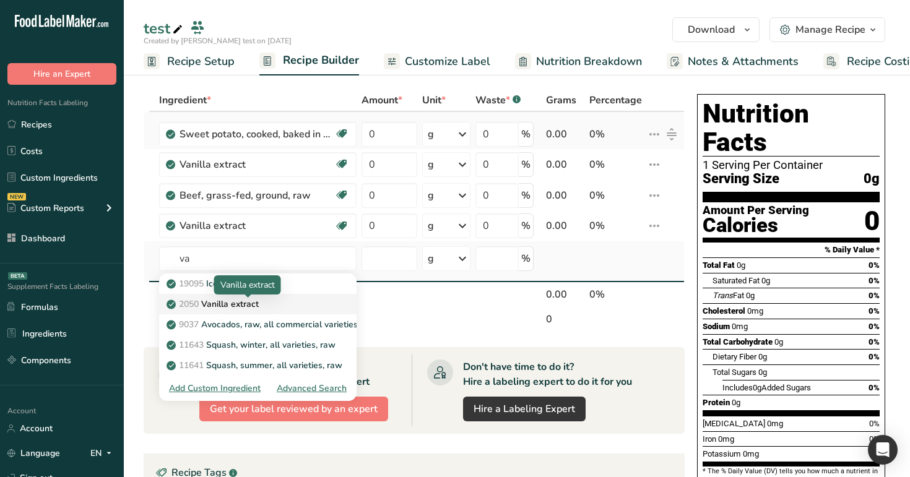
click at [271, 306] on div "2050 Vanilla extract" at bounding box center [248, 304] width 158 height 13
type input "Vanilla extract"
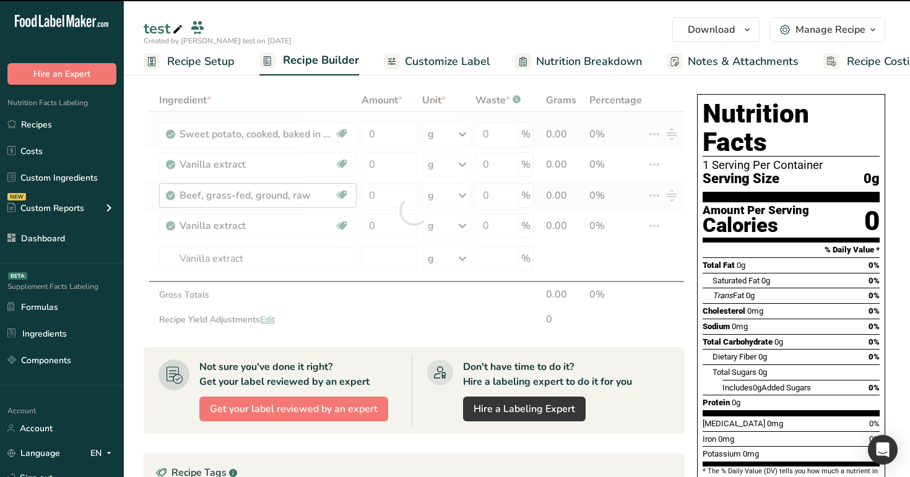
type input "0"
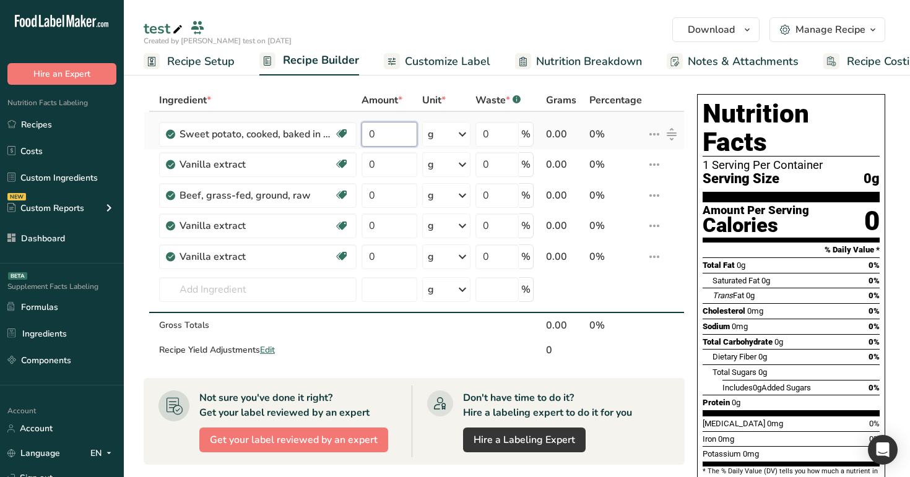
click at [390, 138] on input "0" at bounding box center [389, 134] width 56 height 25
type input "11"
click at [385, 165] on div "Ingredient * Amount * Unit * Waste * .a-a{fill:#347362;}.b-a{fill:#fff;} Grams …" at bounding box center [414, 226] width 541 height 274
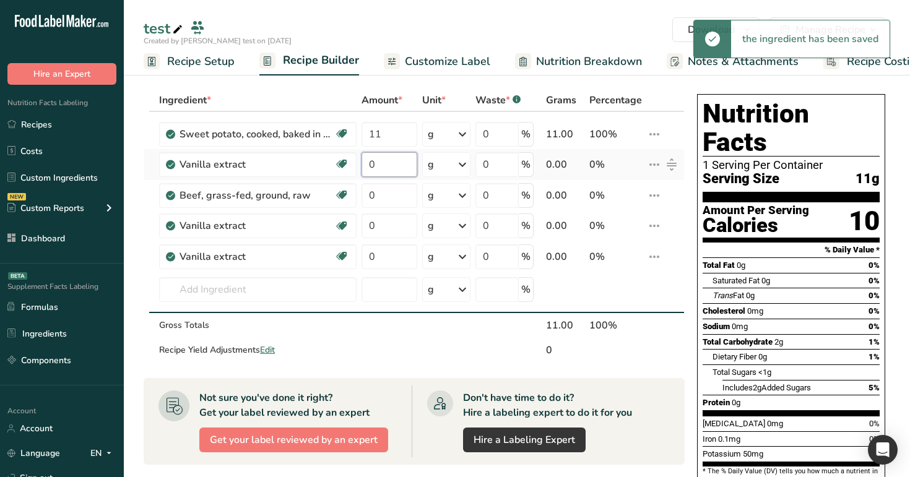
click at [385, 165] on input "0" at bounding box center [389, 164] width 56 height 25
type input "22"
click at [385, 197] on div "Ingredient * Amount * Unit * Waste * .a-a{fill:#347362;}.b-a{fill:#fff;} Grams …" at bounding box center [414, 226] width 541 height 274
type input "33"
click at [384, 226] on div "Ingredient * Amount * Unit * Waste * .a-a{fill:#347362;}.b-a{fill:#fff;} Grams …" at bounding box center [414, 226] width 541 height 274
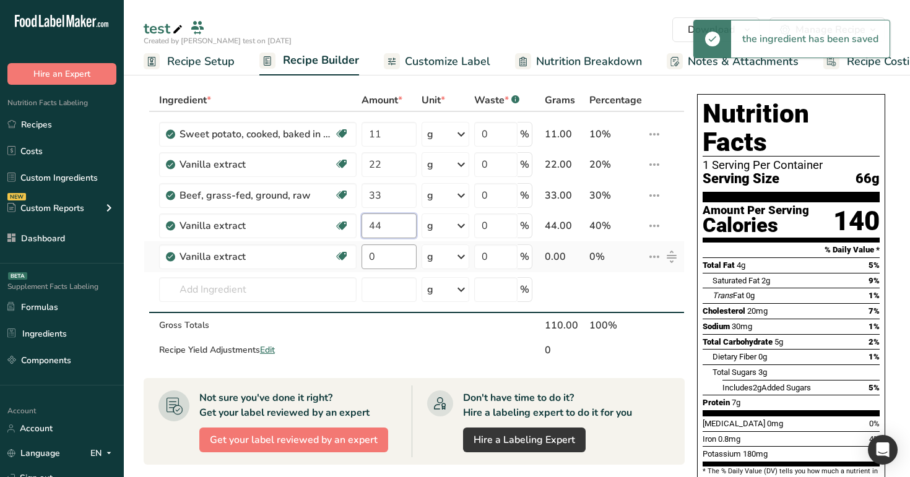
type input "44"
click at [382, 257] on div "Ingredient * Amount * Unit * Waste * .a-a{fill:#347362;}.b-a{fill:#fff;} Grams …" at bounding box center [414, 226] width 541 height 274
type input "55"
click at [471, 30] on div "test" at bounding box center [517, 28] width 786 height 22
click at [393, 168] on input "22" at bounding box center [388, 164] width 55 height 25
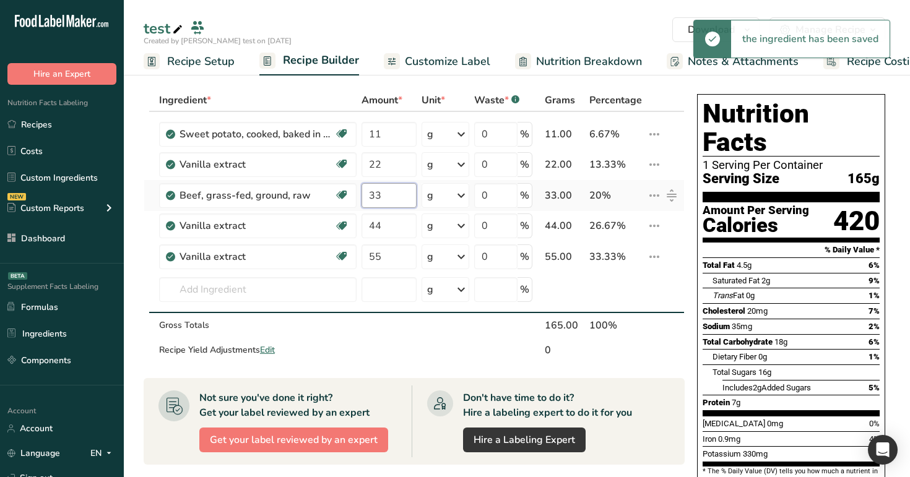
click at [393, 204] on input "33" at bounding box center [388, 195] width 55 height 25
click at [394, 224] on input "44" at bounding box center [388, 225] width 55 height 25
click at [398, 261] on input "55" at bounding box center [388, 256] width 55 height 25
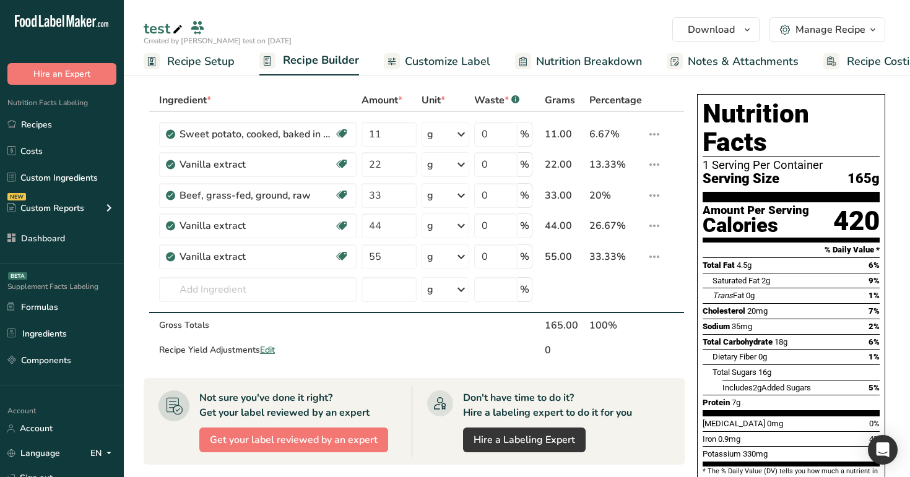
click at [499, 27] on div "test" at bounding box center [517, 28] width 786 height 22
click at [537, 29] on div "test" at bounding box center [517, 28] width 786 height 22
click at [466, 54] on span "Customize Label" at bounding box center [447, 61] width 85 height 17
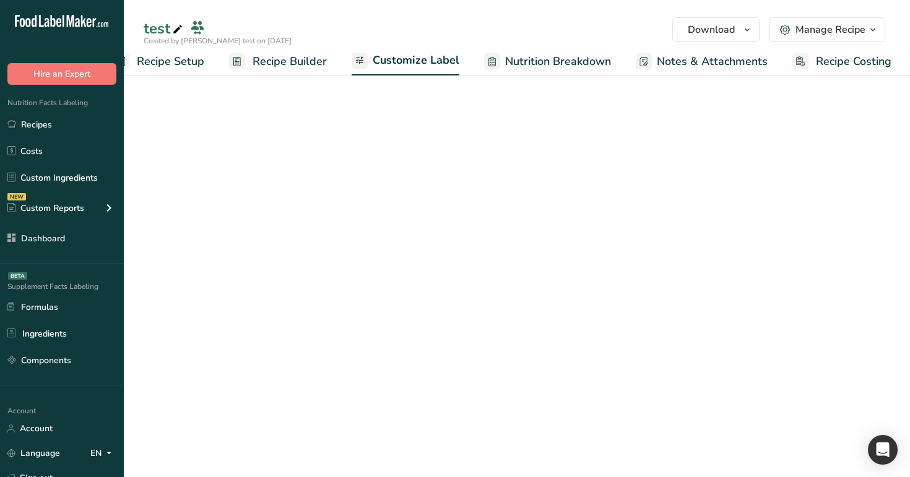
scroll to position [0, 32]
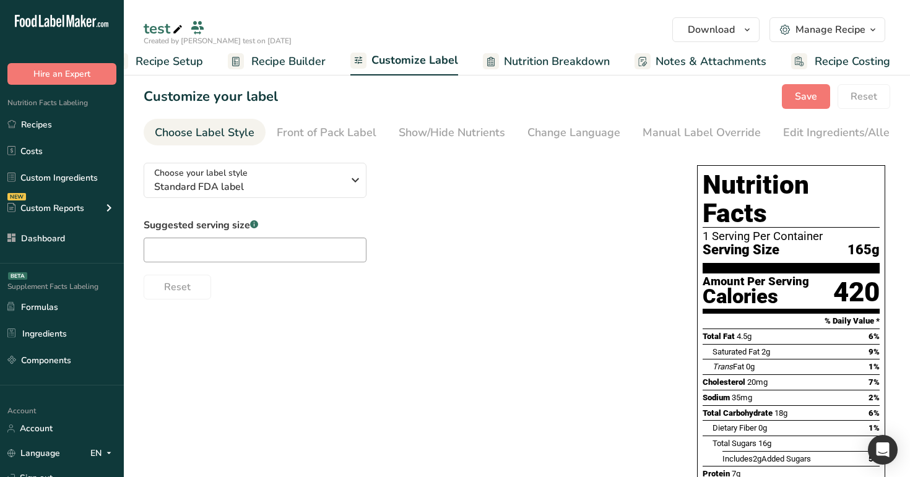
click at [505, 56] on span "Nutrition Breakdown" at bounding box center [557, 61] width 106 height 17
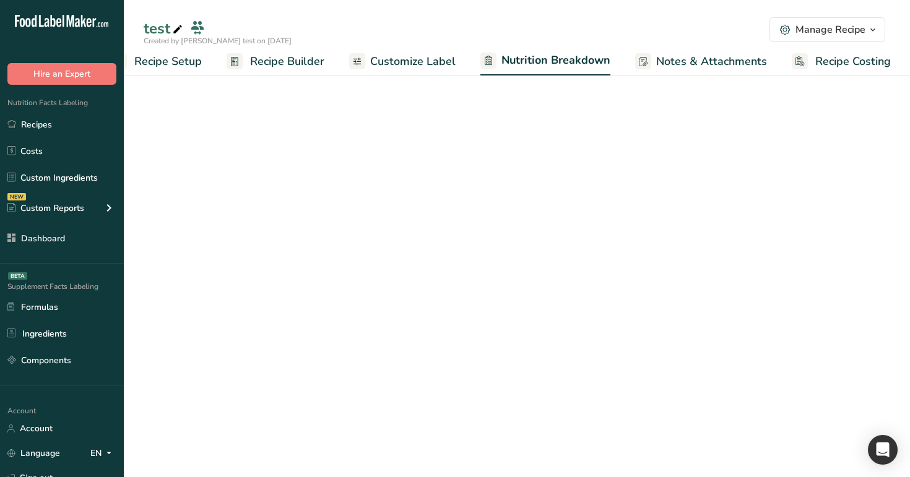
select select "Calories"
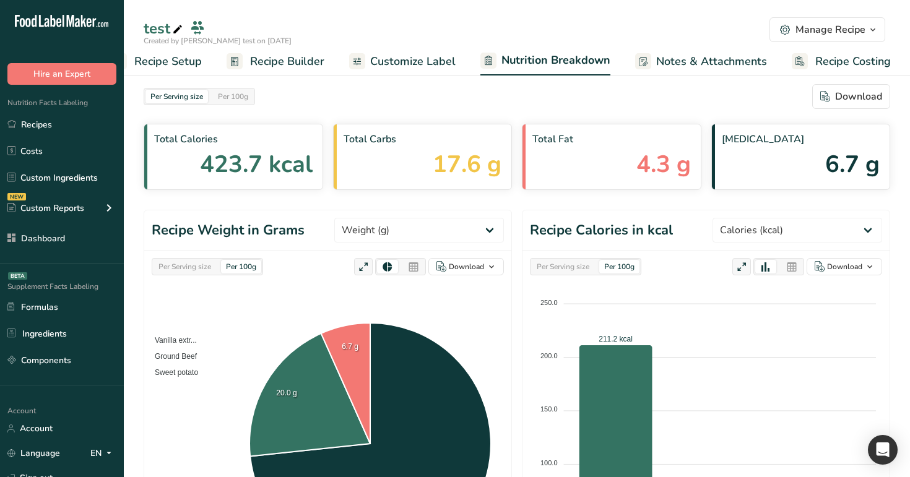
click at [304, 60] on span "Recipe Builder" at bounding box center [287, 61] width 74 height 17
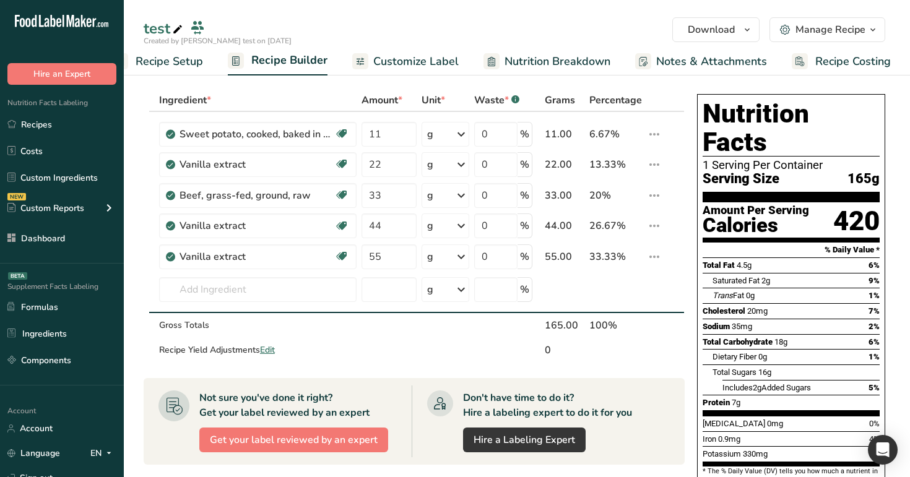
click at [531, 48] on link "Nutrition Breakdown" at bounding box center [546, 62] width 127 height 28
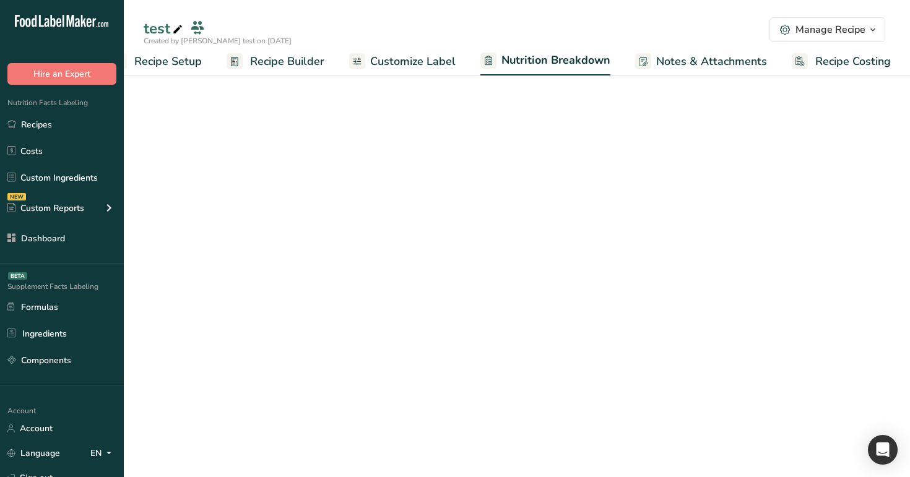
select select "Calories"
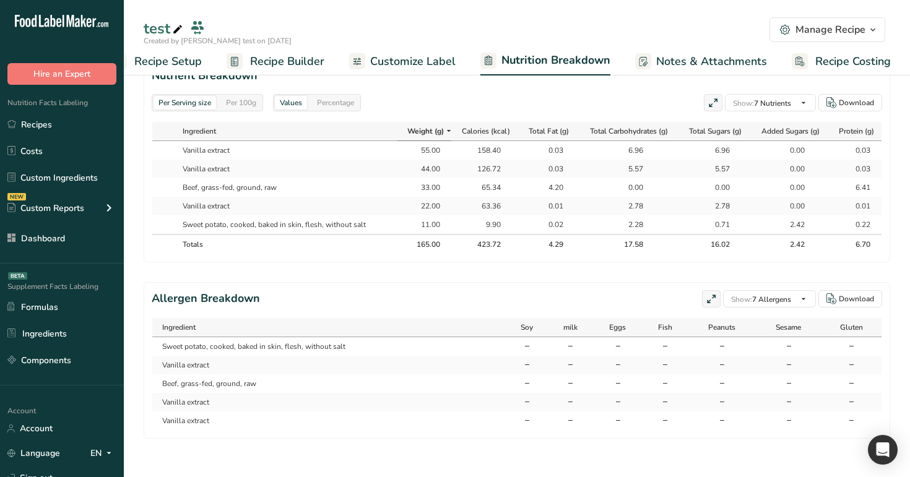
scroll to position [573, 0]
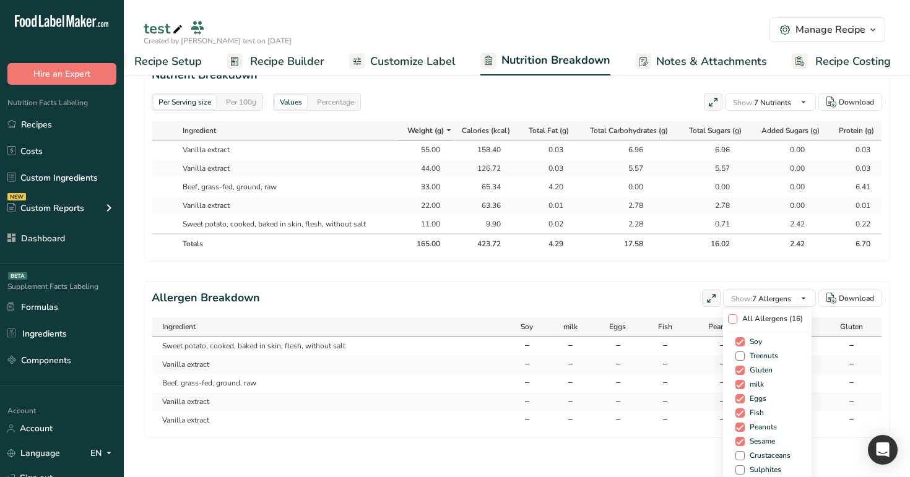
click at [746, 317] on span "All Allergens (16)" at bounding box center [770, 318] width 66 height 9
click at [736, 317] on input "All Allergens (16)" at bounding box center [732, 319] width 8 height 8
checkbox input "true"
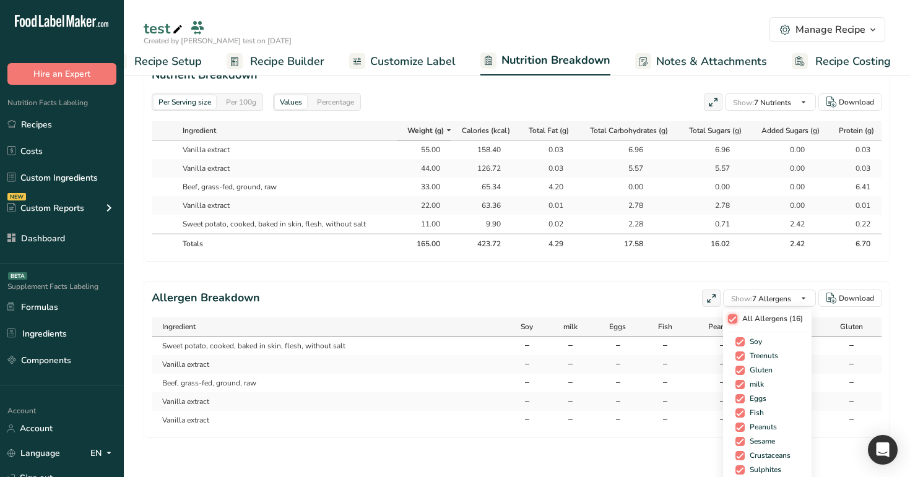
checkbox input "true"
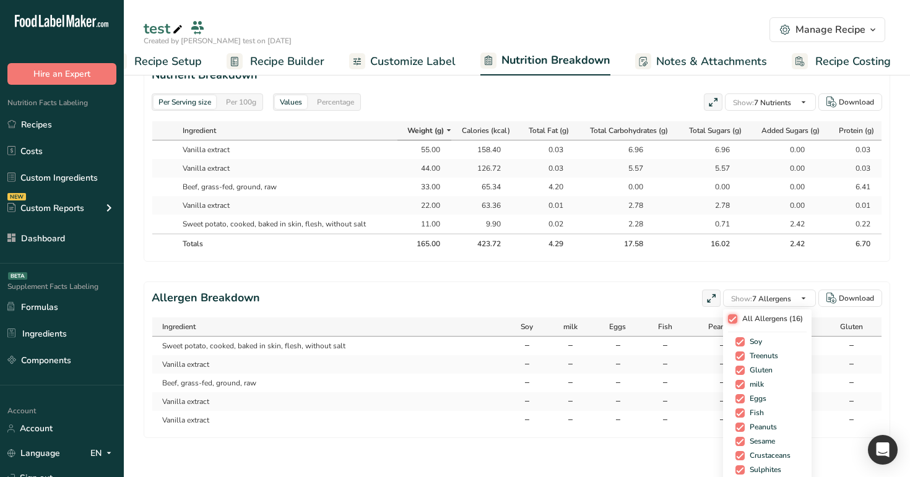
checkbox input "true"
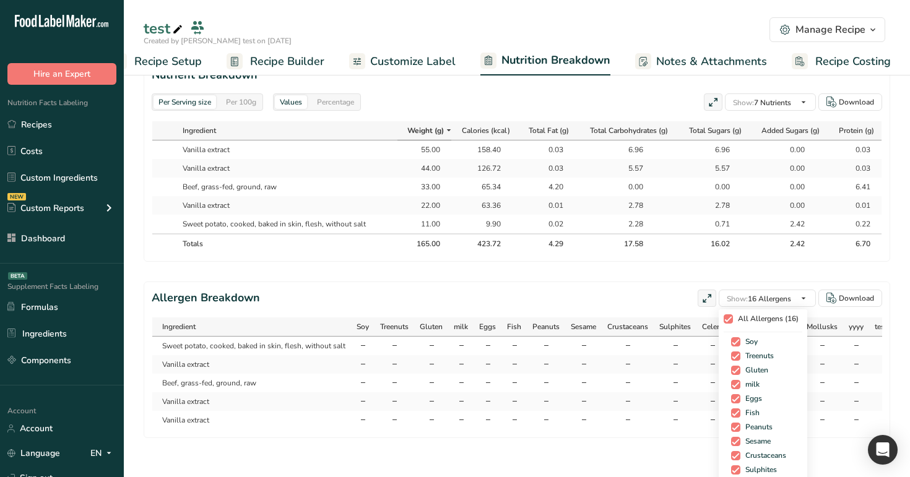
click at [746, 317] on span "All Allergens (16)" at bounding box center [766, 318] width 66 height 9
click at [731, 317] on input "All Allergens (16)" at bounding box center [727, 319] width 8 height 8
checkbox input "false"
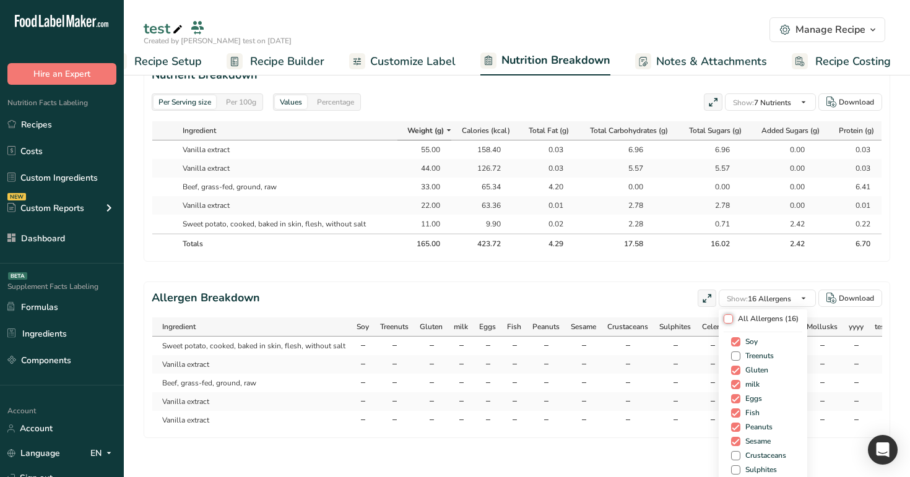
checkbox input "false"
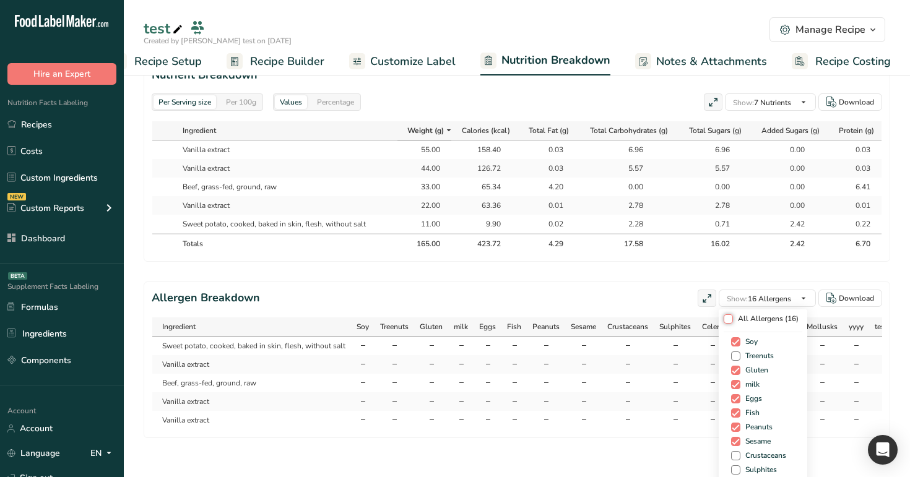
checkbox input "false"
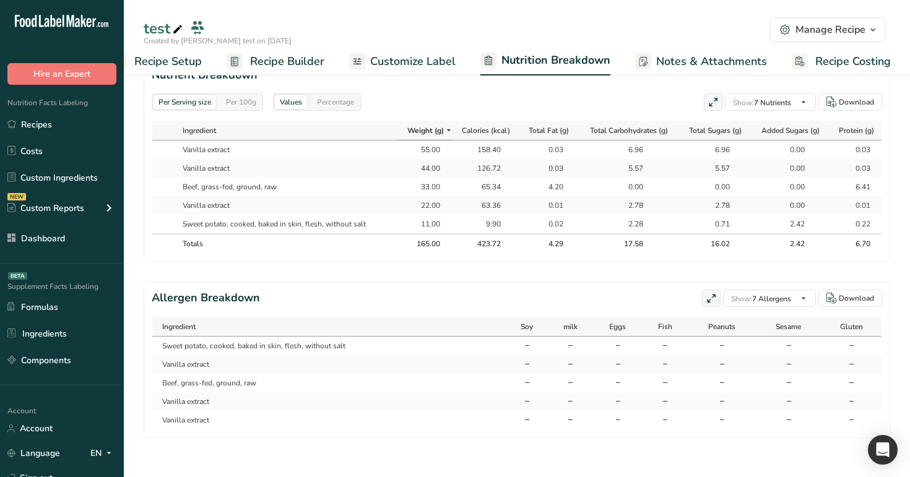
click at [238, 95] on div "Per 100g" at bounding box center [241, 102] width 40 height 14
click at [293, 64] on span "Recipe Builder" at bounding box center [287, 61] width 74 height 17
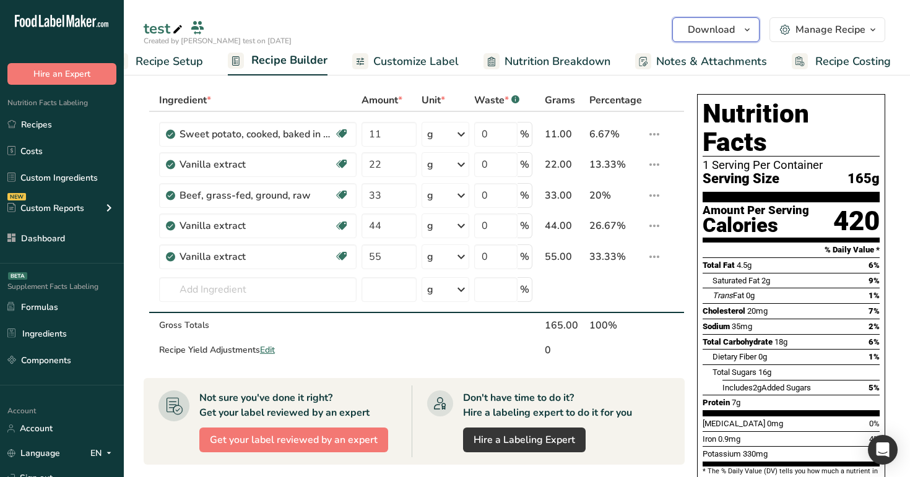
click at [710, 35] on span "Download" at bounding box center [710, 29] width 47 height 15
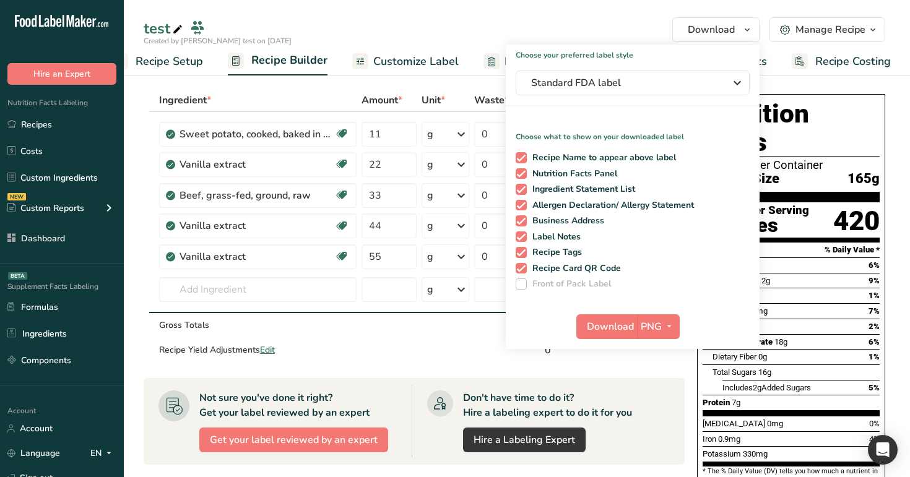
click at [832, 19] on button "Manage Recipe" at bounding box center [827, 29] width 116 height 25
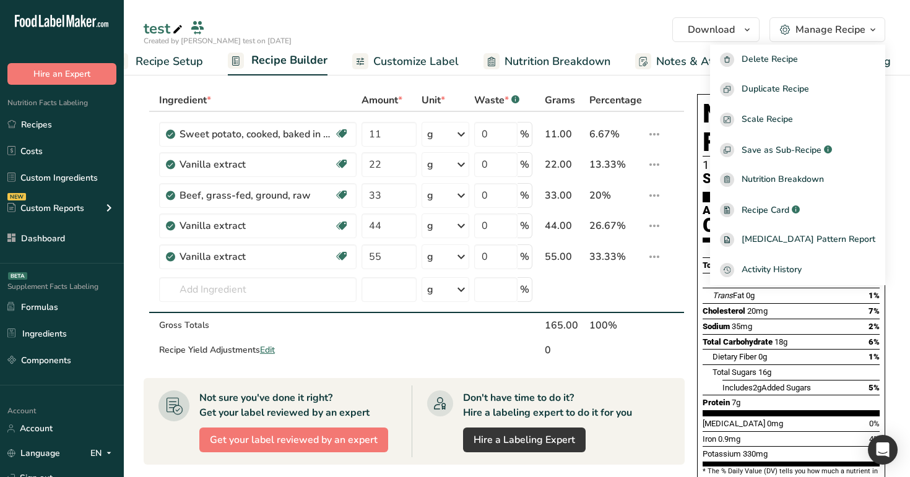
click at [603, 38] on div "Created by Rana test on 2025-09-16" at bounding box center [517, 40] width 786 height 11
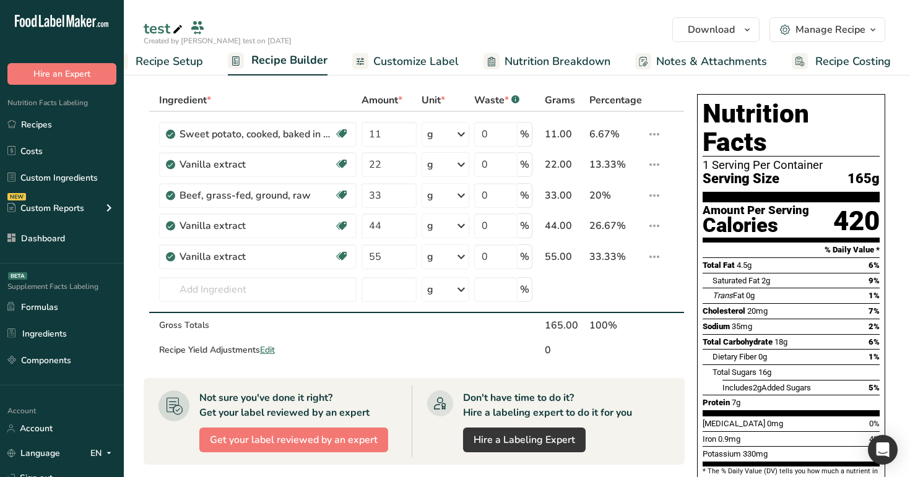
click at [835, 67] on span "Recipe Costing" at bounding box center [852, 61] width 75 height 17
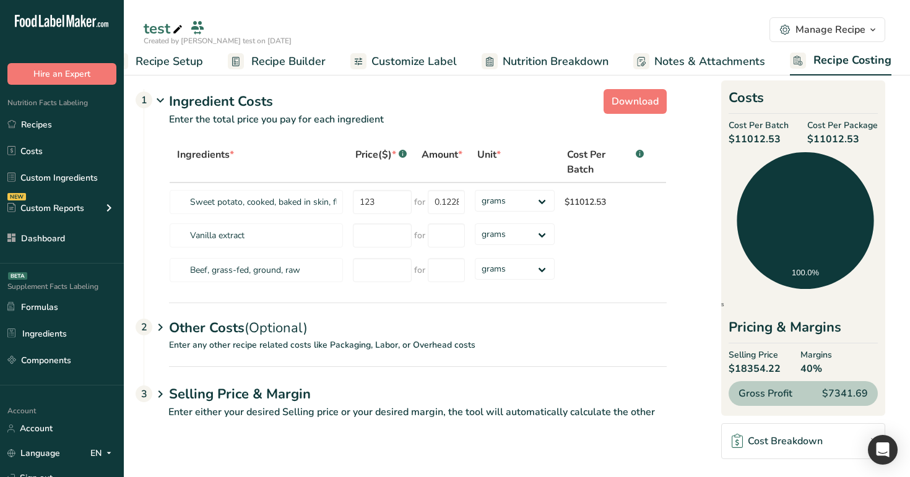
click at [281, 96] on div "Ingredient Costs 1" at bounding box center [417, 102] width 497 height 20
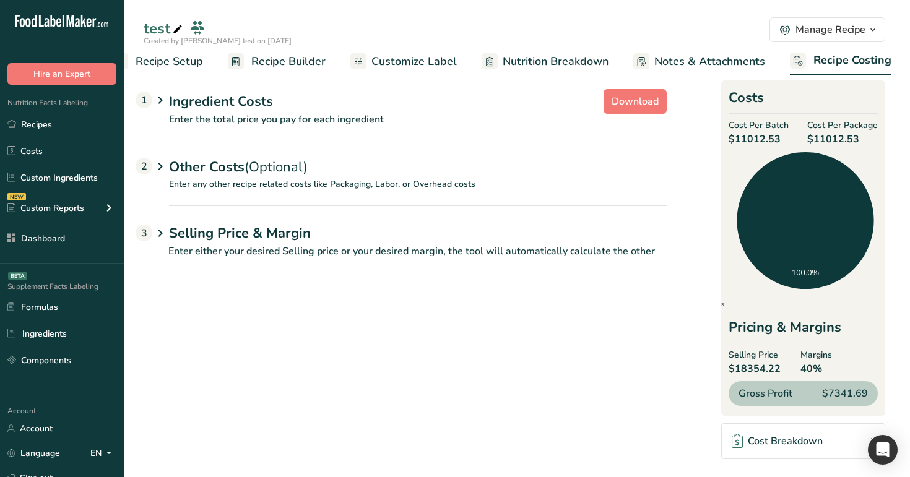
click at [304, 58] on span "Recipe Builder" at bounding box center [288, 61] width 74 height 17
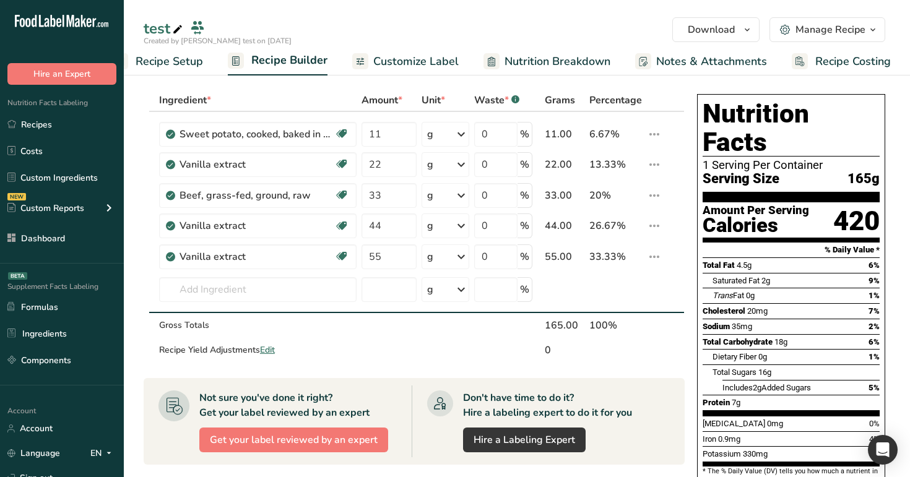
click at [432, 67] on span "Customize Label" at bounding box center [415, 61] width 85 height 17
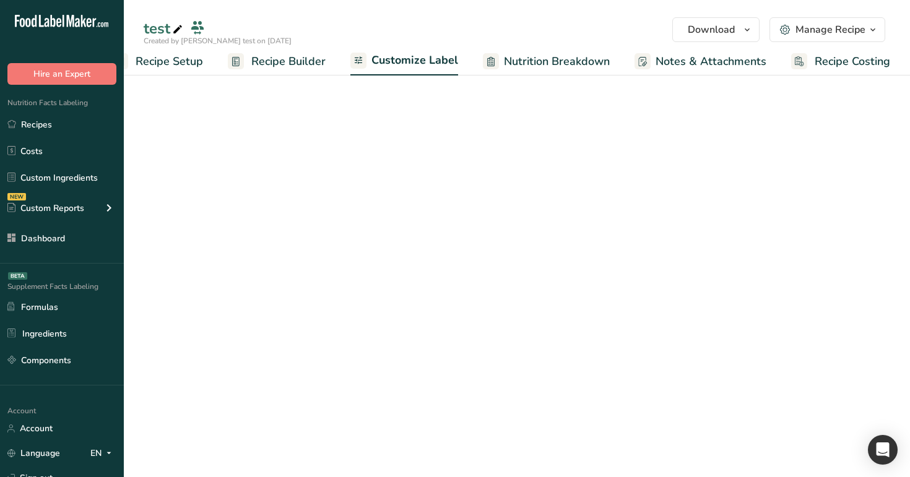
scroll to position [0, 32]
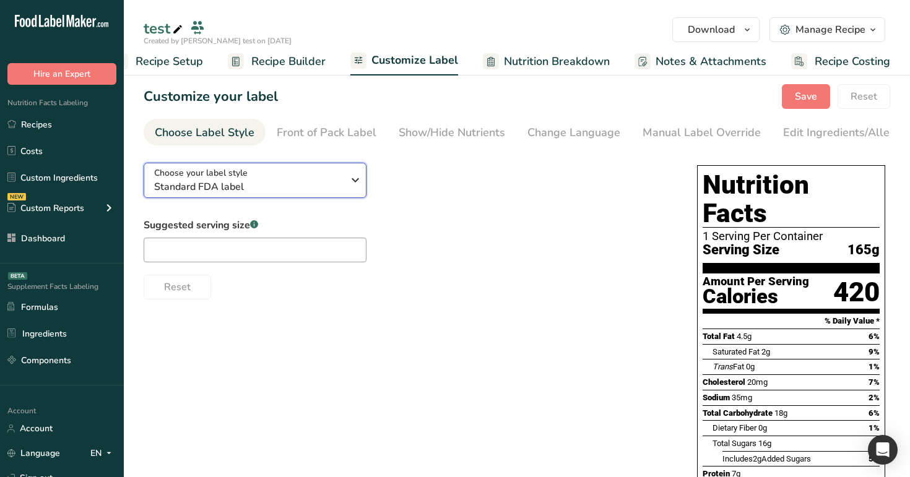
click at [309, 181] on div "Choose your label style Standard FDA label" at bounding box center [248, 180] width 189 height 28
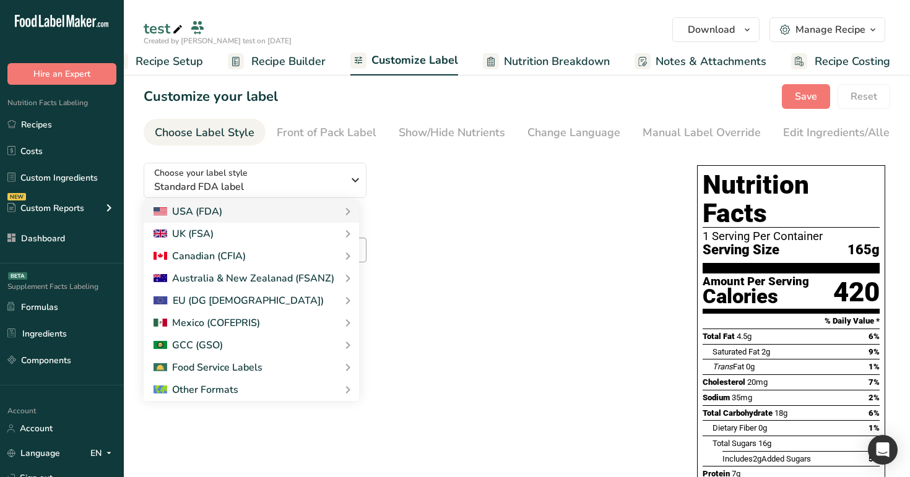
click at [546, 71] on link "Nutrition Breakdown" at bounding box center [546, 62] width 127 height 28
select select "Calories"
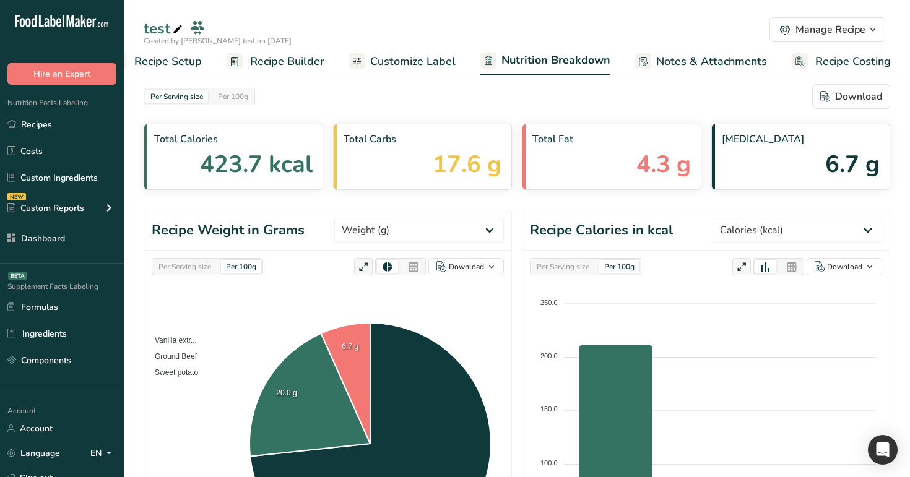
click at [665, 62] on span "Notes & Attachments" at bounding box center [711, 61] width 111 height 17
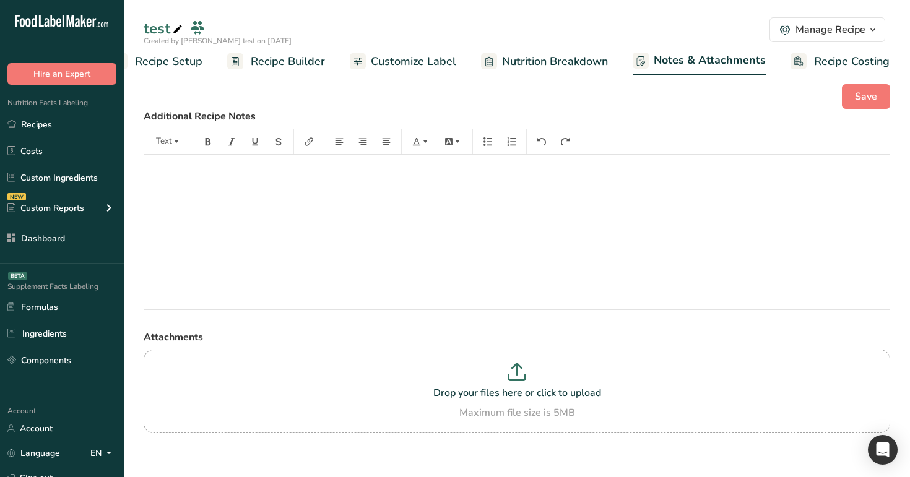
click at [578, 61] on span "Nutrition Breakdown" at bounding box center [555, 61] width 106 height 17
select select "Calories"
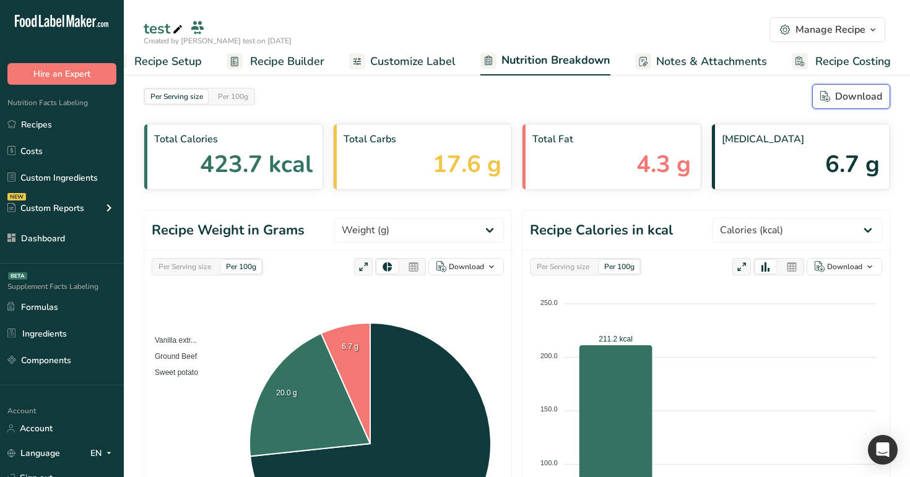
click at [846, 90] on div "Download" at bounding box center [851, 96] width 62 height 15
click at [828, 30] on div "Manage Recipe" at bounding box center [830, 29] width 70 height 15
